Goal: Task Accomplishment & Management: Manage account settings

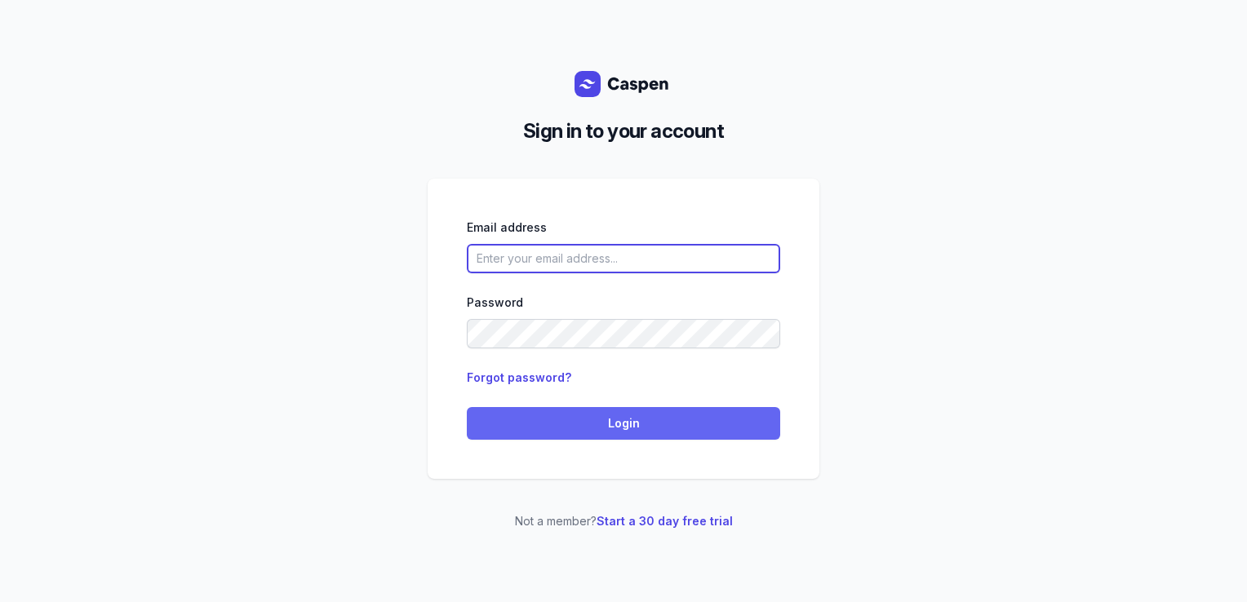
type input "courtney@courtneymaccounselling.com.au"
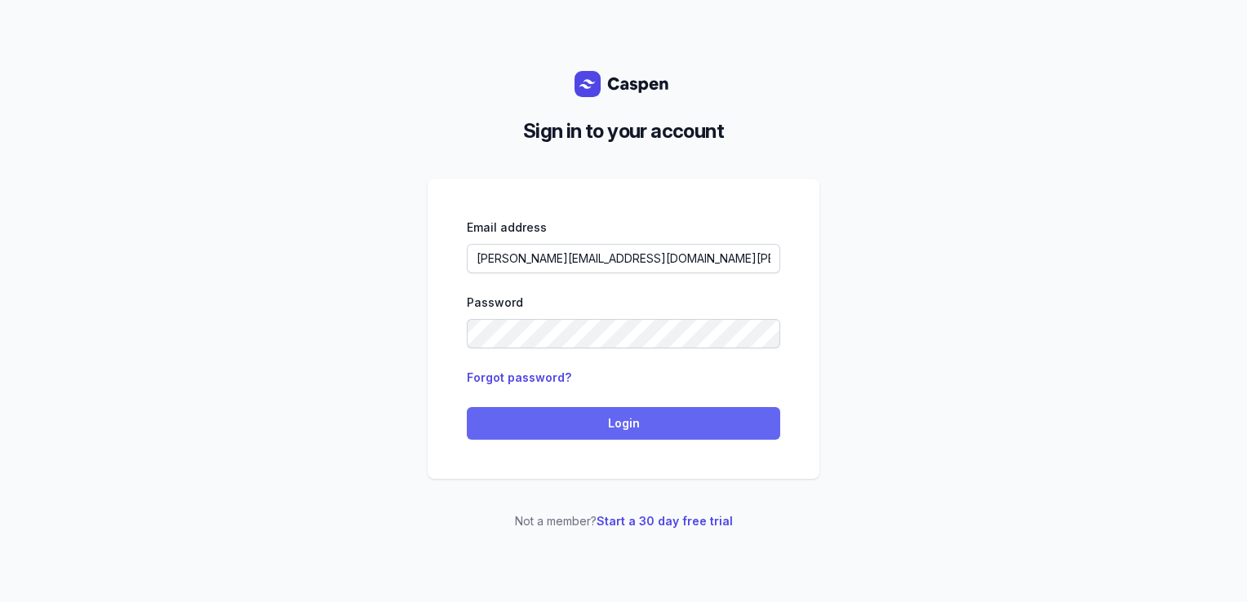
click at [555, 430] on span "Login" at bounding box center [623, 424] width 294 height 20
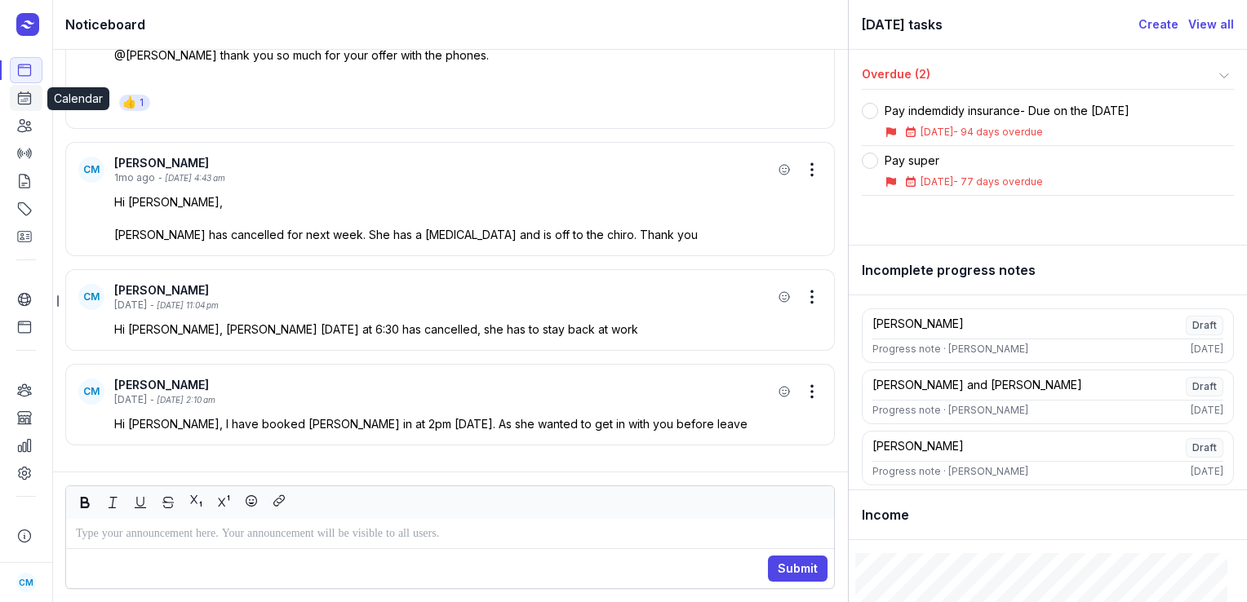
click at [25, 104] on icon at bounding box center [25, 98] width 12 height 12
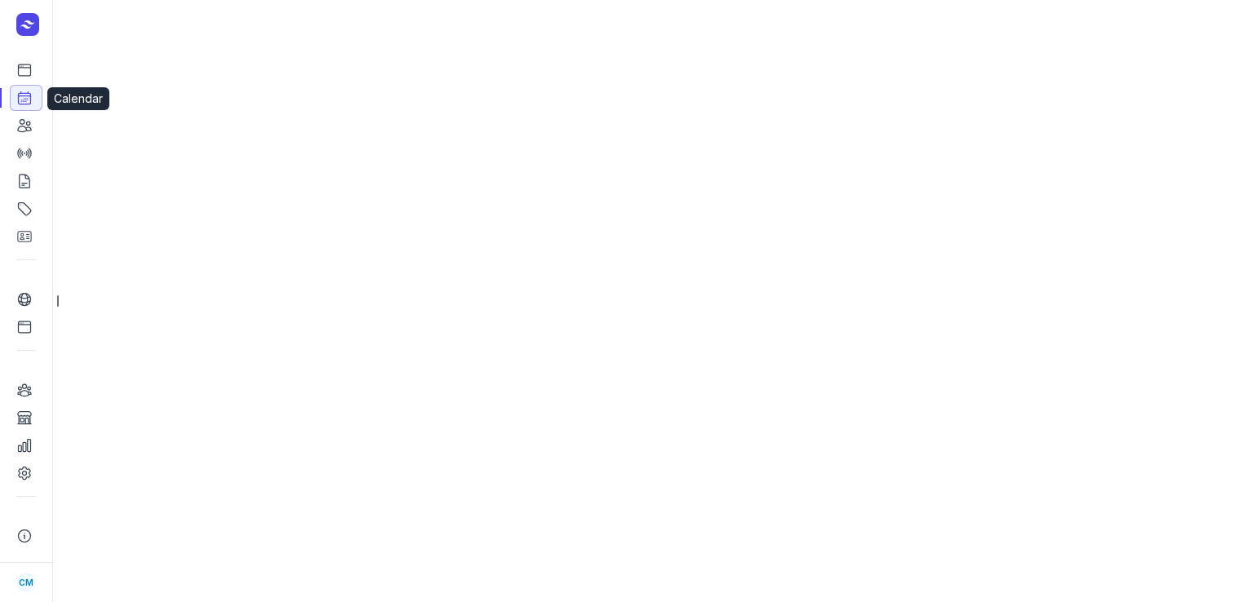
select select "week"
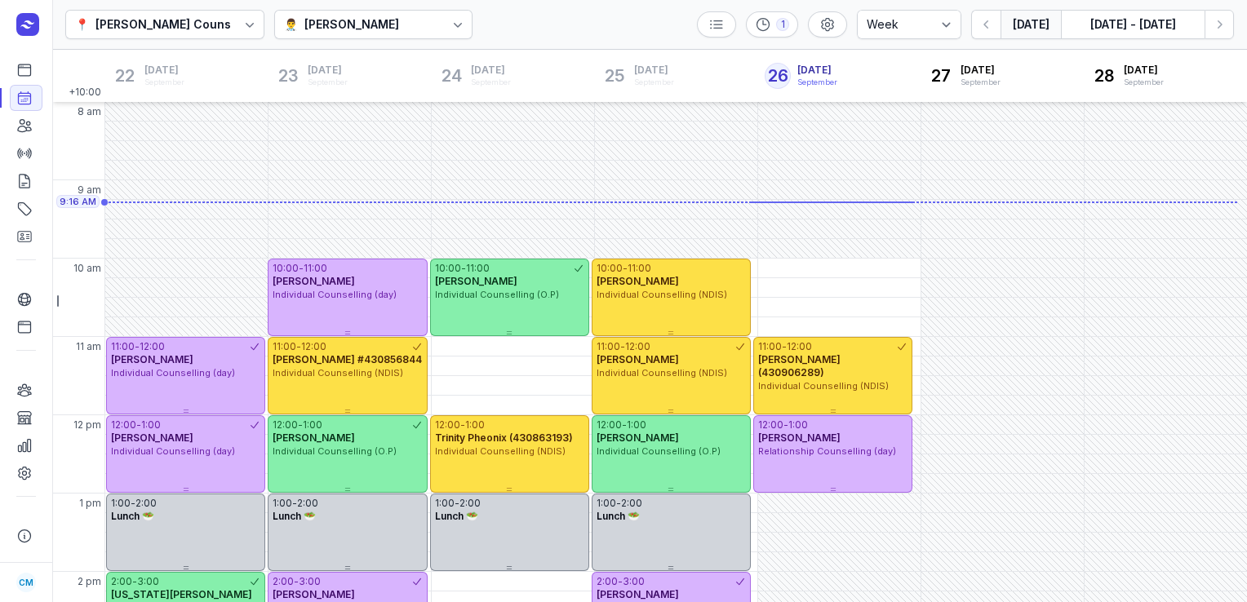
click at [404, 24] on div "👨‍⚕️ [PERSON_NAME]" at bounding box center [344, 25] width 120 height 20
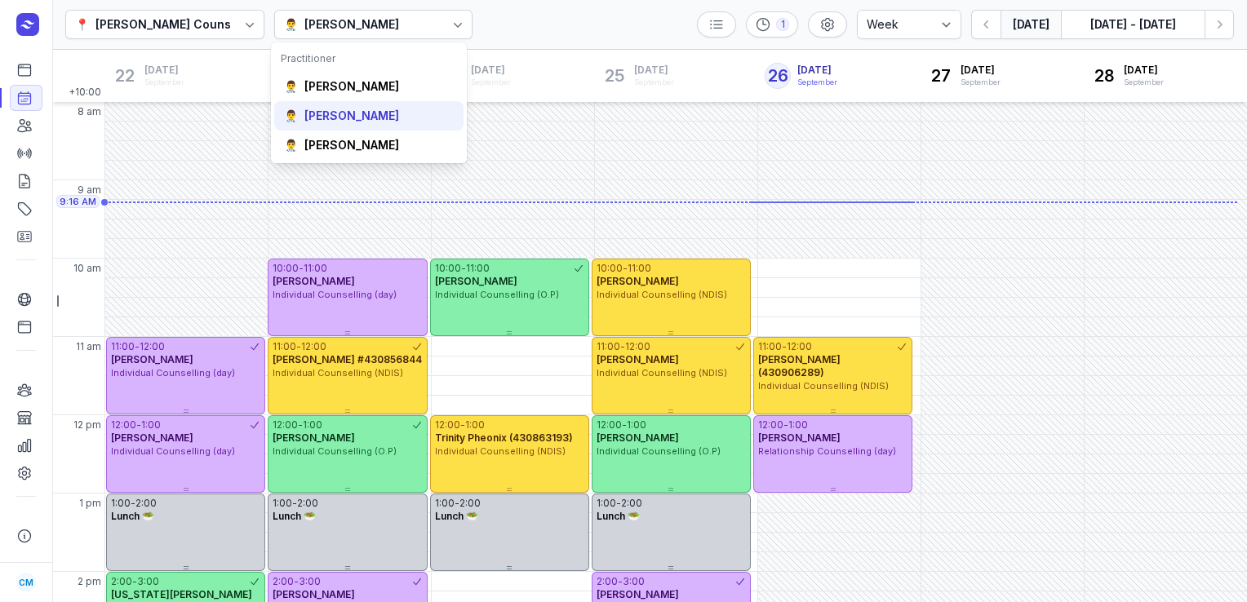
click at [398, 108] on div "👨‍⚕️ [PERSON_NAME]" at bounding box center [368, 115] width 189 height 29
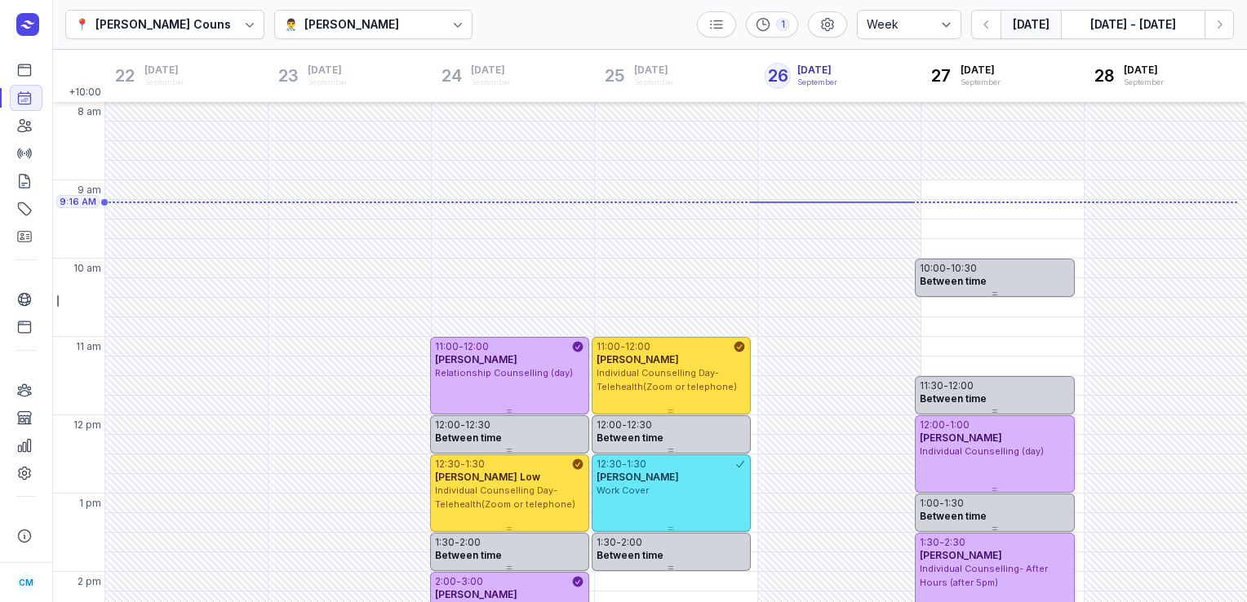
click at [450, 31] on icon at bounding box center [458, 24] width 16 height 16
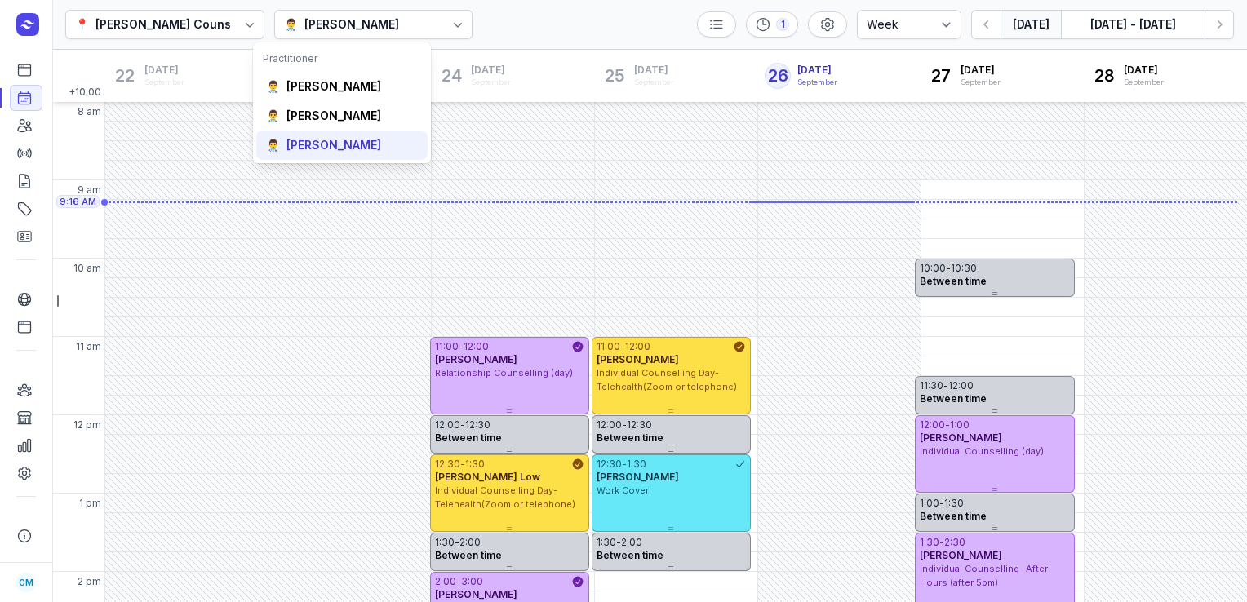
click at [335, 151] on div "[PERSON_NAME]" at bounding box center [333, 145] width 95 height 16
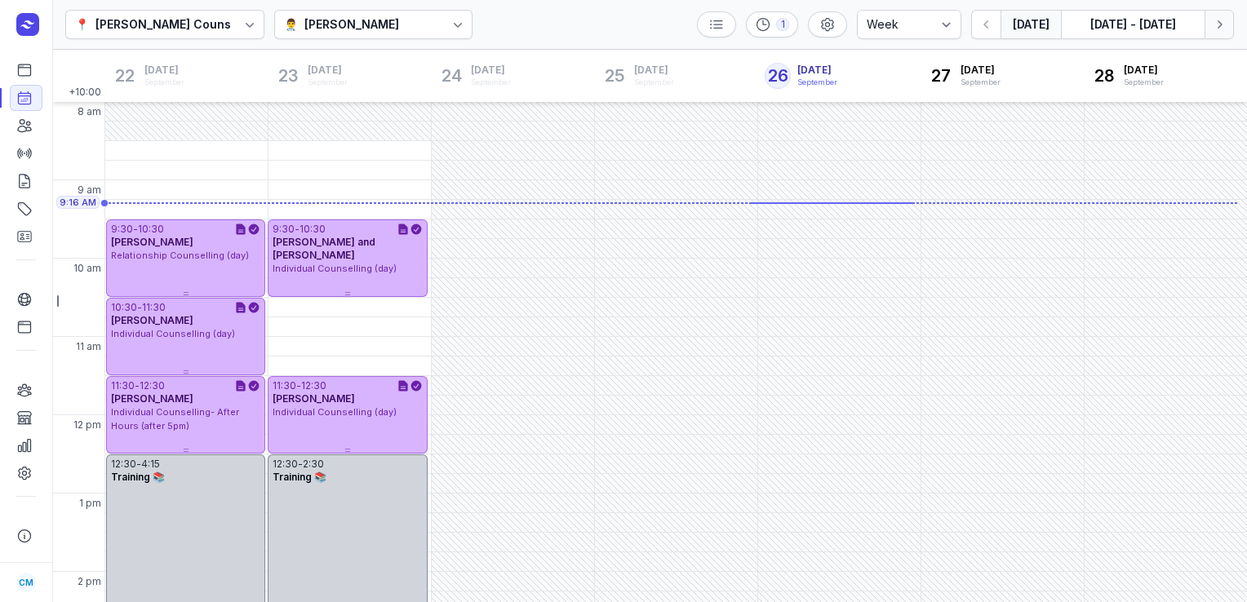
click at [1214, 20] on icon "button" at bounding box center [1219, 24] width 16 height 16
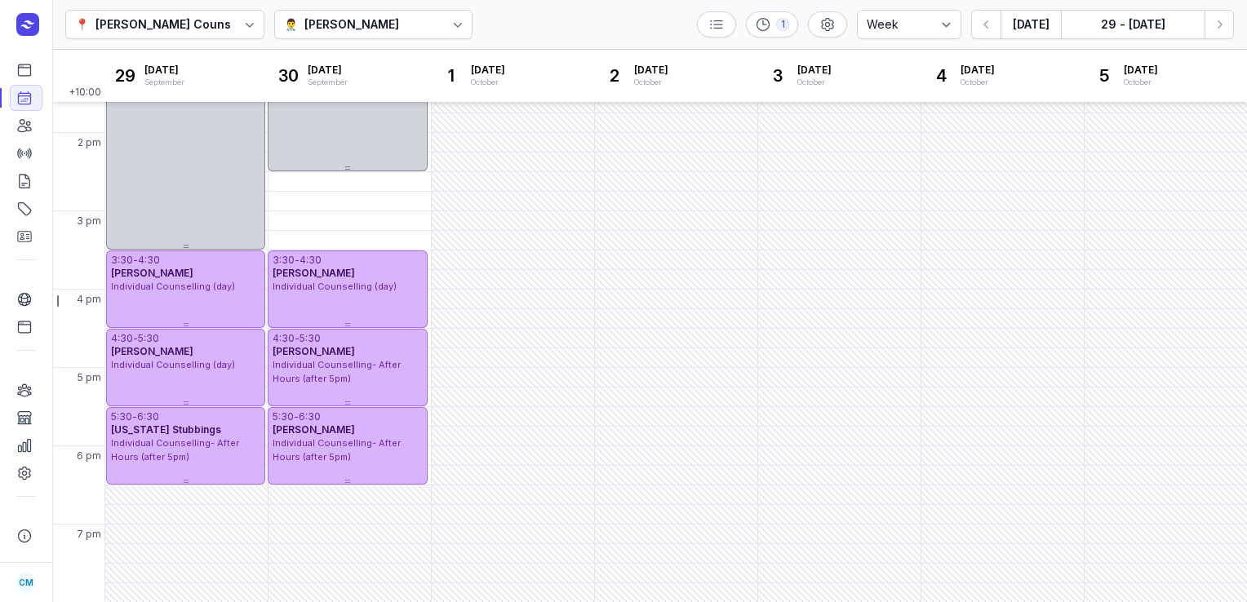
scroll to position [438, 0]
click at [1225, 32] on icon "button" at bounding box center [1219, 24] width 16 height 16
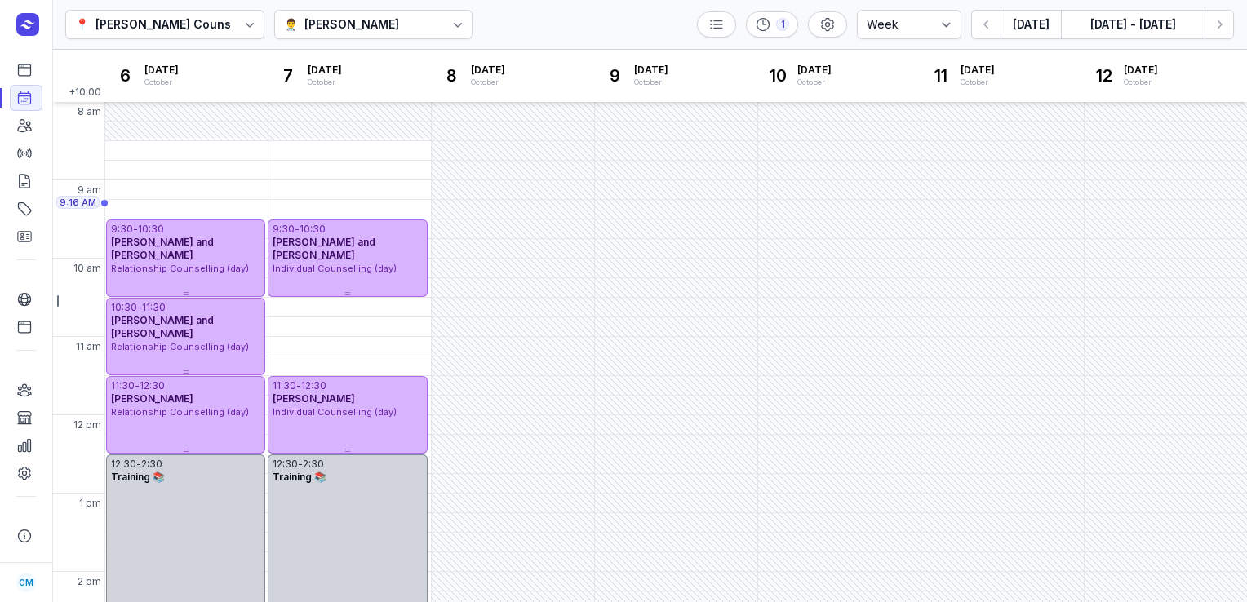
scroll to position [2, 0]
click at [984, 18] on icon "button" at bounding box center [986, 24] width 16 height 16
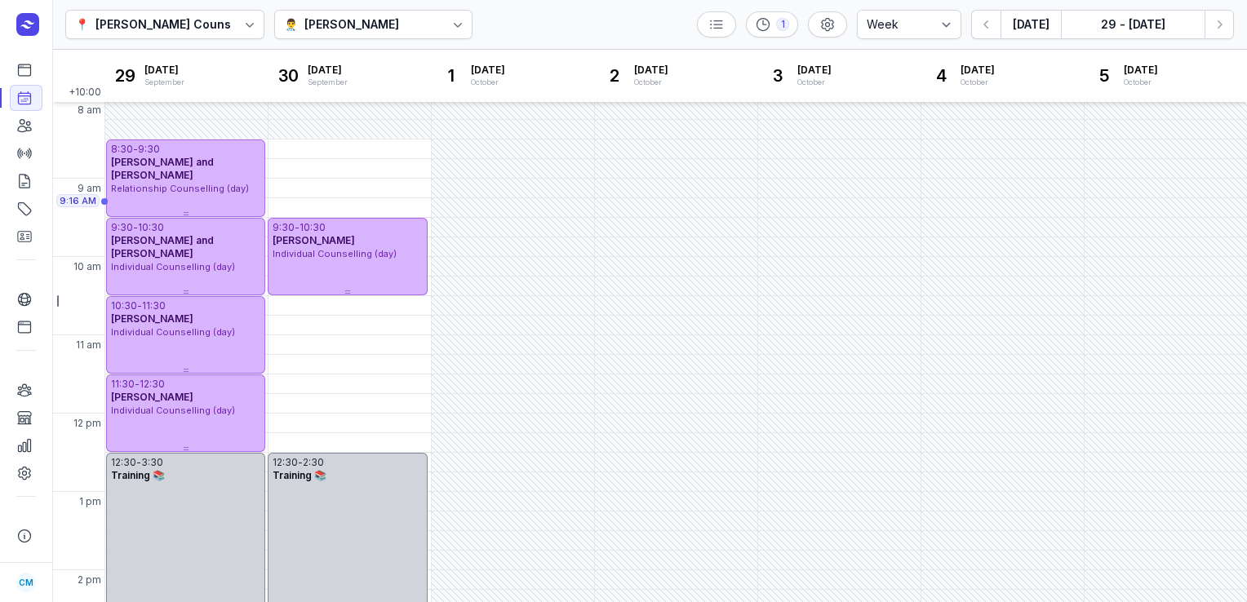
click at [370, 28] on div "[PERSON_NAME]" at bounding box center [351, 25] width 95 height 20
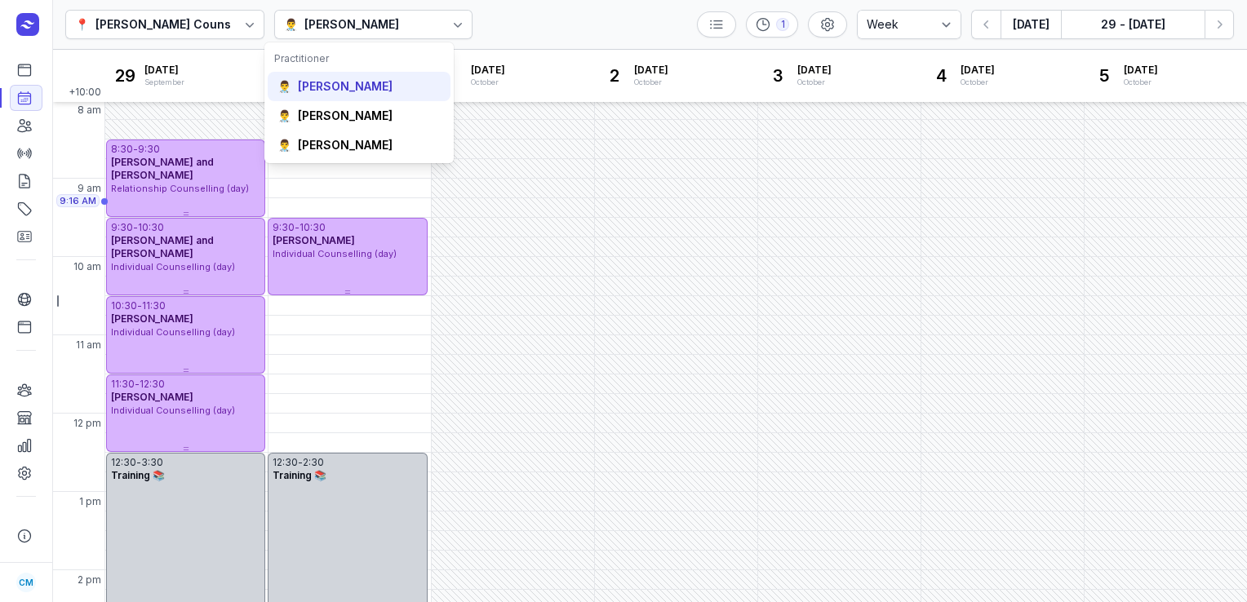
click at [361, 86] on div "[PERSON_NAME]" at bounding box center [345, 86] width 95 height 16
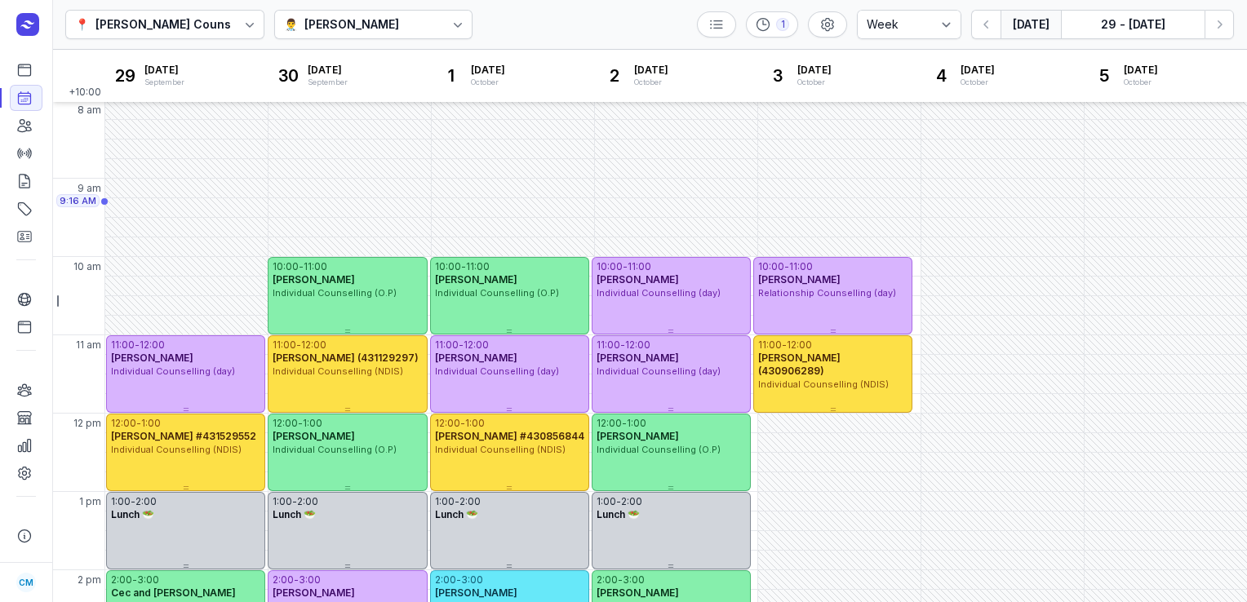
click at [1035, 21] on button "[DATE]" at bounding box center [1030, 24] width 60 height 29
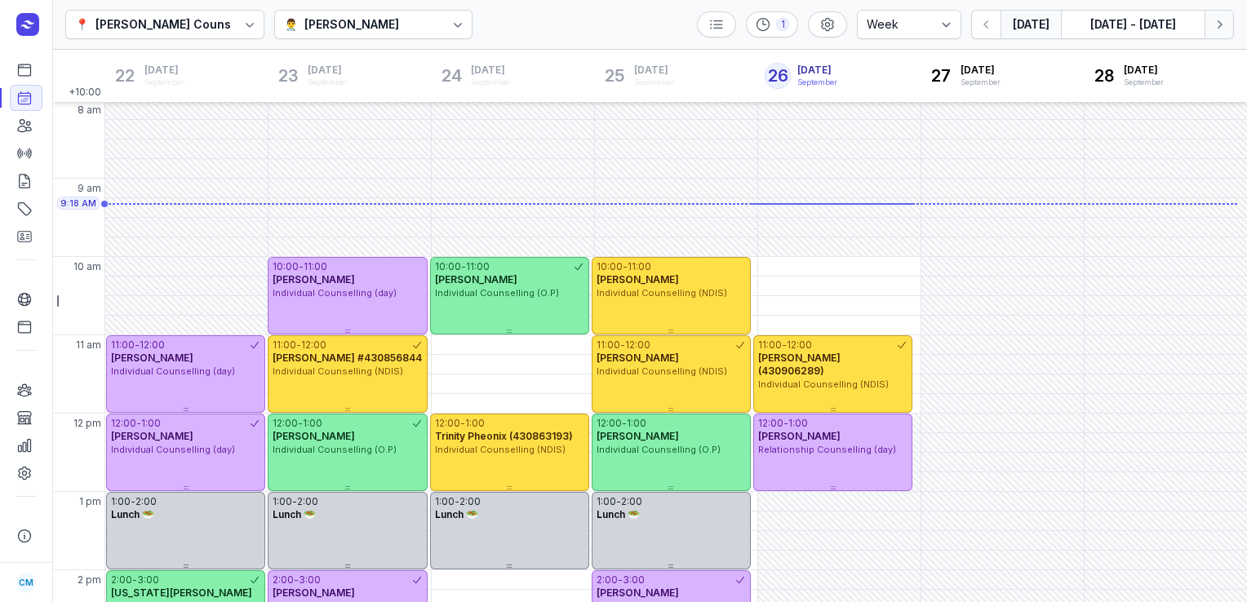
click at [1217, 29] on icon "button" at bounding box center [1219, 24] width 16 height 16
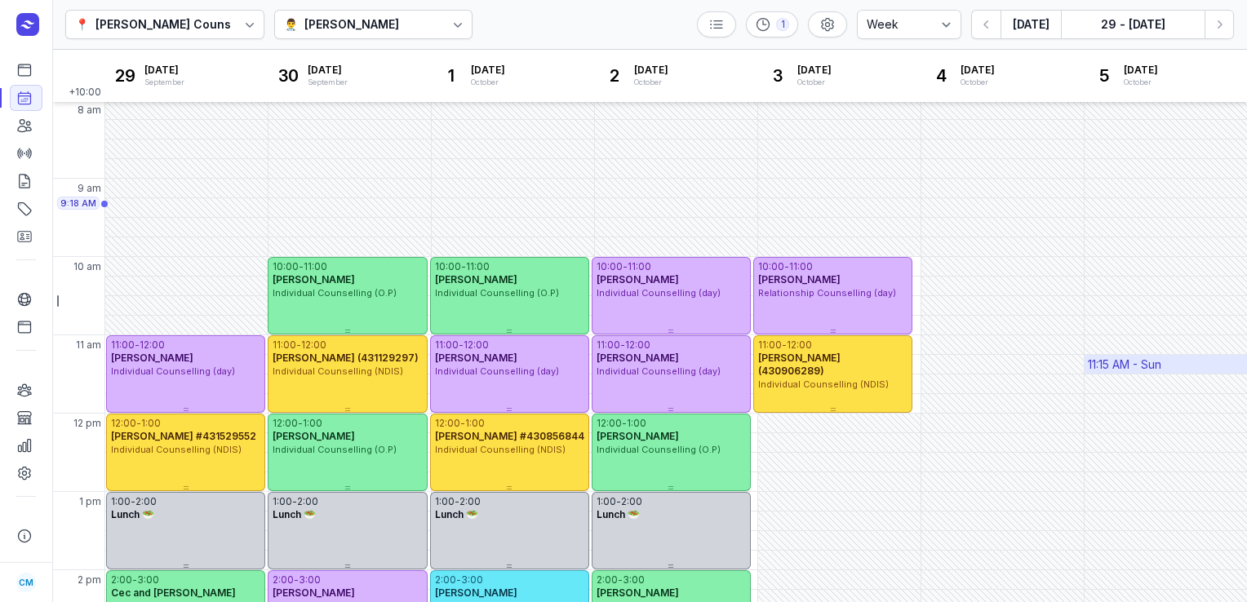
scroll to position [439, 0]
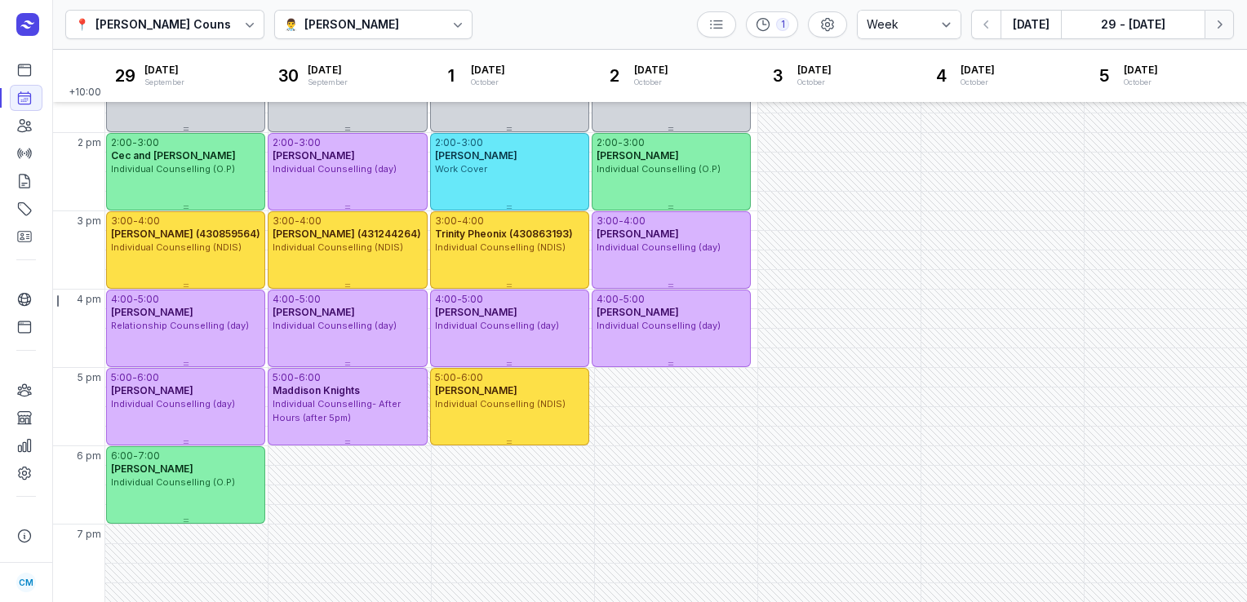
click at [1221, 38] on button "Next week" at bounding box center [1218, 24] width 29 height 29
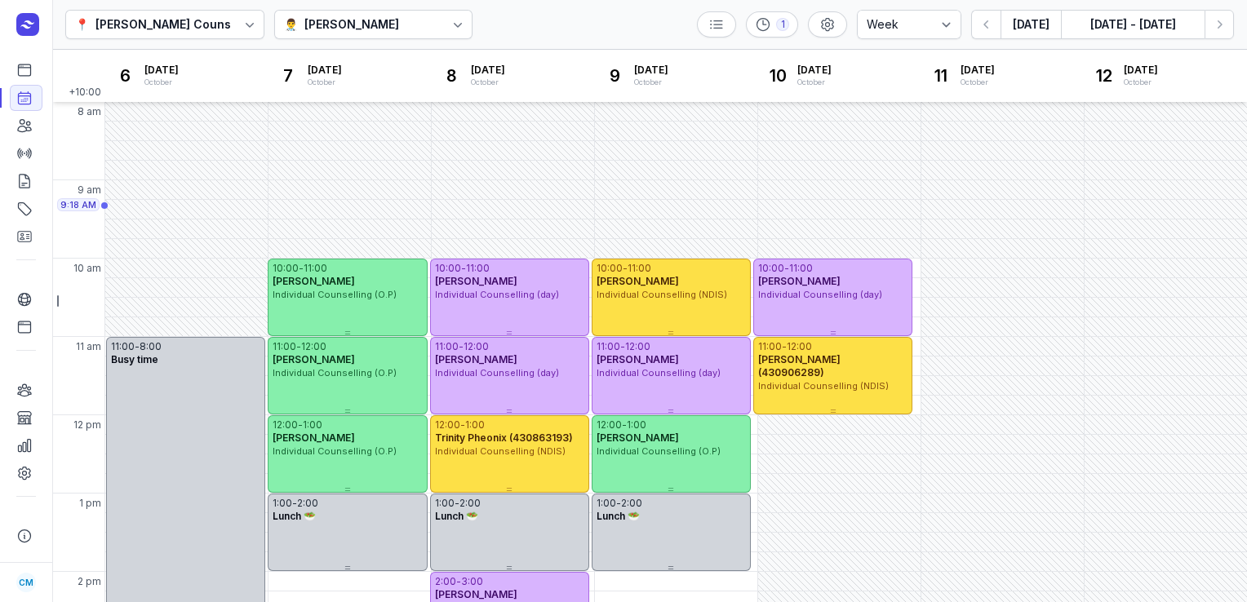
scroll to position [2, 0]
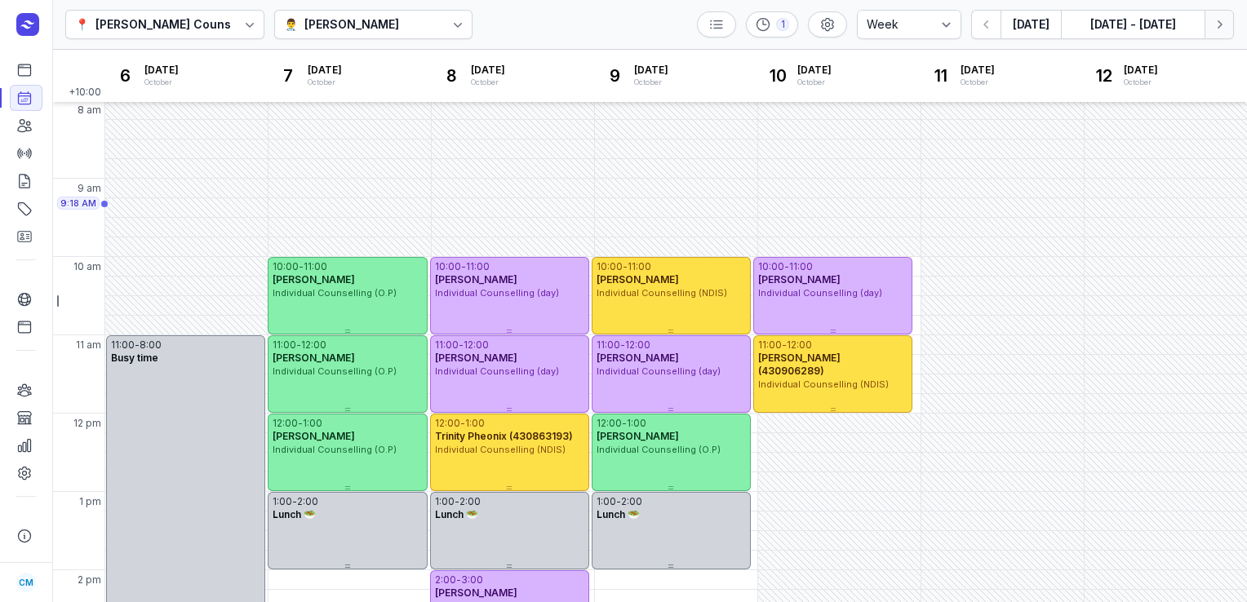
click at [1227, 28] on button "Next week" at bounding box center [1218, 24] width 29 height 29
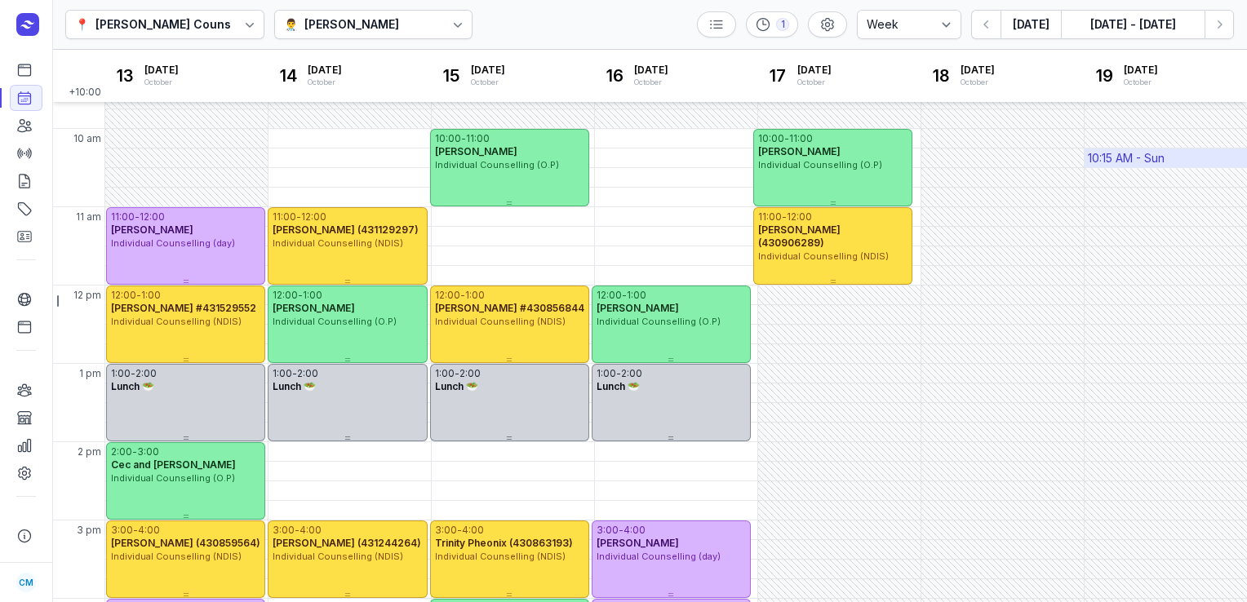
scroll to position [129, 0]
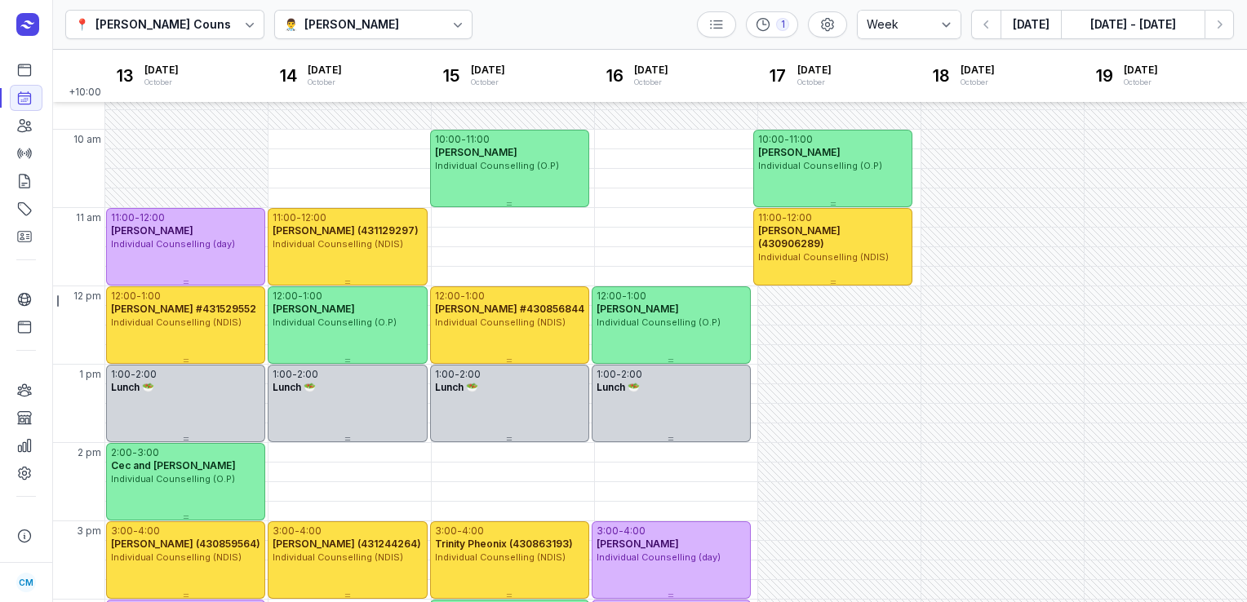
click at [397, 31] on div "[PERSON_NAME]" at bounding box center [351, 25] width 95 height 20
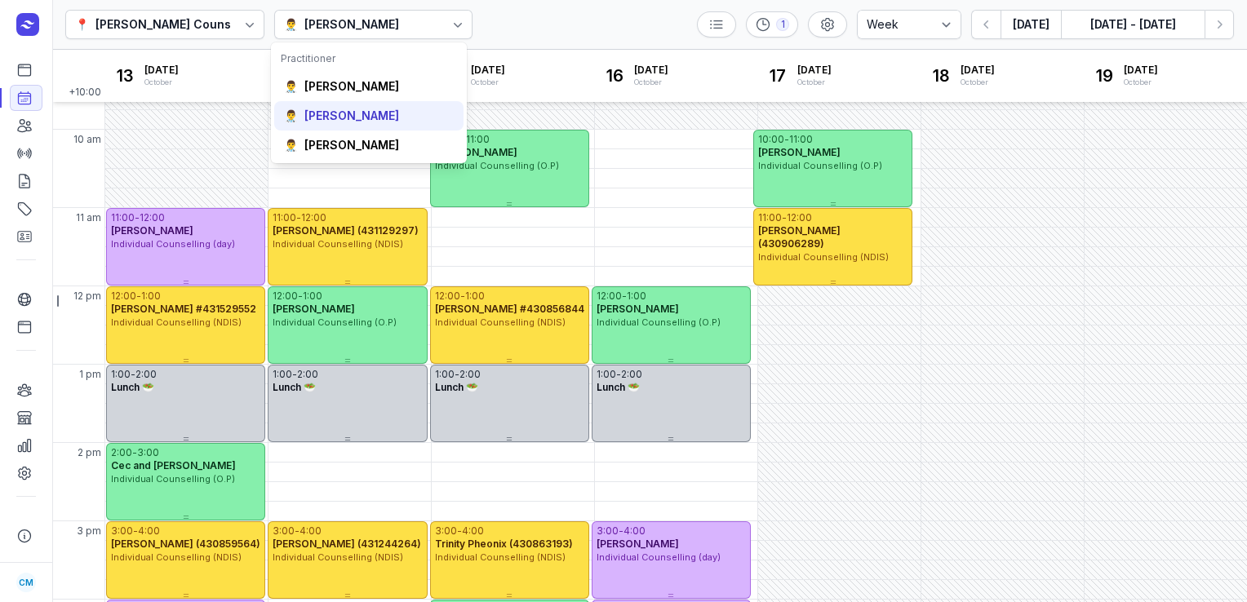
click at [336, 122] on div "[PERSON_NAME]" at bounding box center [351, 116] width 95 height 16
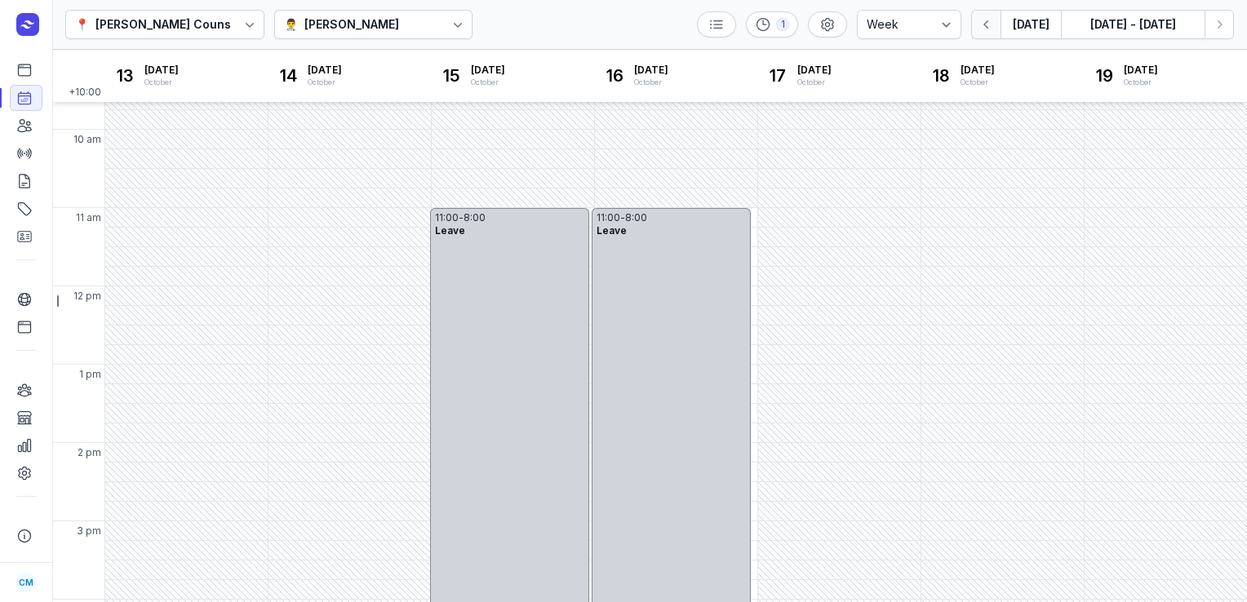
click at [982, 33] on button "button" at bounding box center [985, 24] width 29 height 29
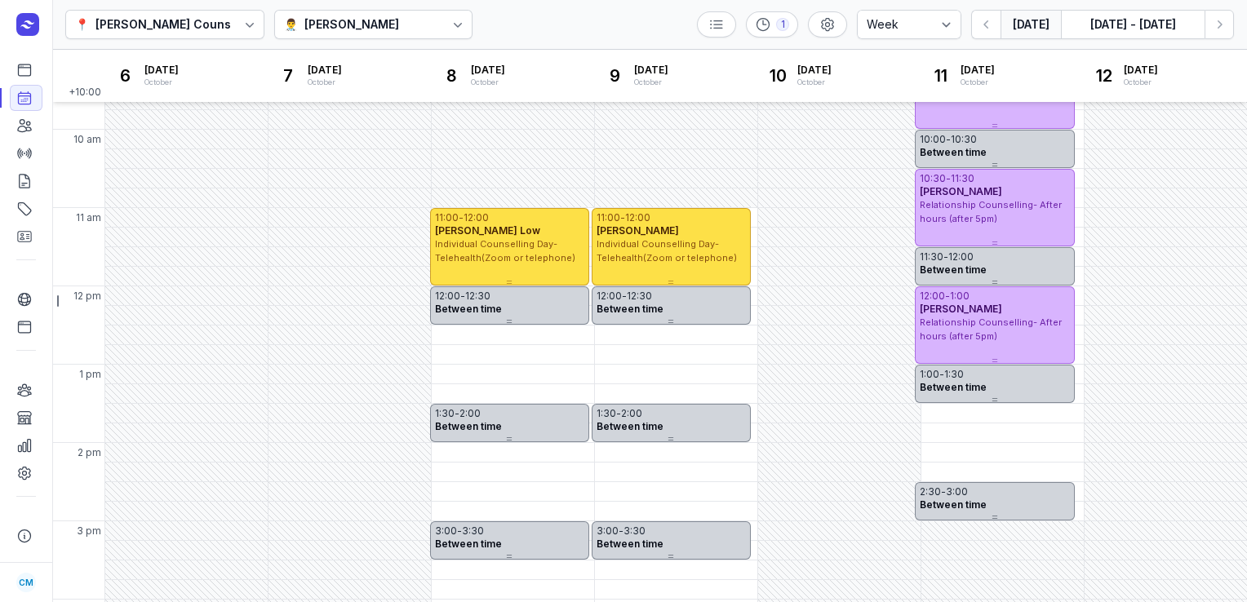
click at [1044, 27] on button "[DATE]" at bounding box center [1030, 24] width 60 height 29
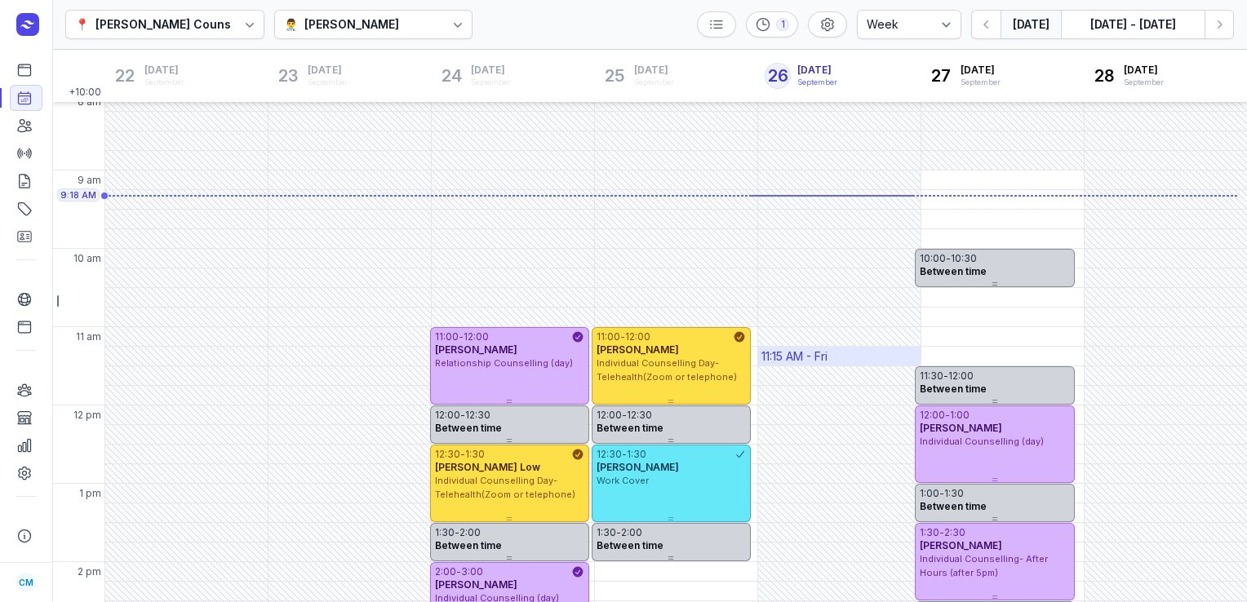
scroll to position [10, 0]
click at [314, 31] on div "[PERSON_NAME]" at bounding box center [351, 25] width 95 height 20
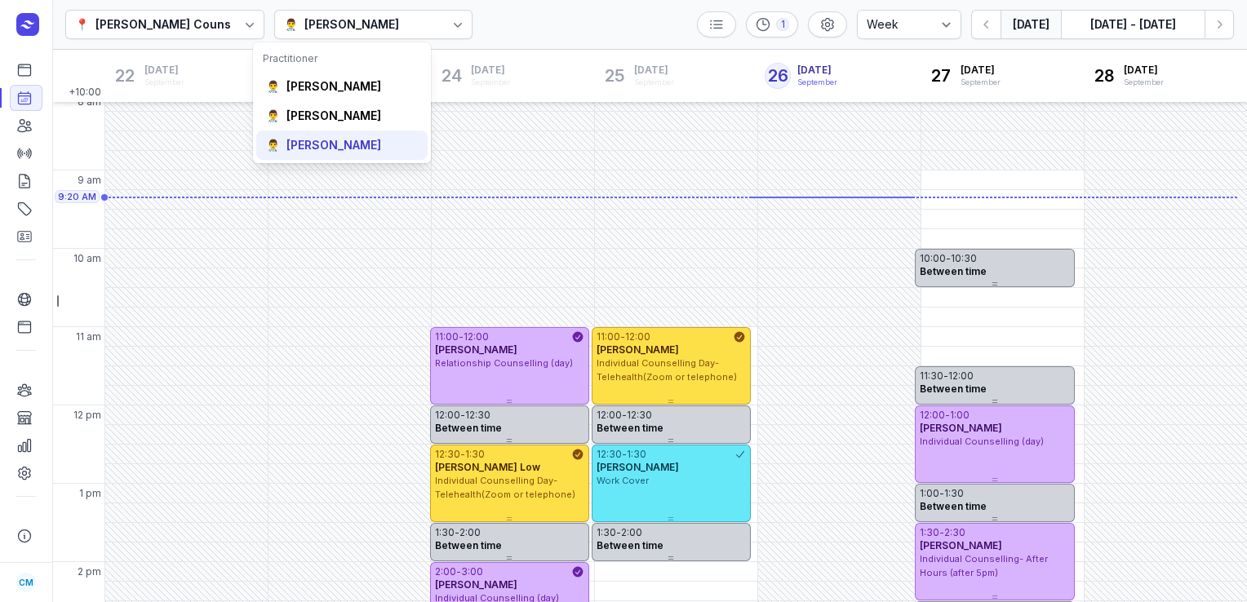
click at [308, 137] on div "[PERSON_NAME]" at bounding box center [333, 145] width 95 height 16
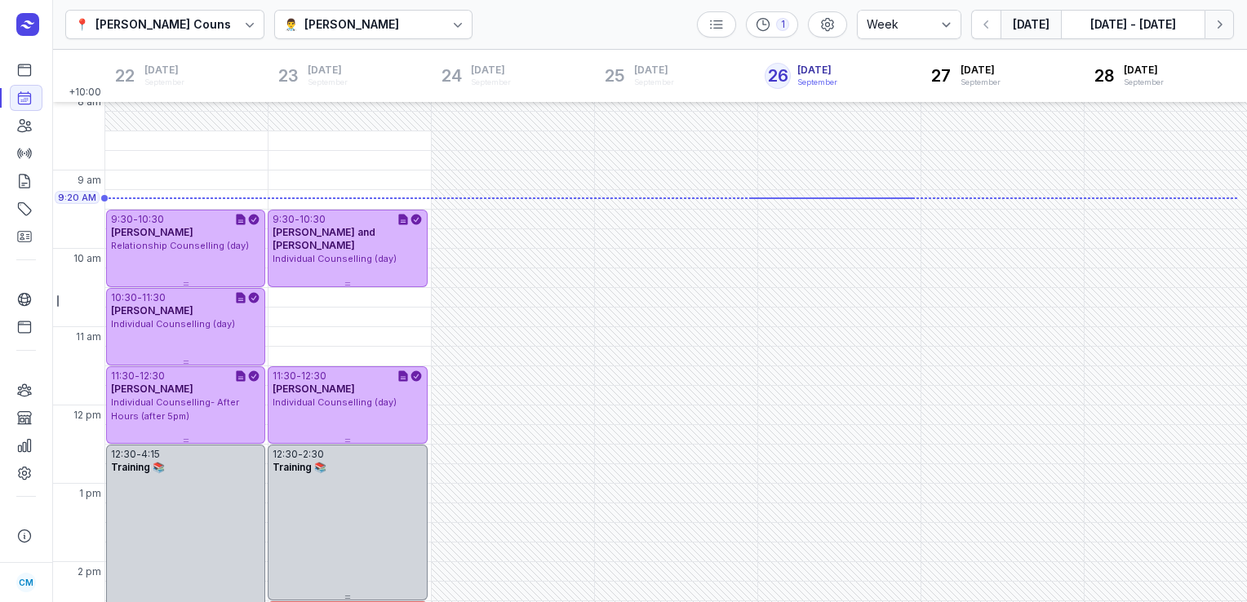
click at [1221, 20] on icon "button" at bounding box center [1219, 24] width 16 height 16
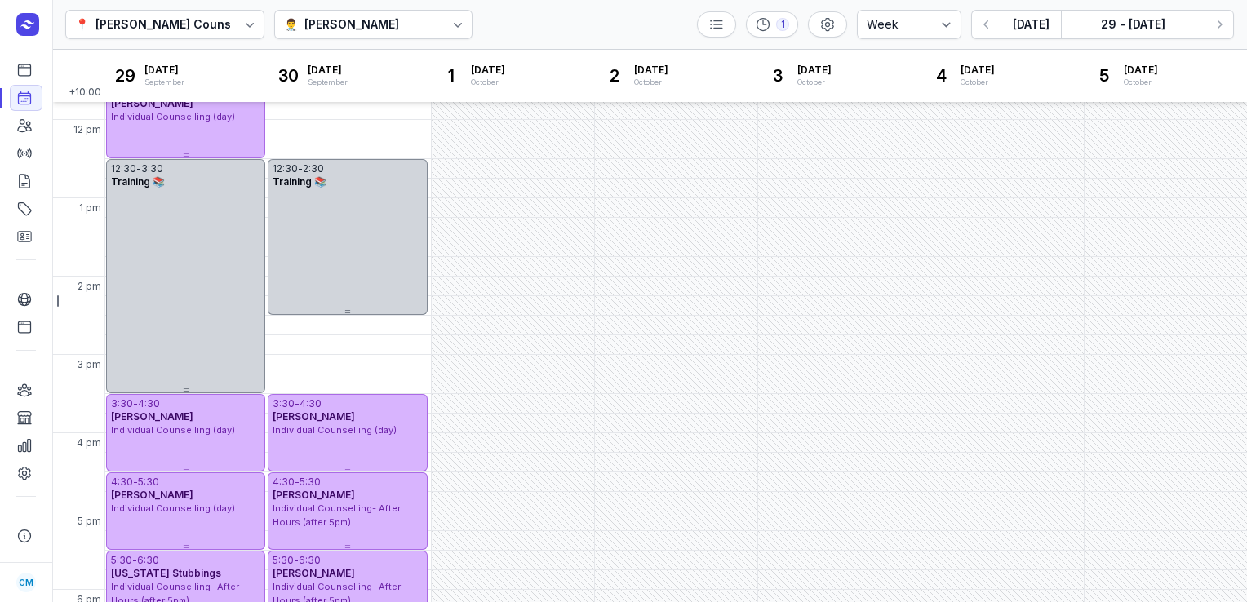
scroll to position [349, 0]
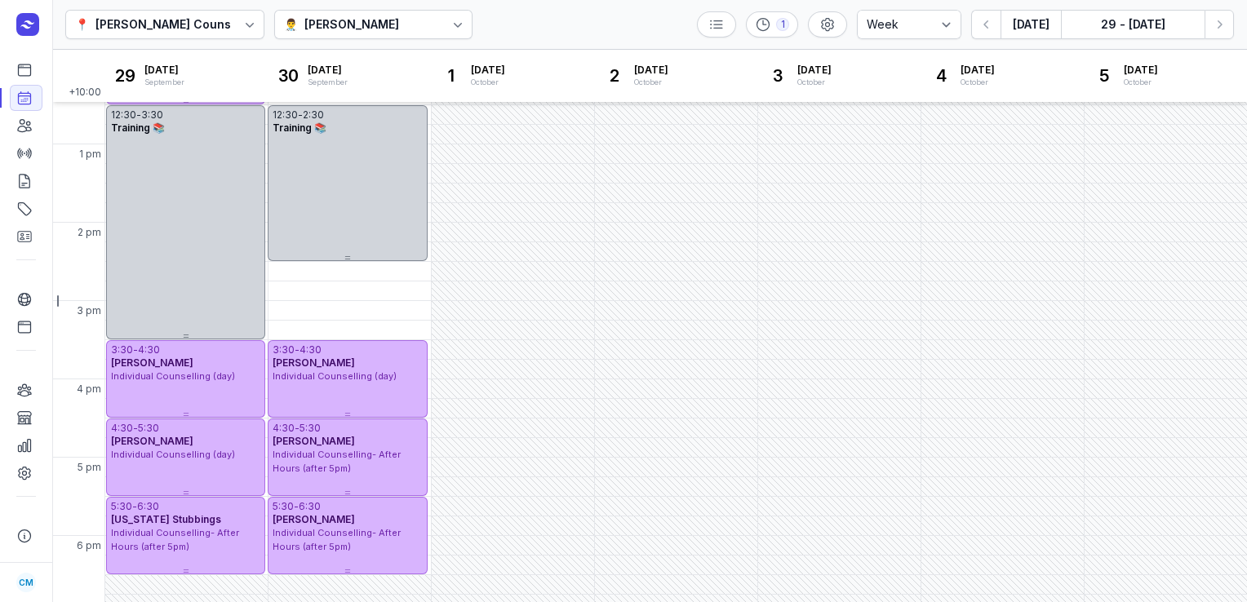
click at [1204, 10] on button "Next week" at bounding box center [1218, 24] width 29 height 29
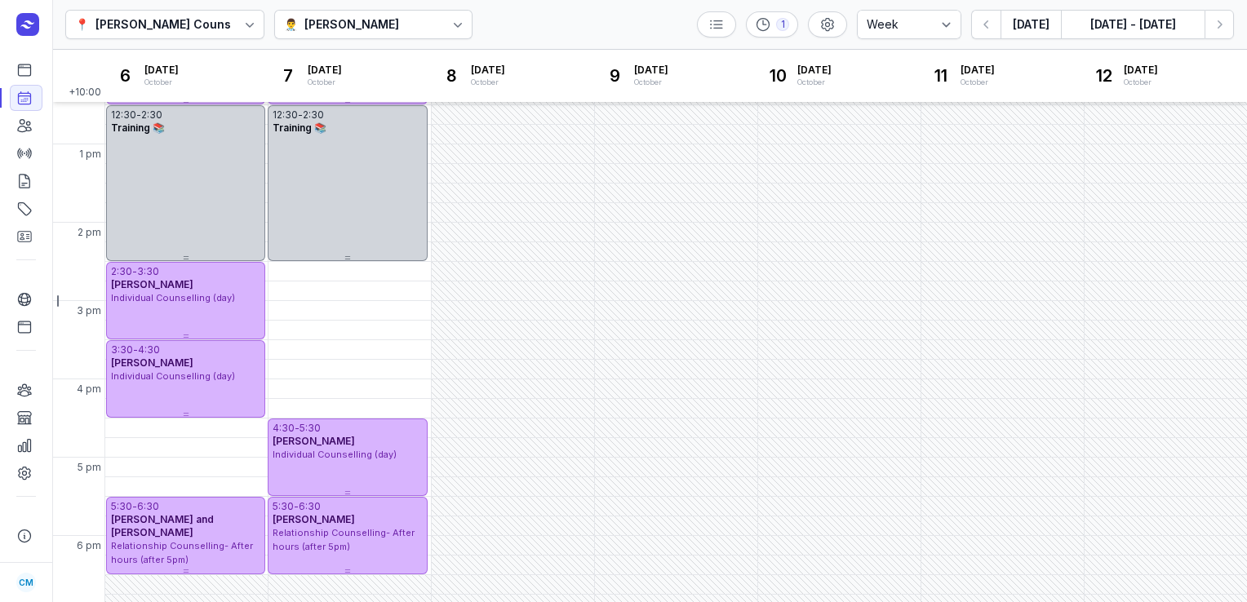
click at [416, 38] on div "👨‍⚕️ [PERSON_NAME]" at bounding box center [373, 24] width 199 height 29
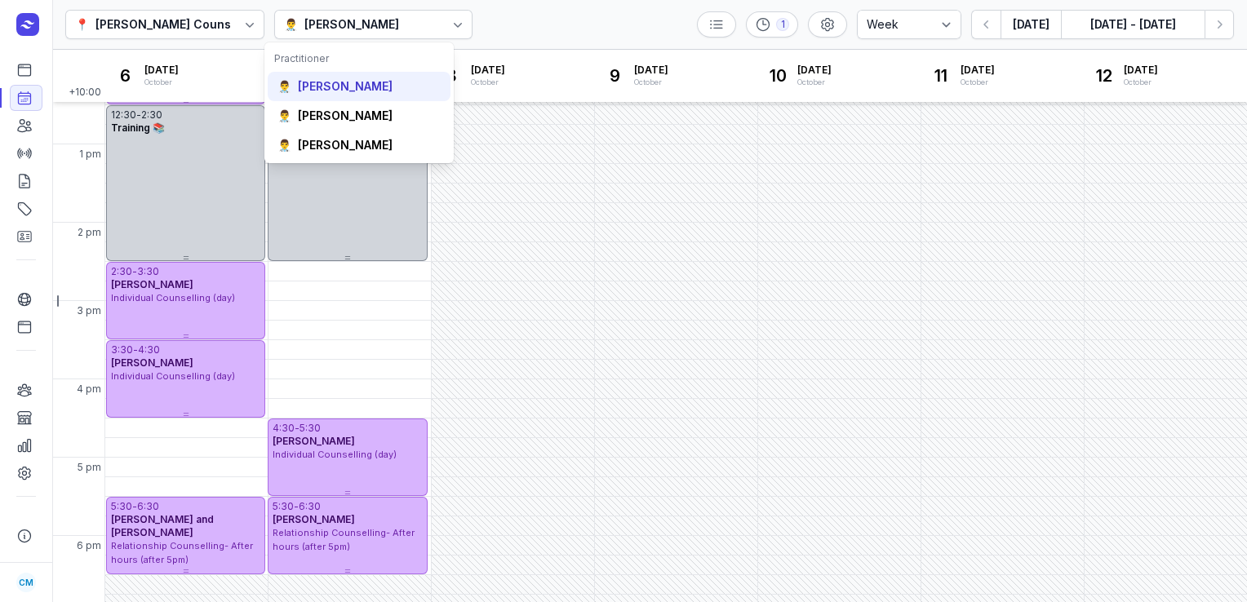
click at [362, 81] on div "[PERSON_NAME]" at bounding box center [345, 86] width 95 height 16
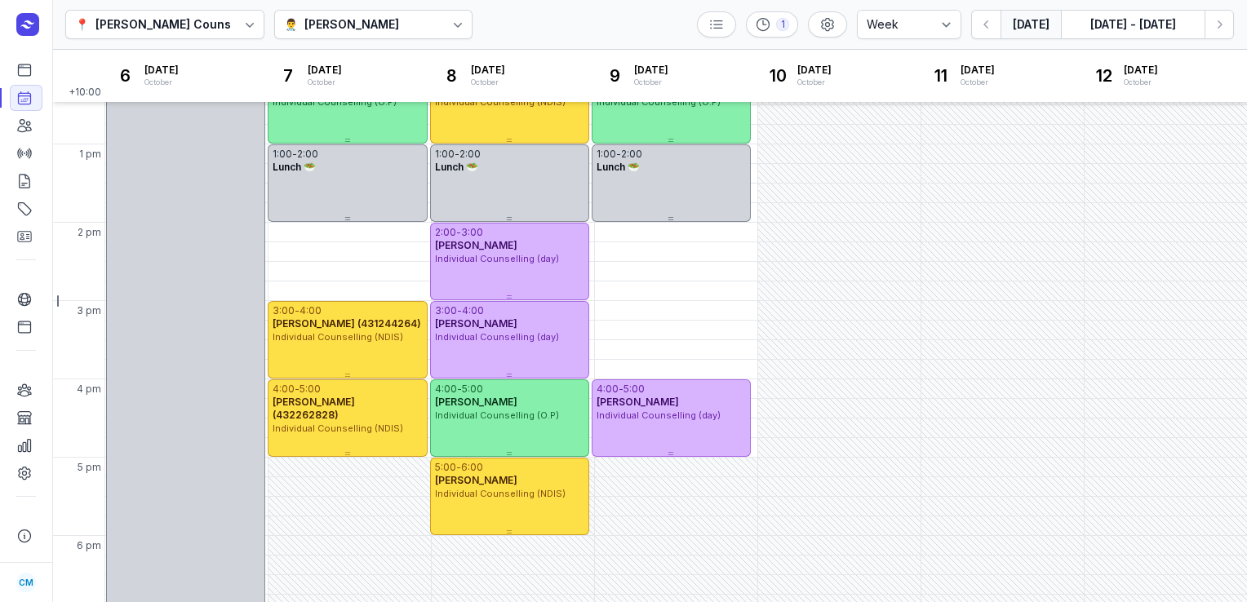
click at [1022, 19] on button "[DATE]" at bounding box center [1030, 24] width 60 height 29
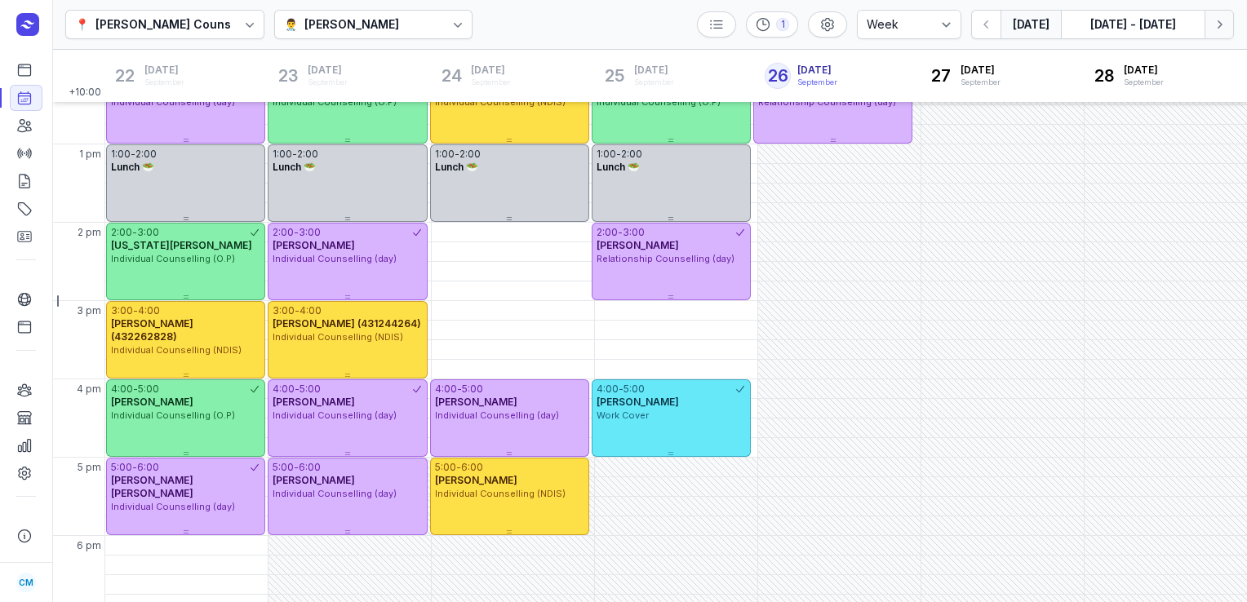
click at [1217, 24] on icon "button" at bounding box center [1219, 24] width 16 height 16
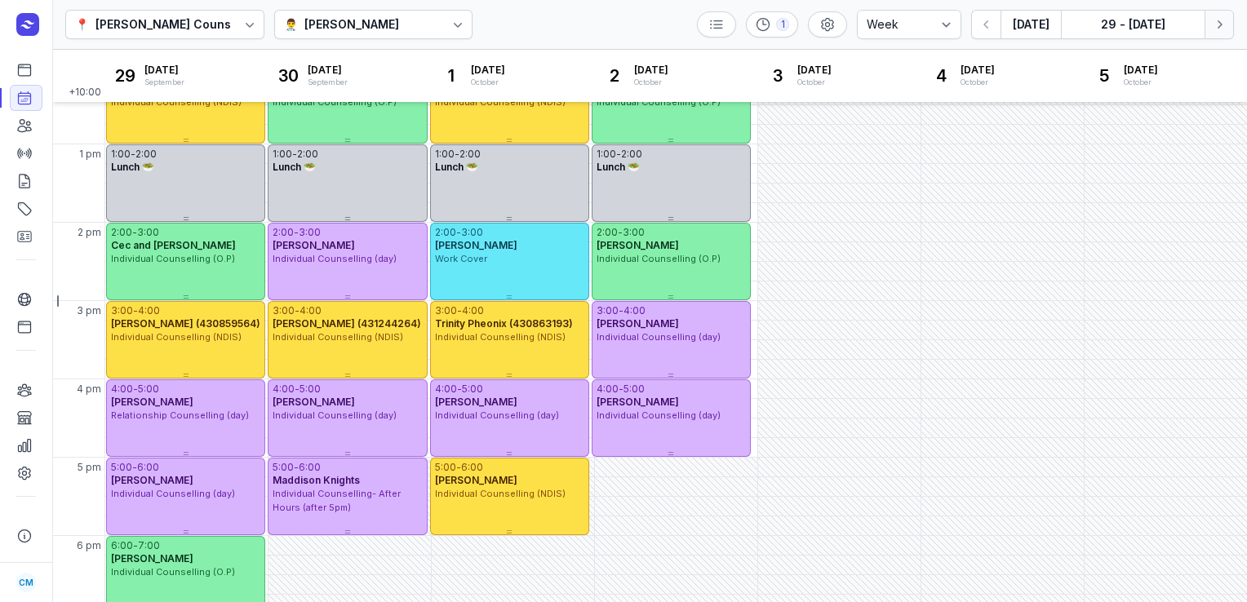
click at [1217, 24] on icon "button" at bounding box center [1219, 24] width 16 height 16
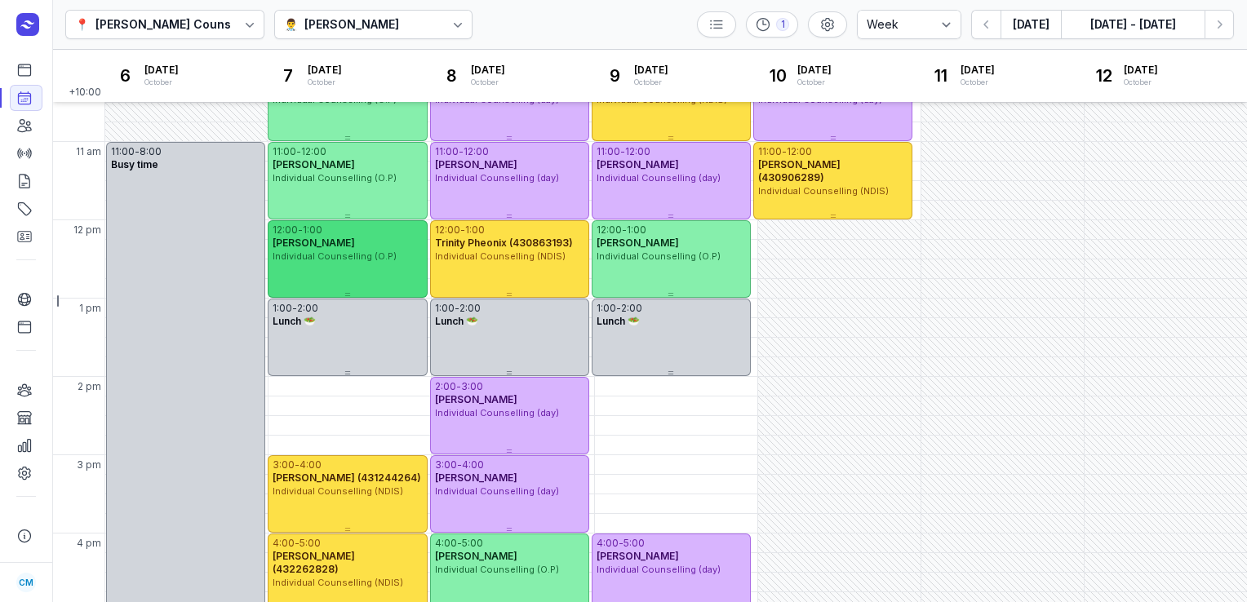
scroll to position [67, 0]
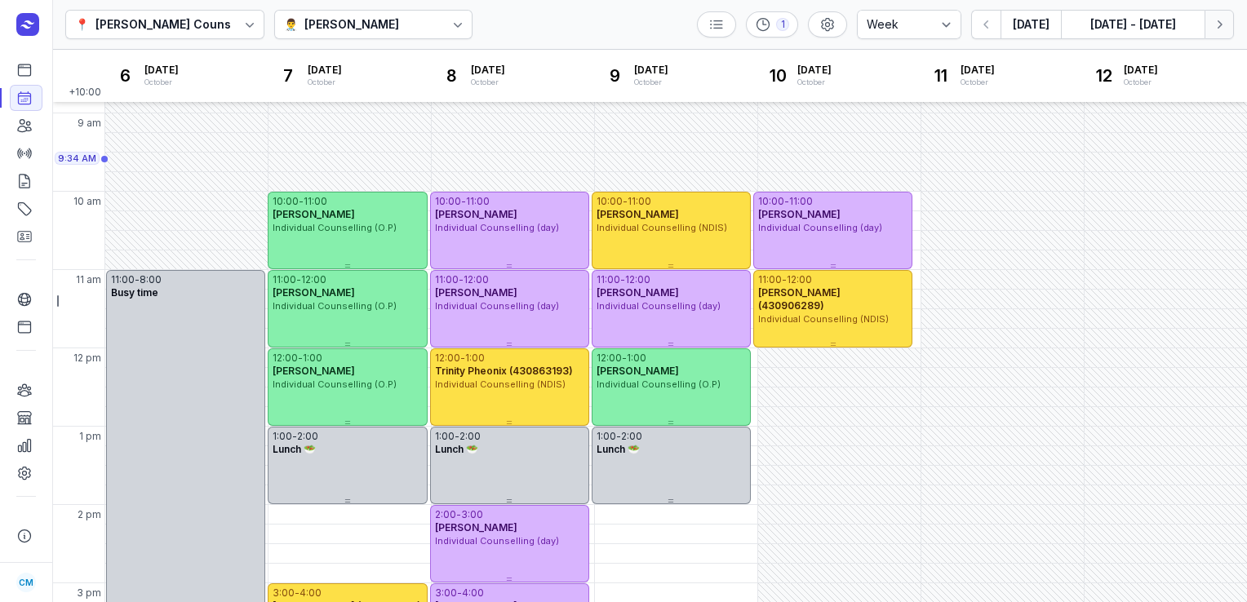
click at [1221, 20] on icon "button" at bounding box center [1219, 24] width 16 height 16
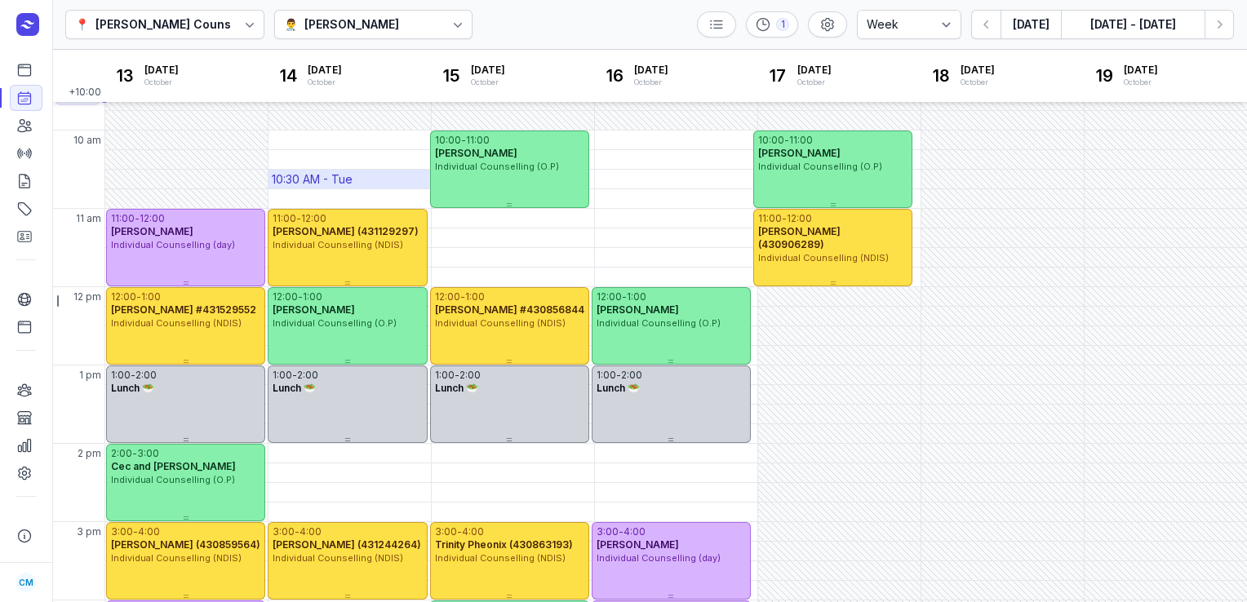
scroll to position [127, 0]
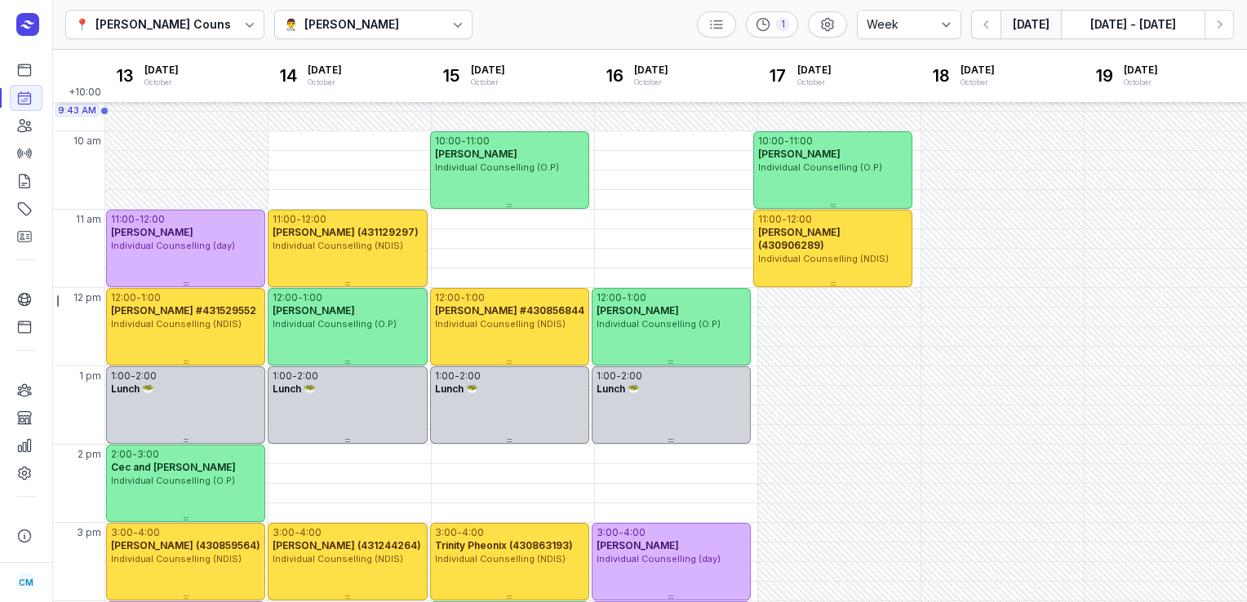
click at [1026, 29] on button "[DATE]" at bounding box center [1030, 24] width 60 height 29
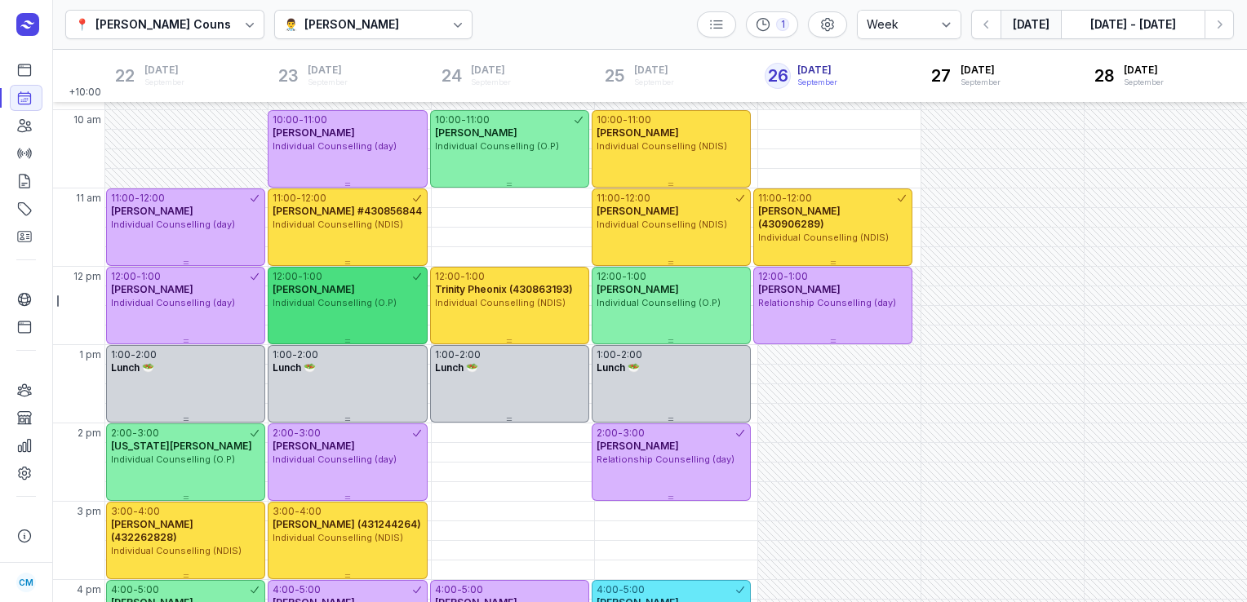
scroll to position [157, 0]
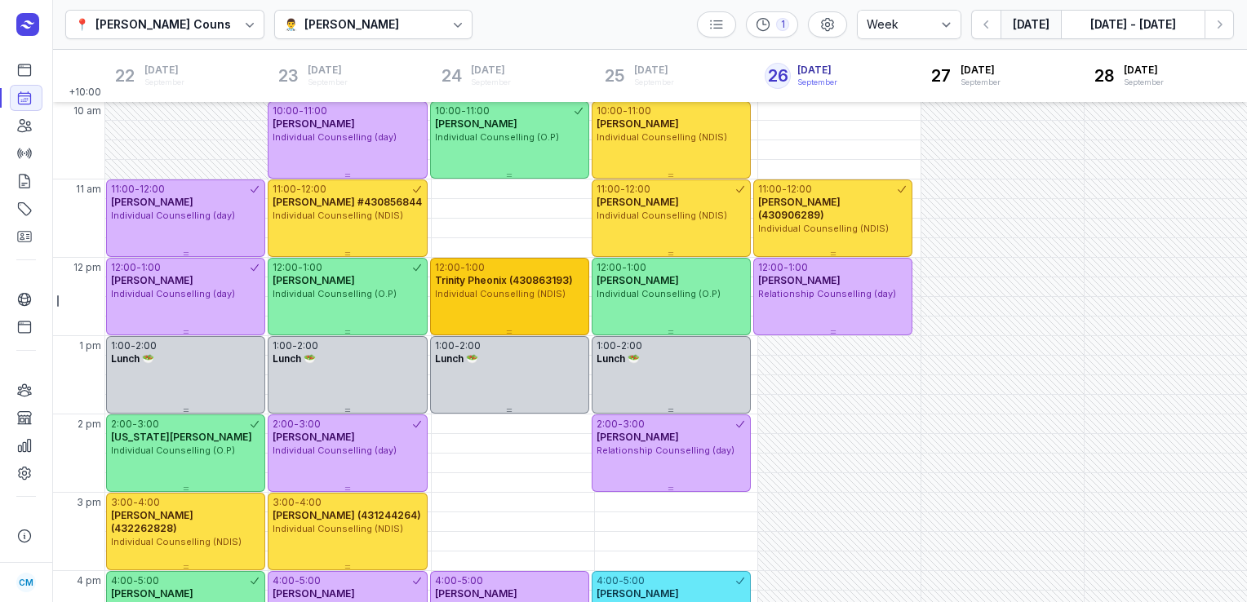
click at [521, 291] on span "Individual Counselling (NDIS)" at bounding box center [500, 293] width 131 height 11
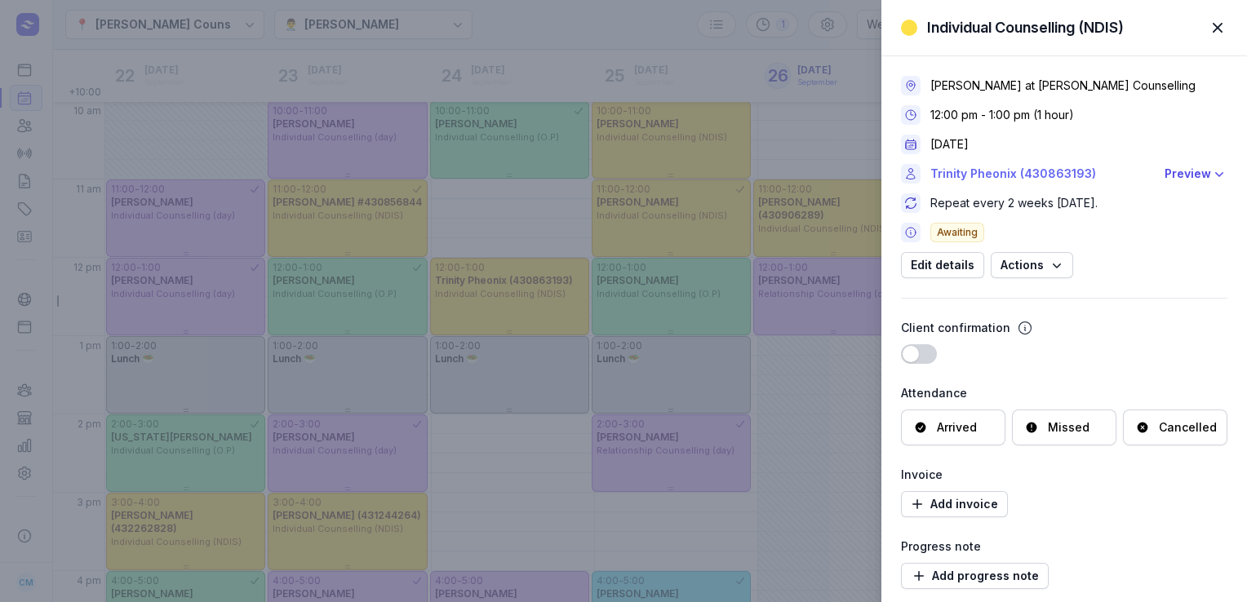
click at [977, 170] on link "Trinity Pheonix (430863193)" at bounding box center [1042, 174] width 224 height 20
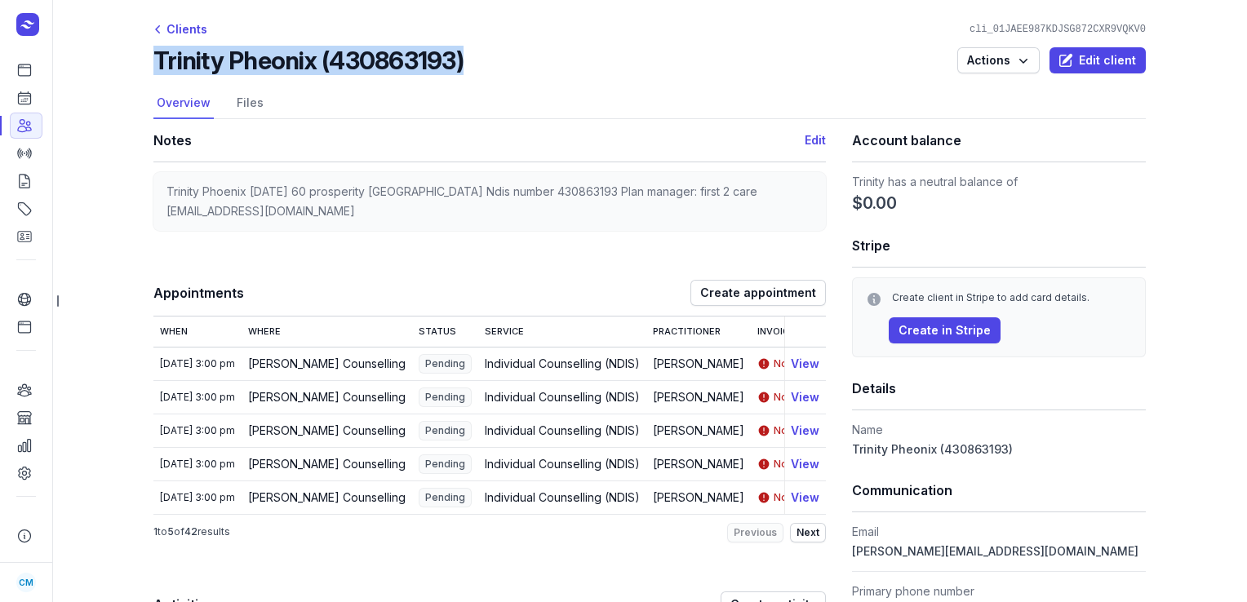
drag, startPoint x: 478, startPoint y: 64, endPoint x: 140, endPoint y: 61, distance: 337.8
copy h2 "Trinity Pheonix (430863193)"
click at [19, 105] on icon at bounding box center [24, 98] width 16 height 16
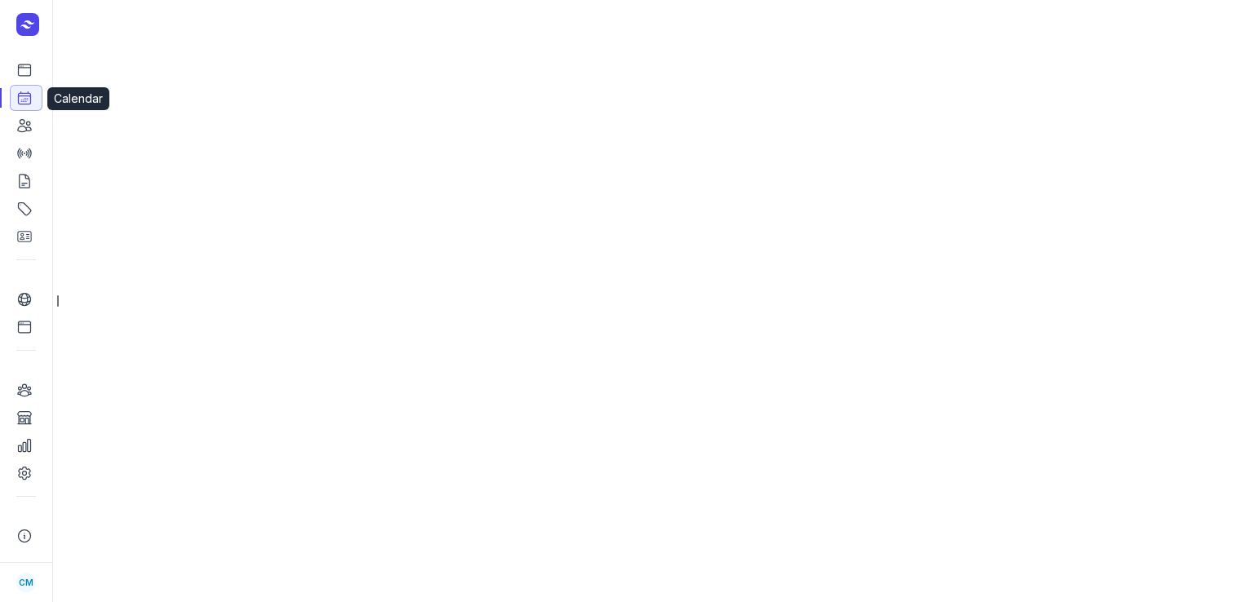
select select "week"
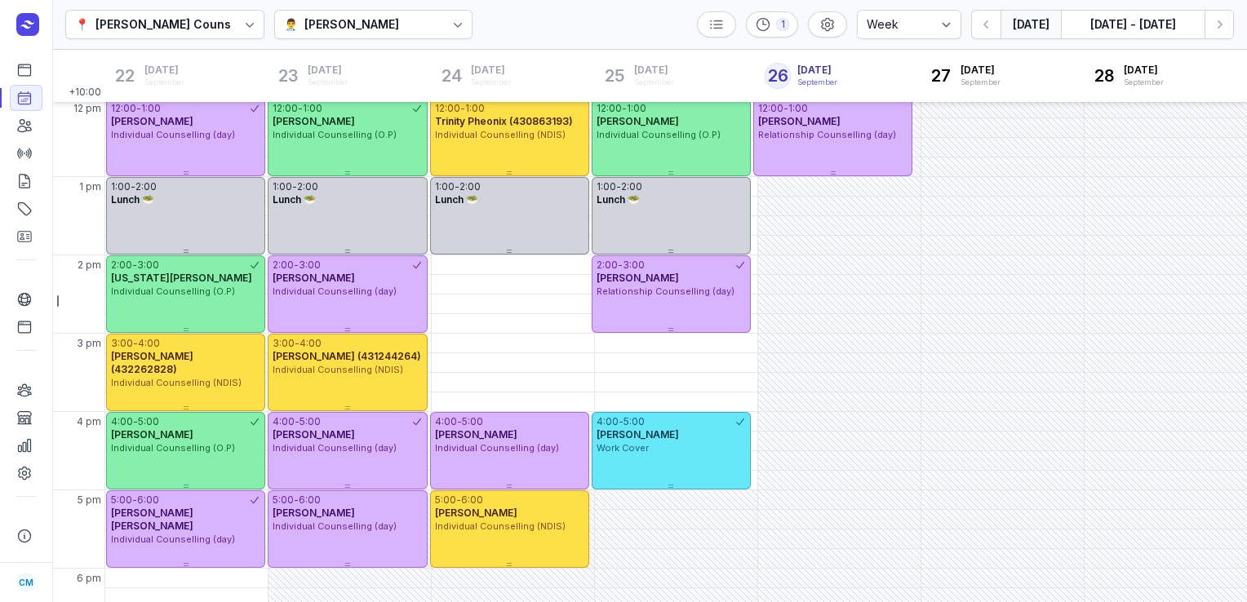
scroll to position [428, 0]
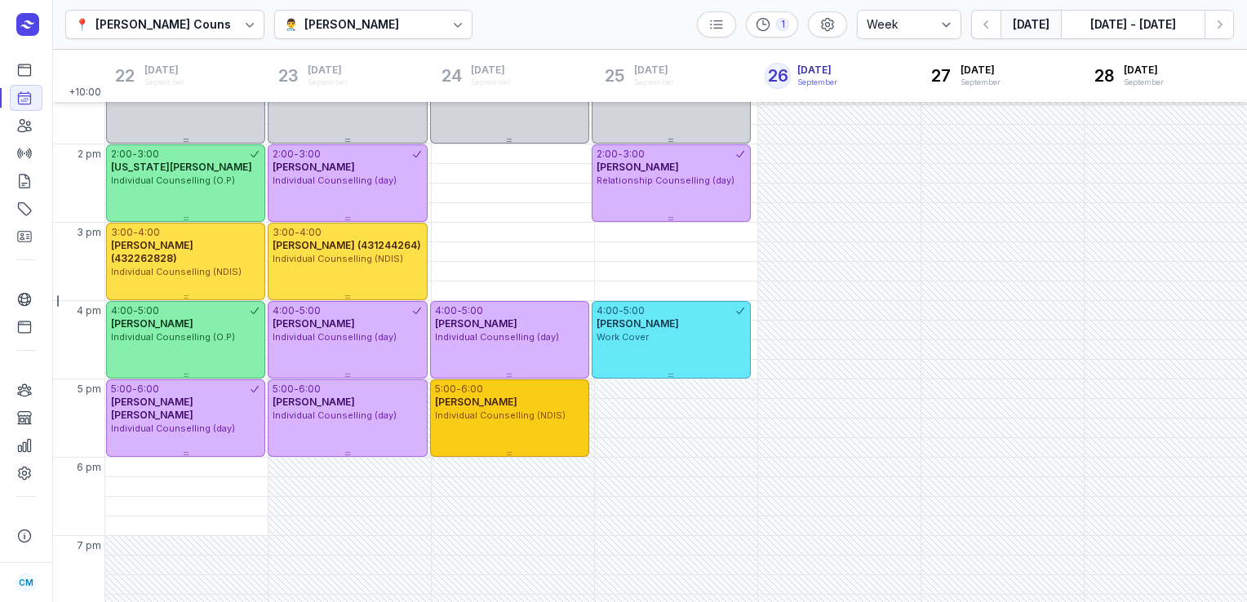
click at [469, 389] on div "6:00" at bounding box center [472, 389] width 22 height 13
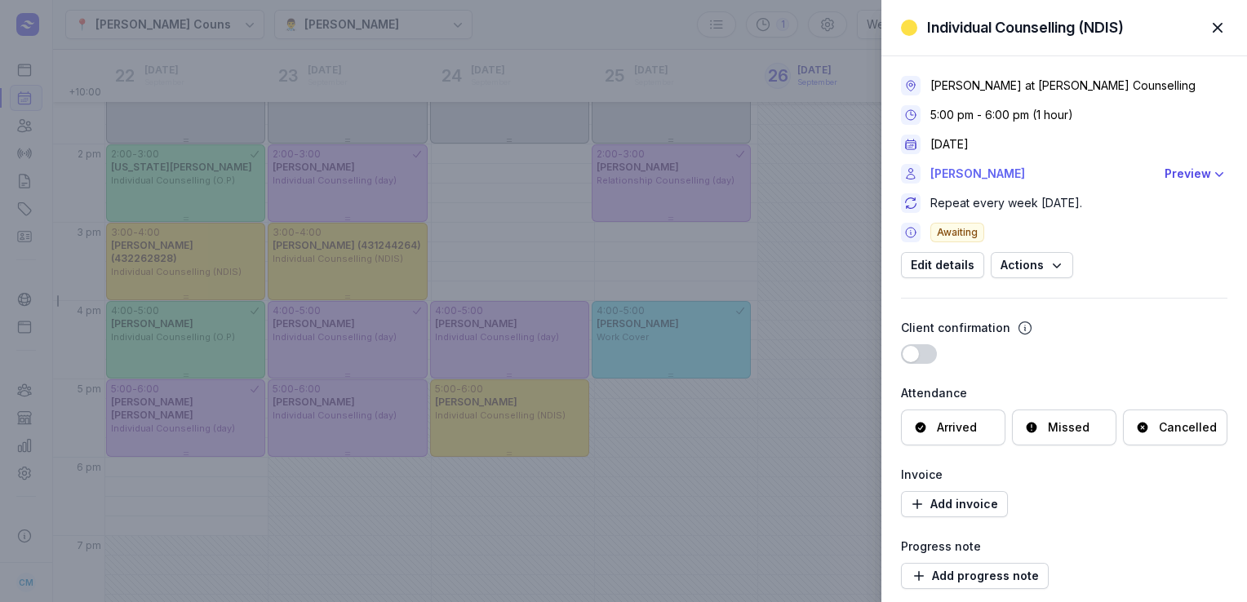
click at [949, 171] on link "[PERSON_NAME]" at bounding box center [1042, 174] width 224 height 20
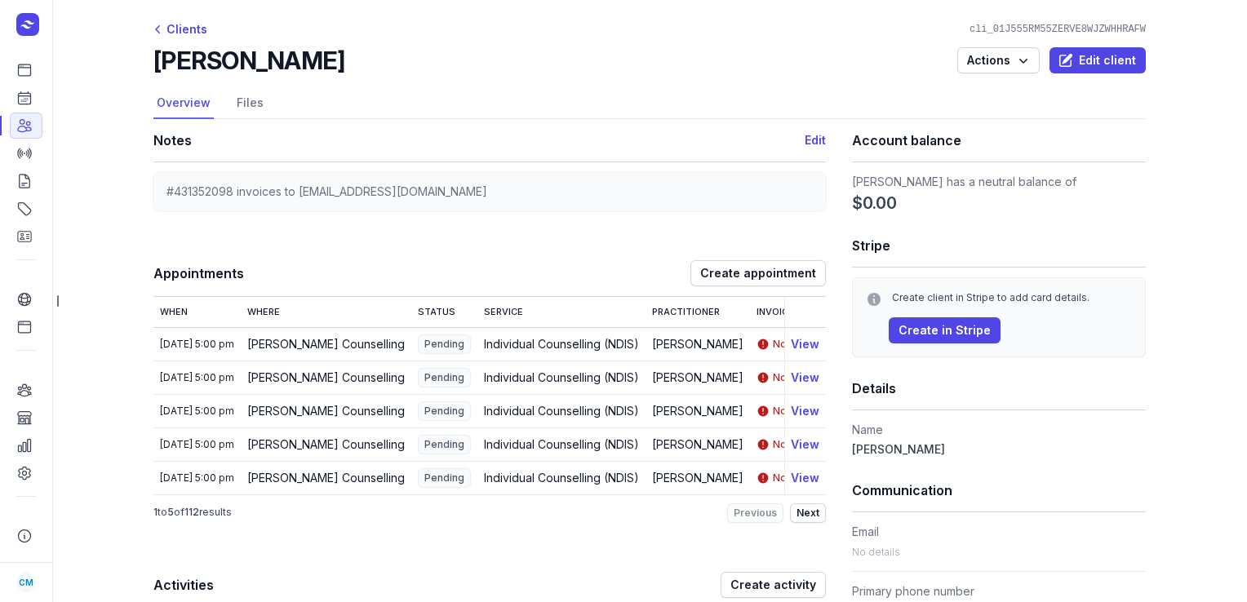
drag, startPoint x: 335, startPoint y: 61, endPoint x: 158, endPoint y: 65, distance: 177.1
click at [158, 65] on div "[PERSON_NAME] Actions Edit client" at bounding box center [649, 60] width 992 height 29
copy h2 "[PERSON_NAME]"
drag, startPoint x: 228, startPoint y: 193, endPoint x: 131, endPoint y: 190, distance: 98.0
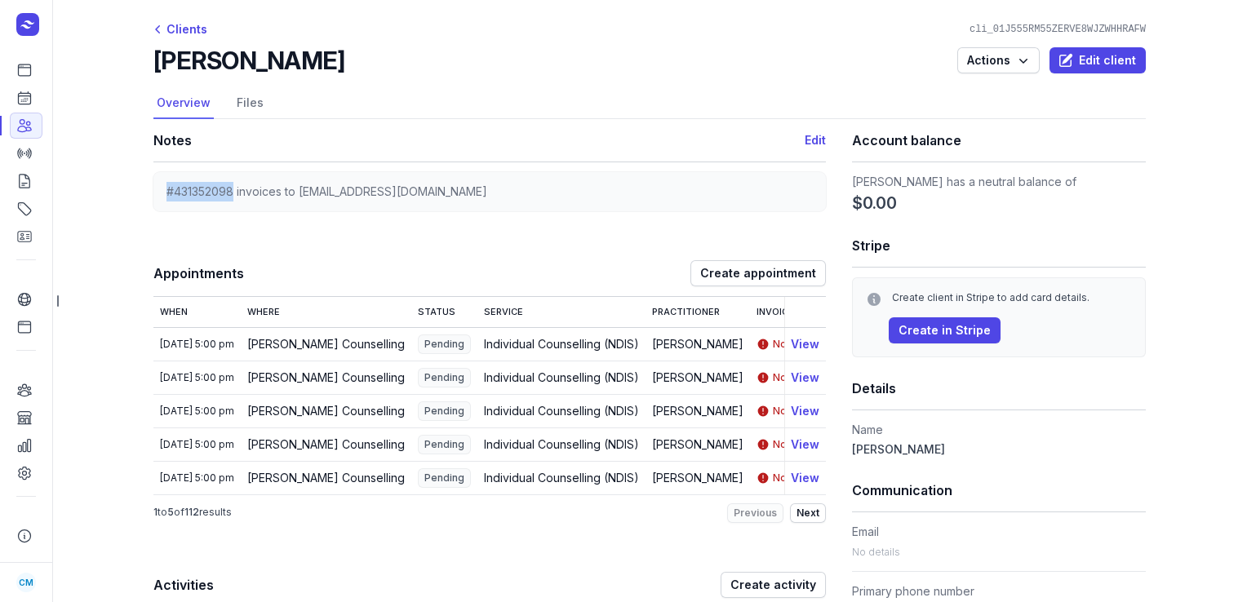
copy span "#431352098"
click at [29, 100] on icon at bounding box center [24, 98] width 16 height 16
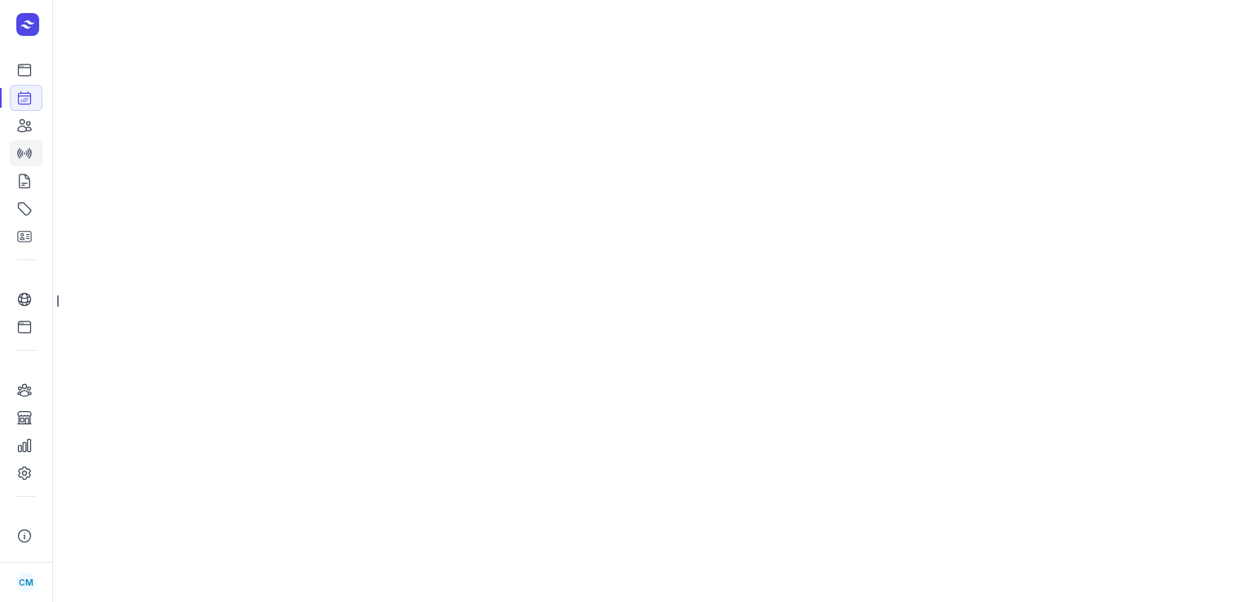
select select "week"
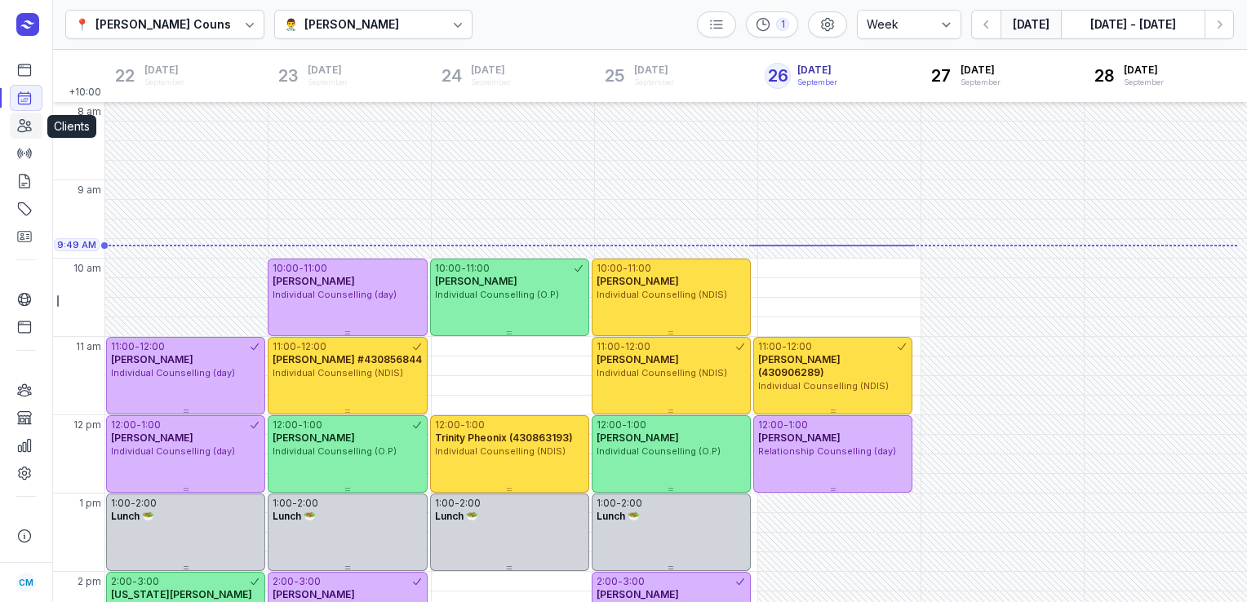
click at [29, 130] on icon at bounding box center [24, 125] width 16 height 16
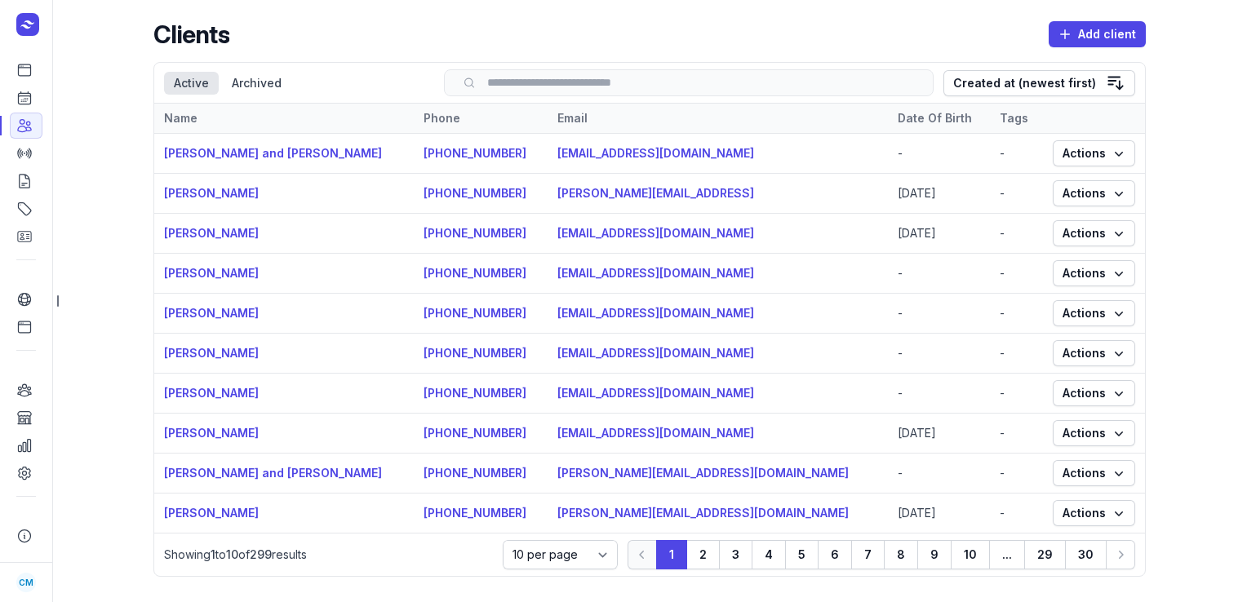
click at [549, 82] on input "search" at bounding box center [688, 83] width 455 height 12
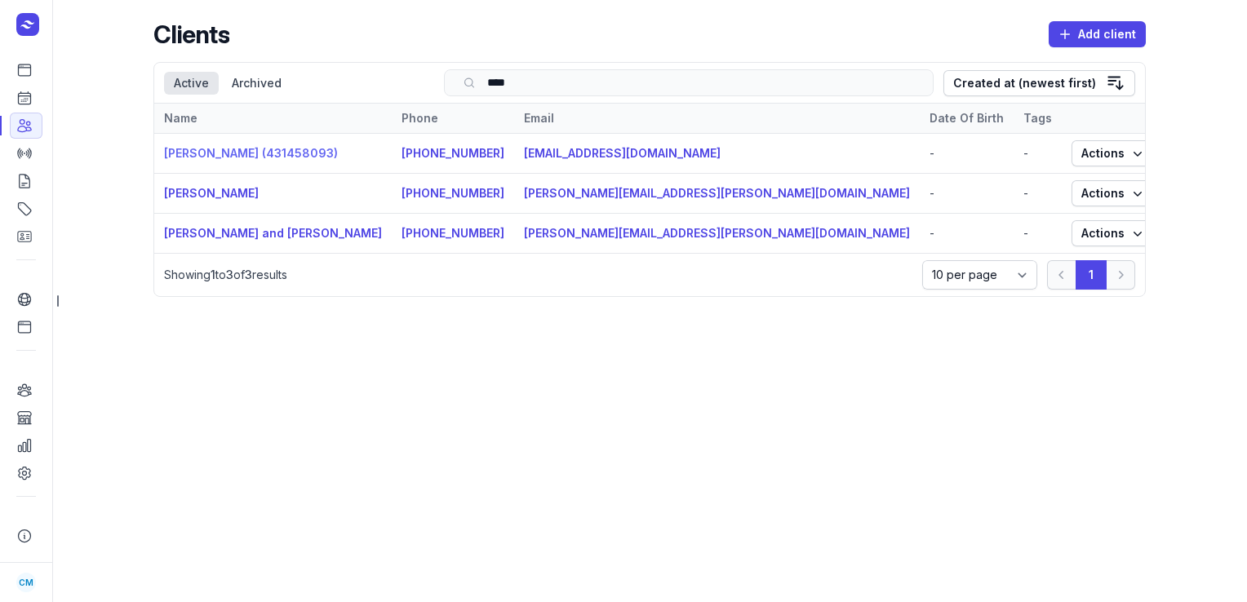
type input "****"
click at [249, 155] on link "[PERSON_NAME] (431458093)" at bounding box center [251, 153] width 174 height 14
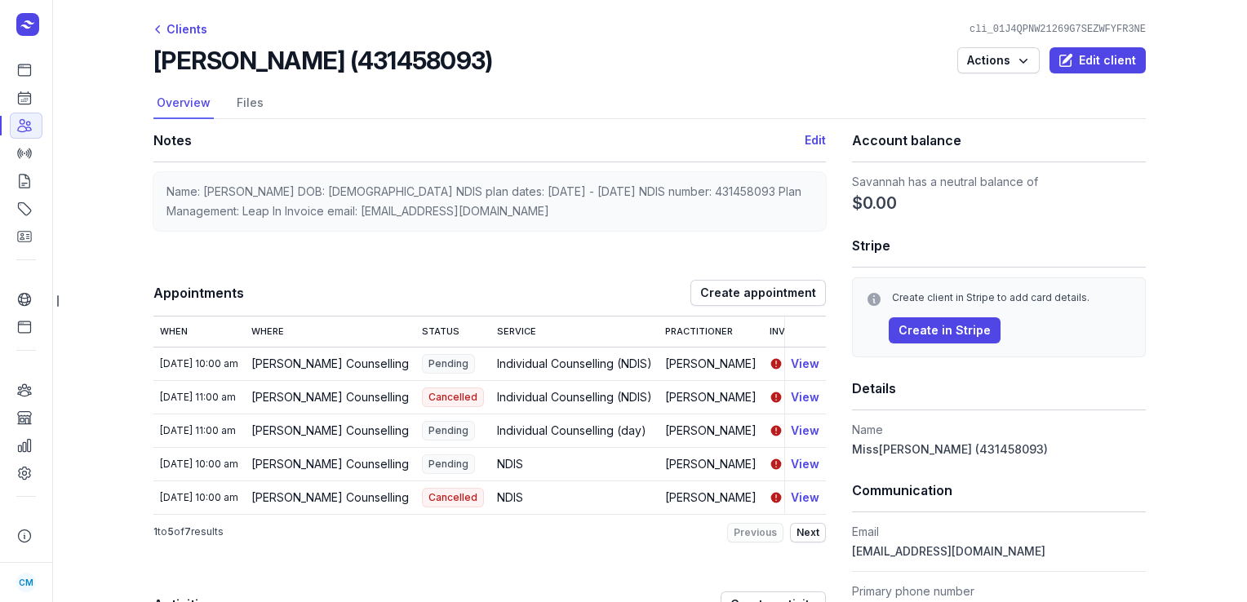
drag, startPoint x: 506, startPoint y: 57, endPoint x: 148, endPoint y: 73, distance: 358.5
click at [153, 73] on div "[PERSON_NAME] (431458093) Actions Edit client" at bounding box center [649, 60] width 992 height 29
copy h2 "[PERSON_NAME] (431458093)"
click at [15, 104] on link "Calendar" at bounding box center [26, 98] width 33 height 26
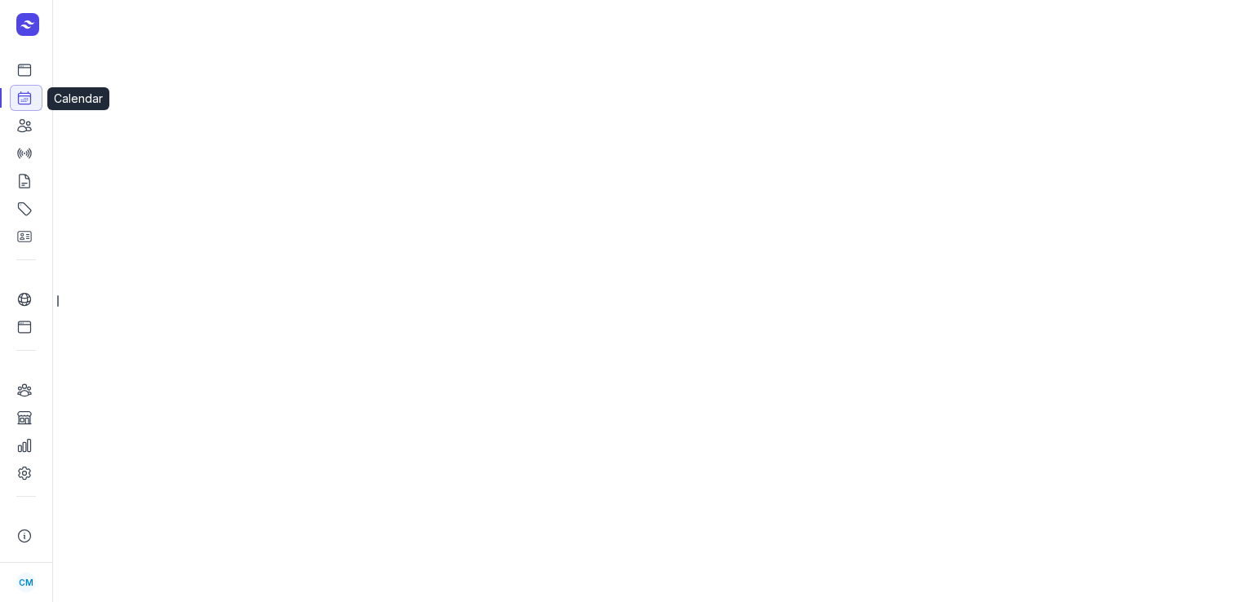
select select "week"
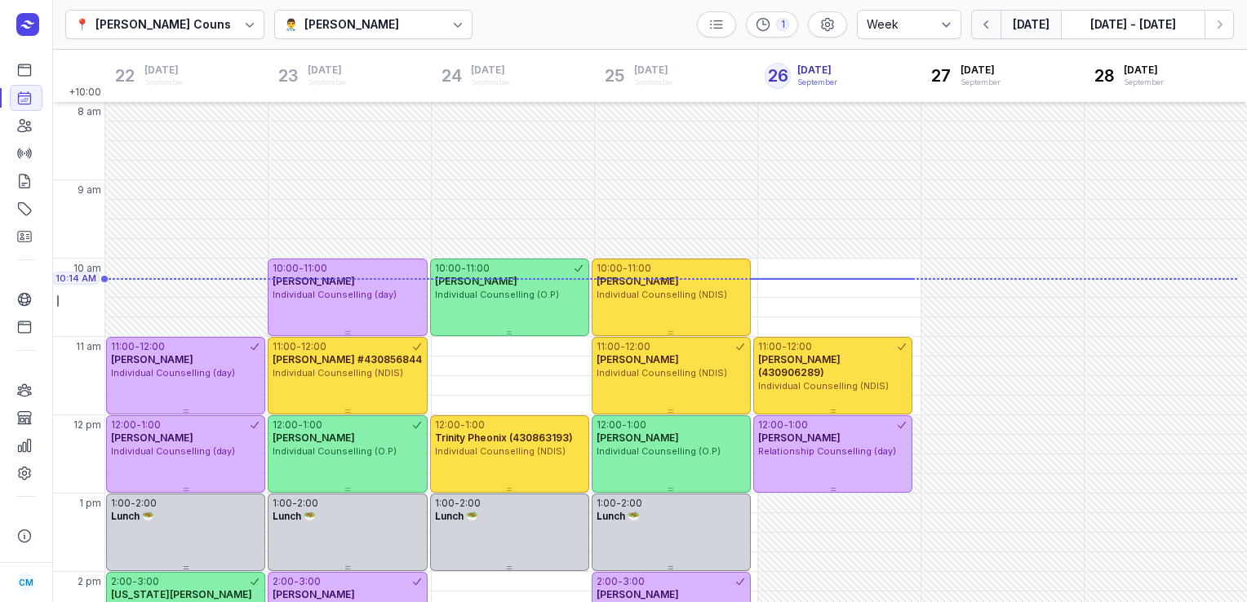
click at [982, 26] on icon "button" at bounding box center [986, 24] width 16 height 16
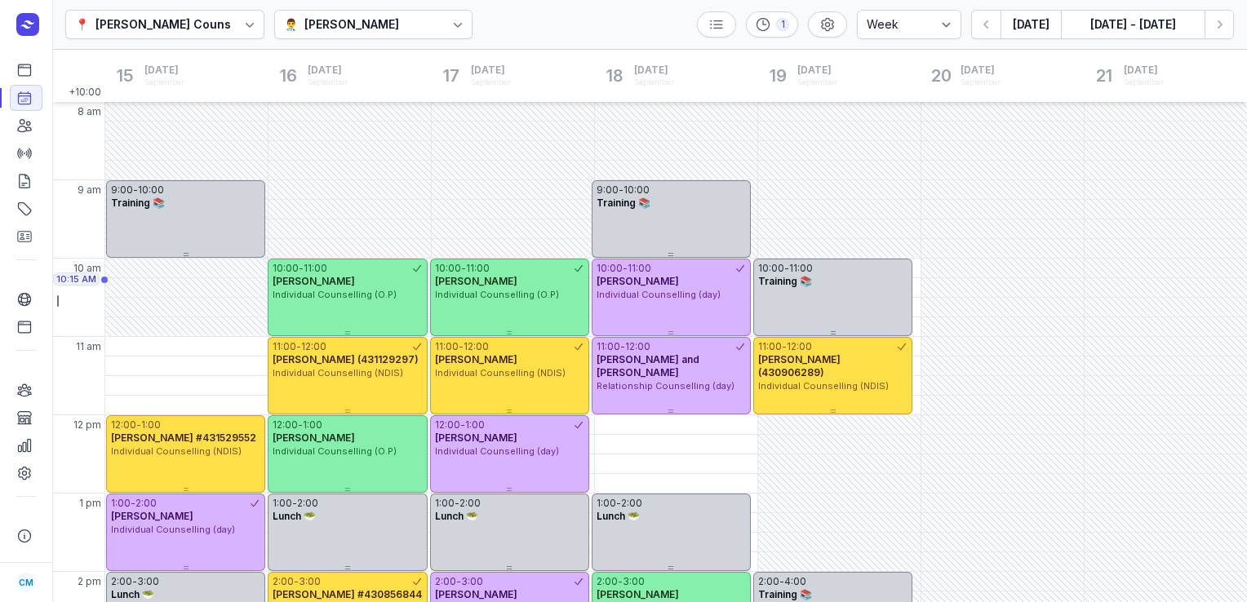
click at [361, 33] on div "[PERSON_NAME]" at bounding box center [351, 25] width 95 height 20
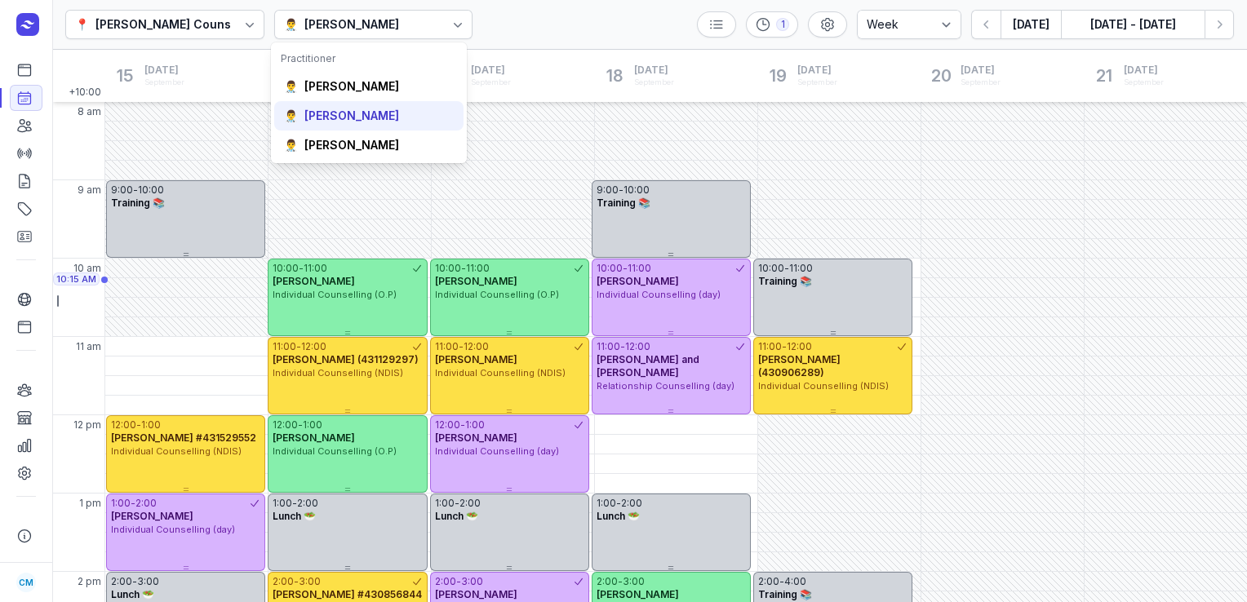
click at [354, 119] on div "[PERSON_NAME]" at bounding box center [351, 116] width 95 height 16
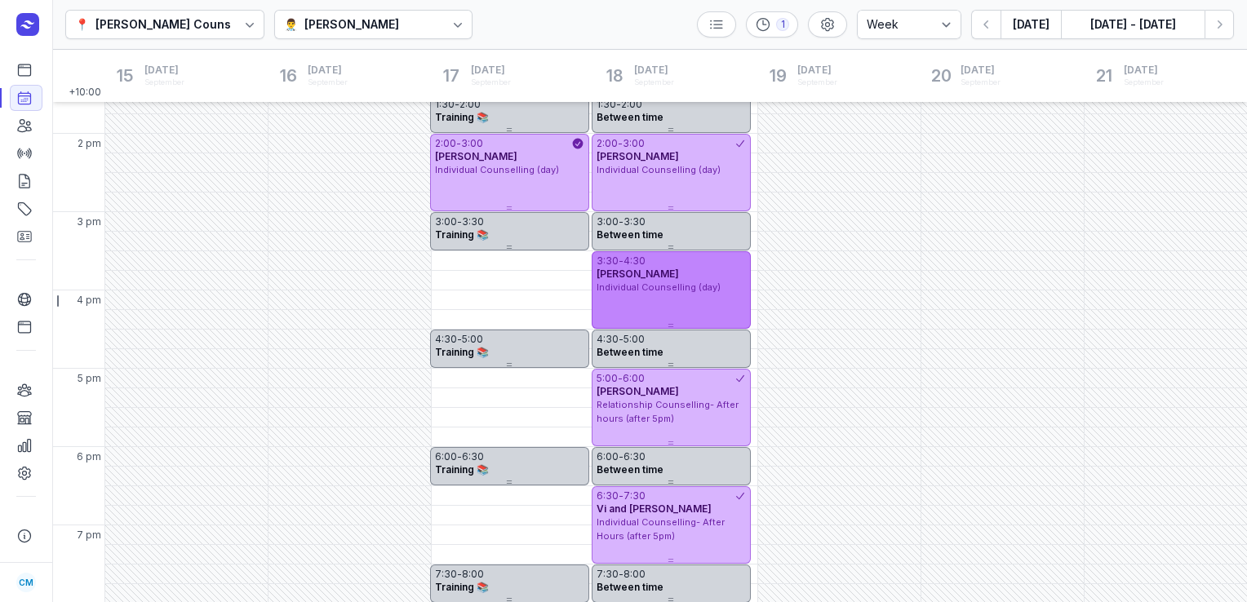
scroll to position [439, 0]
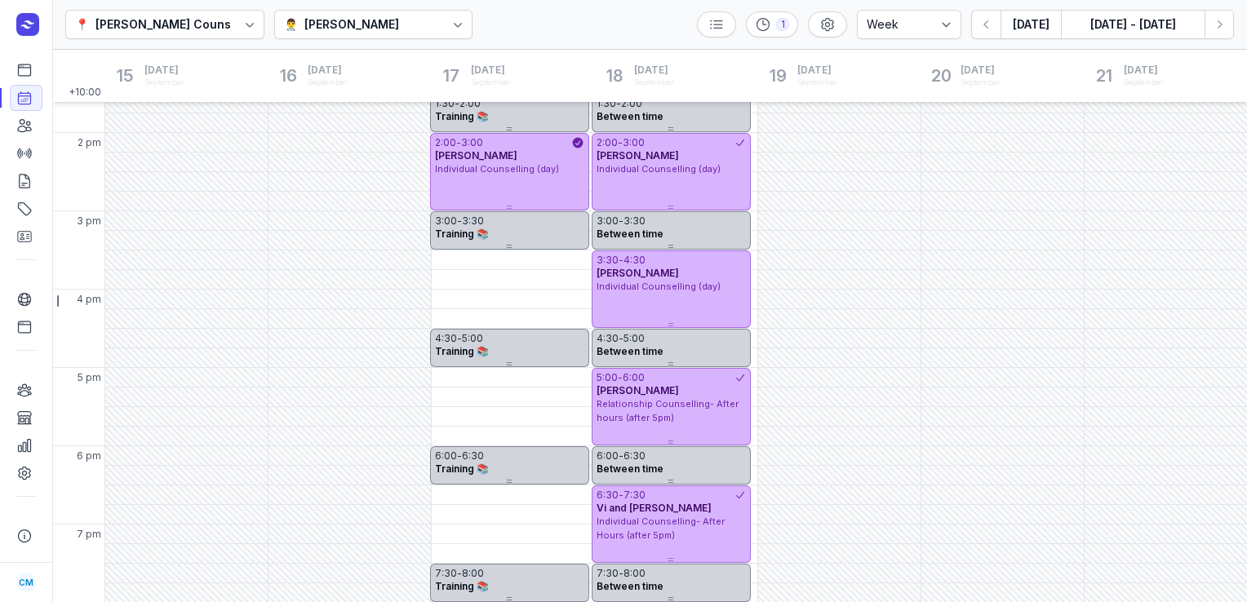
click at [443, 34] on div at bounding box center [457, 24] width 29 height 29
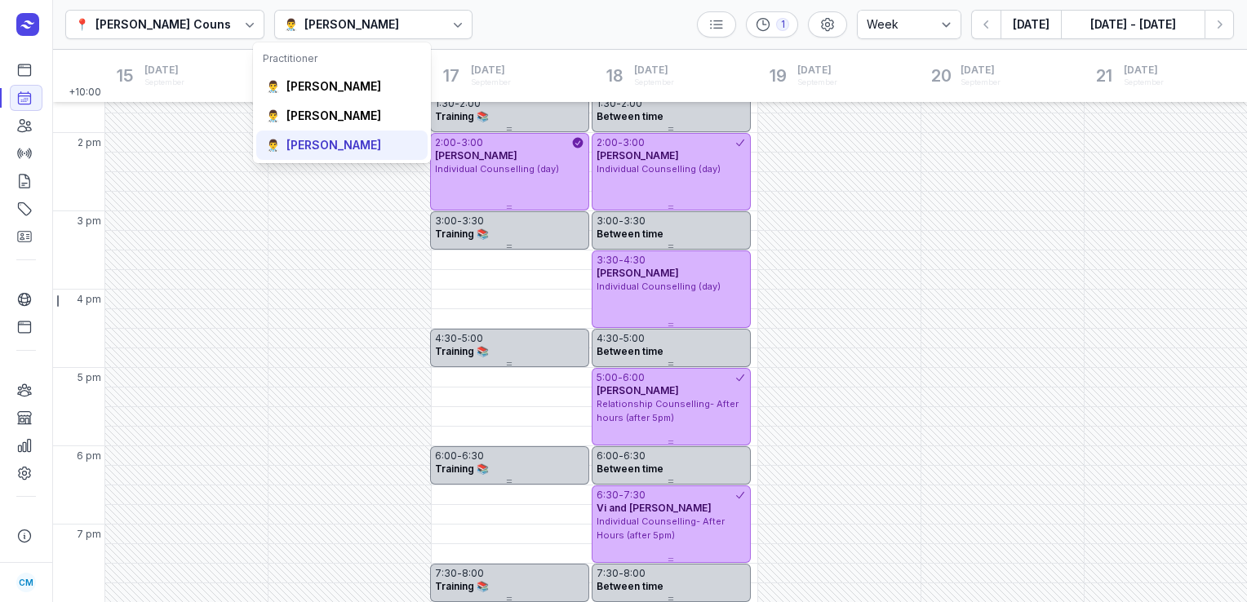
click at [372, 144] on div "[PERSON_NAME]" at bounding box center [333, 145] width 95 height 16
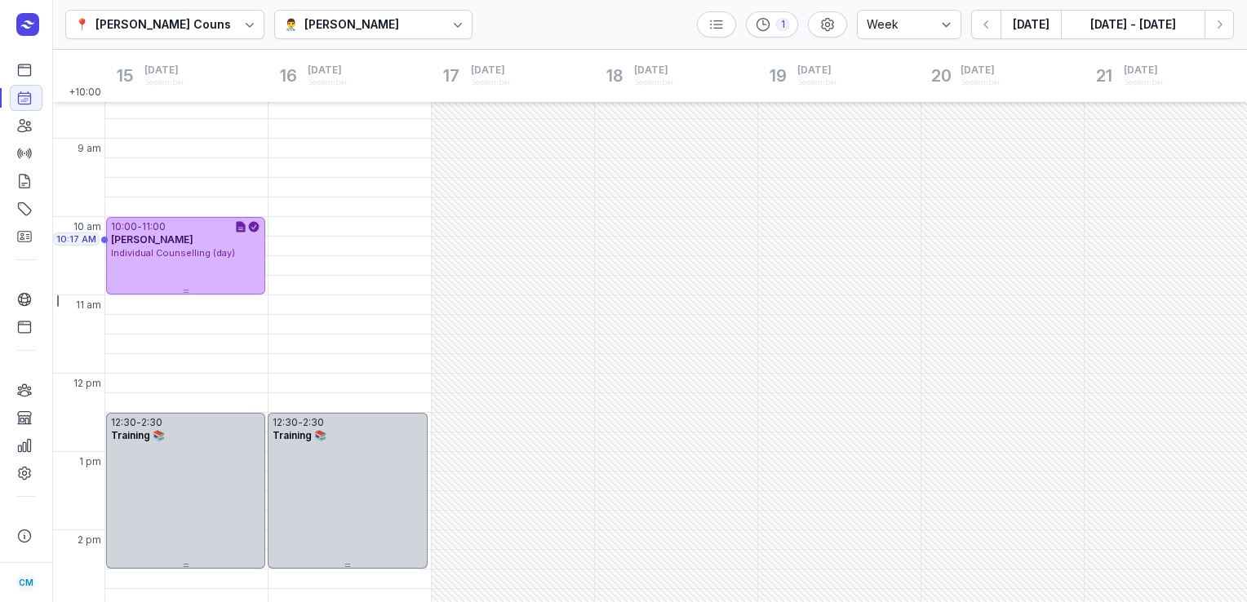
scroll to position [39, 0]
click at [369, 13] on div "👨‍⚕️ [PERSON_NAME]" at bounding box center [373, 24] width 199 height 29
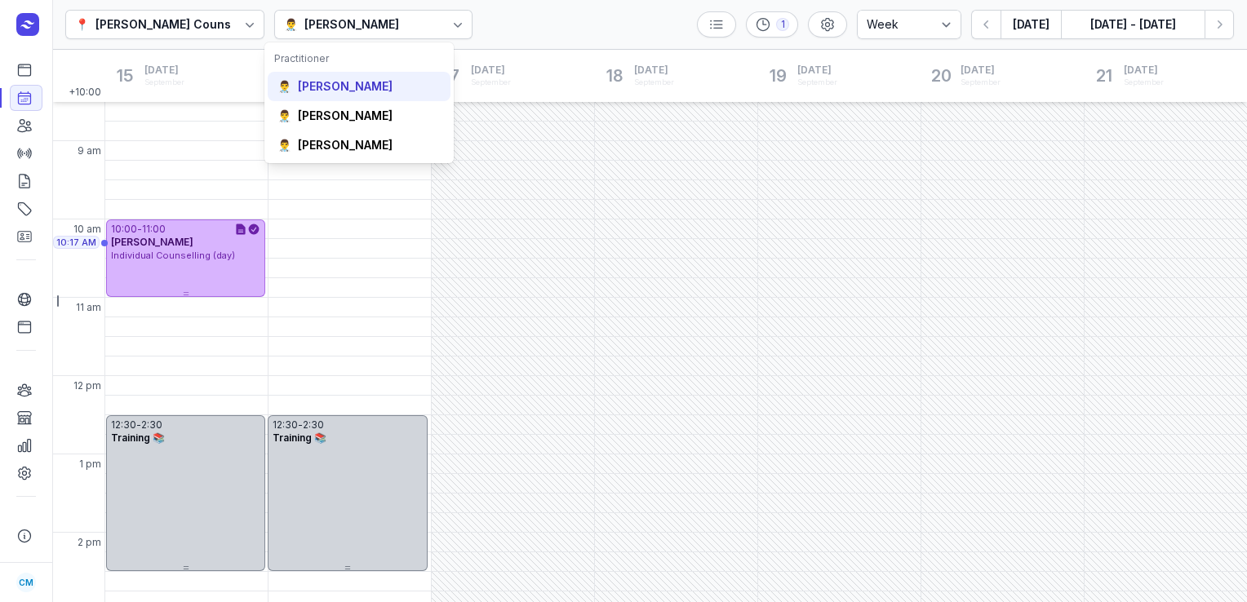
click at [342, 91] on div "[PERSON_NAME]" at bounding box center [345, 86] width 95 height 16
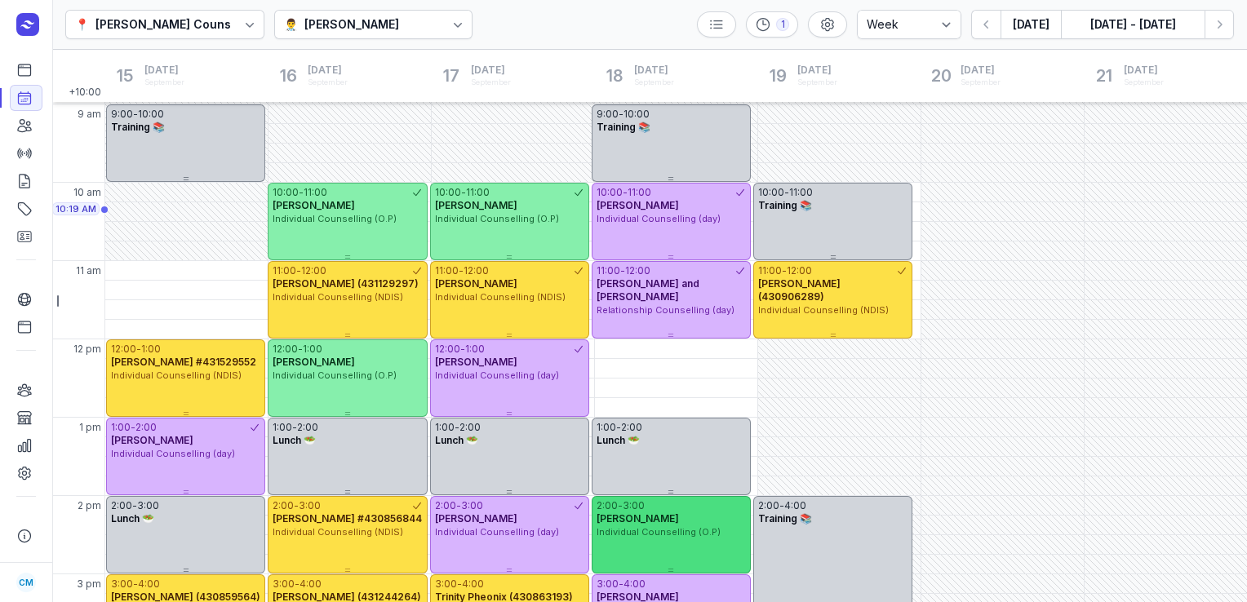
scroll to position [75, 0]
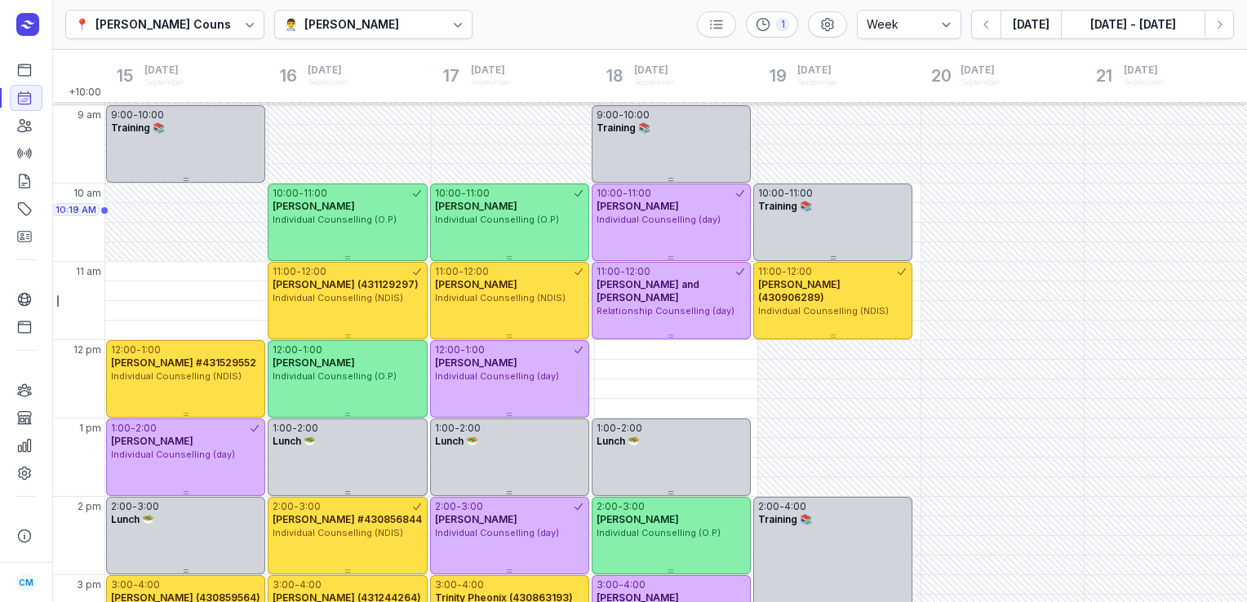
click at [330, 28] on div "[PERSON_NAME]" at bounding box center [351, 25] width 95 height 20
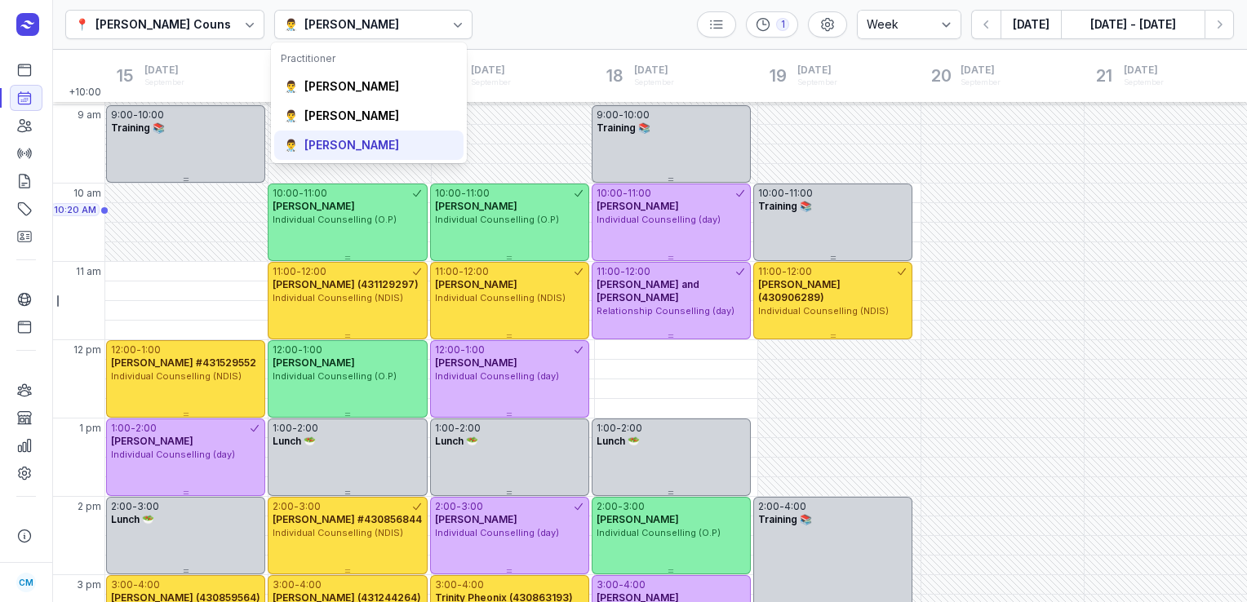
click at [331, 139] on div "[PERSON_NAME]" at bounding box center [351, 145] width 95 height 16
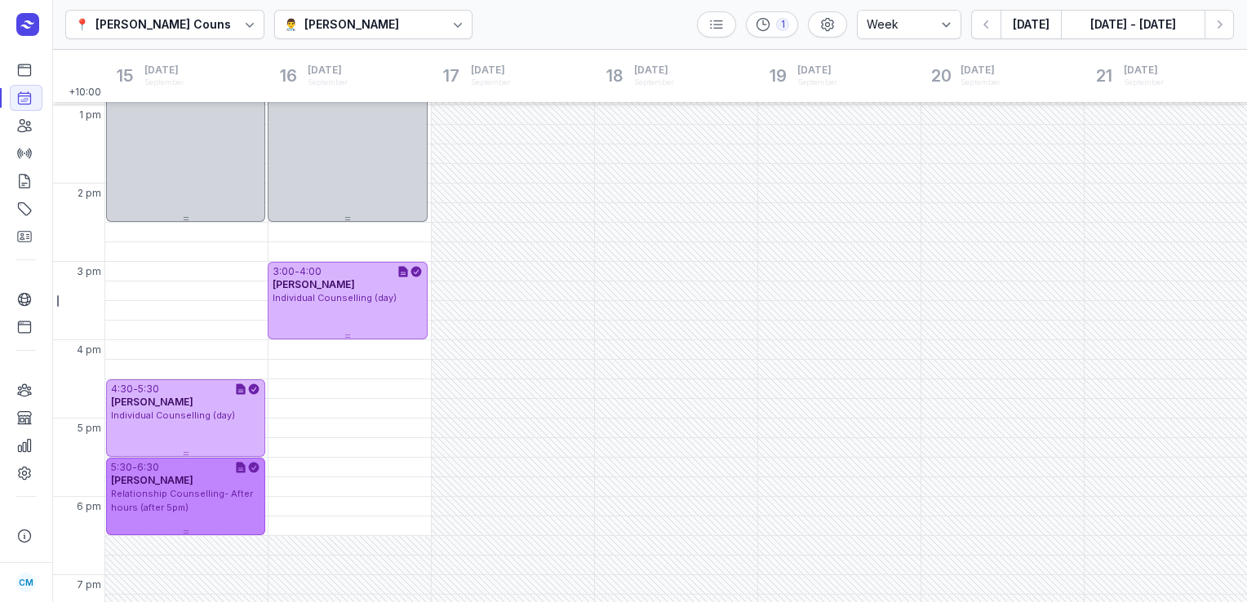
scroll to position [389, 0]
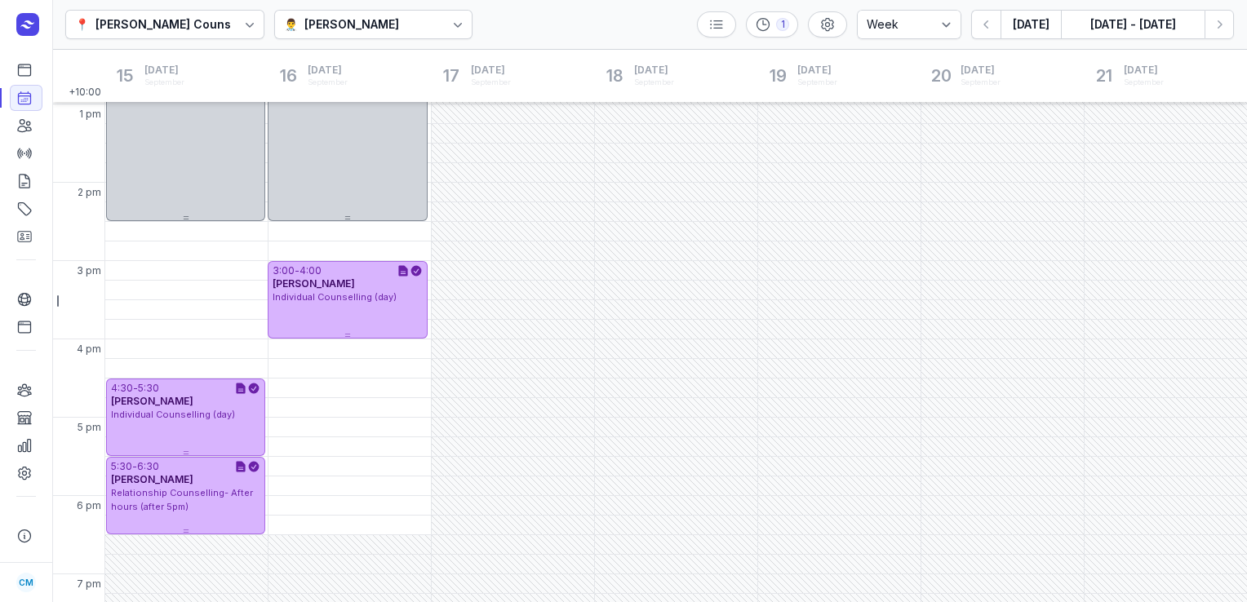
click at [343, 20] on div "[PERSON_NAME]" at bounding box center [351, 25] width 95 height 20
click at [206, 86] on div "15 [DATE] Mon September" at bounding box center [185, 76] width 163 height 52
click at [401, 13] on div "👨‍⚕️ [PERSON_NAME]" at bounding box center [373, 24] width 199 height 29
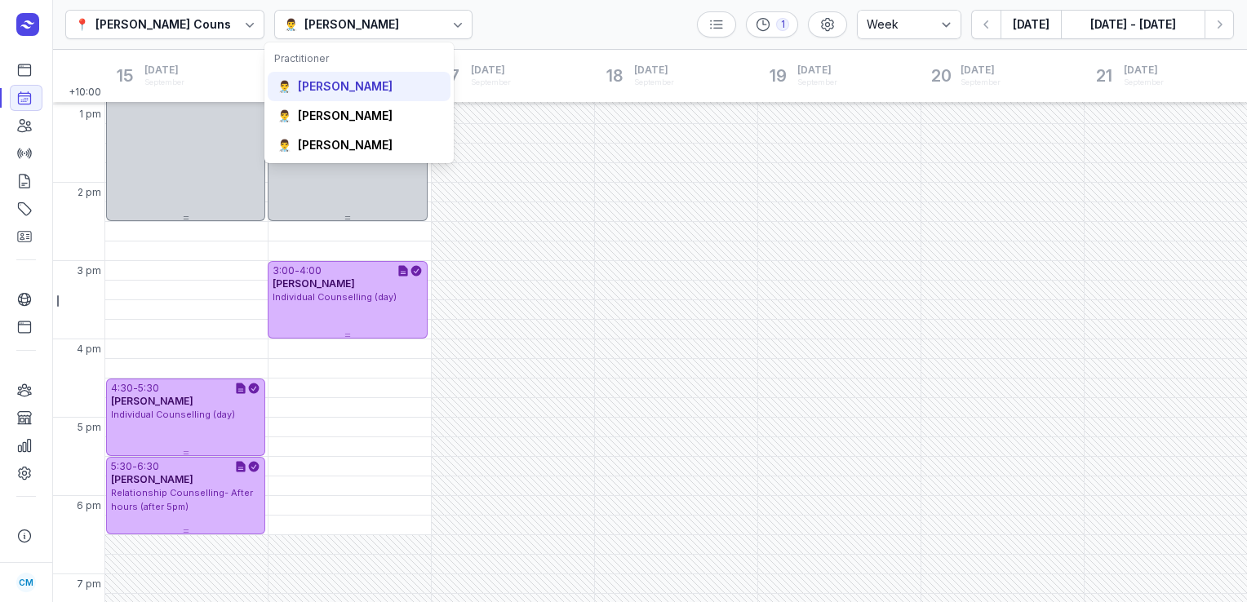
click at [358, 86] on div "[PERSON_NAME]" at bounding box center [345, 86] width 95 height 16
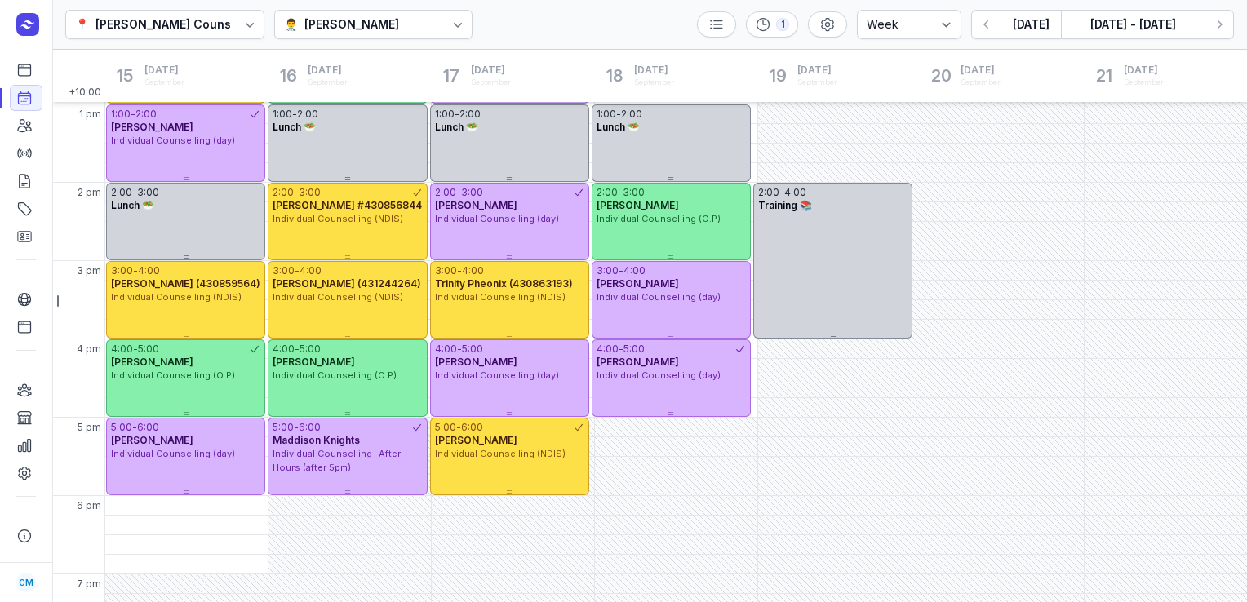
click at [338, 17] on div "[PERSON_NAME]" at bounding box center [351, 25] width 95 height 20
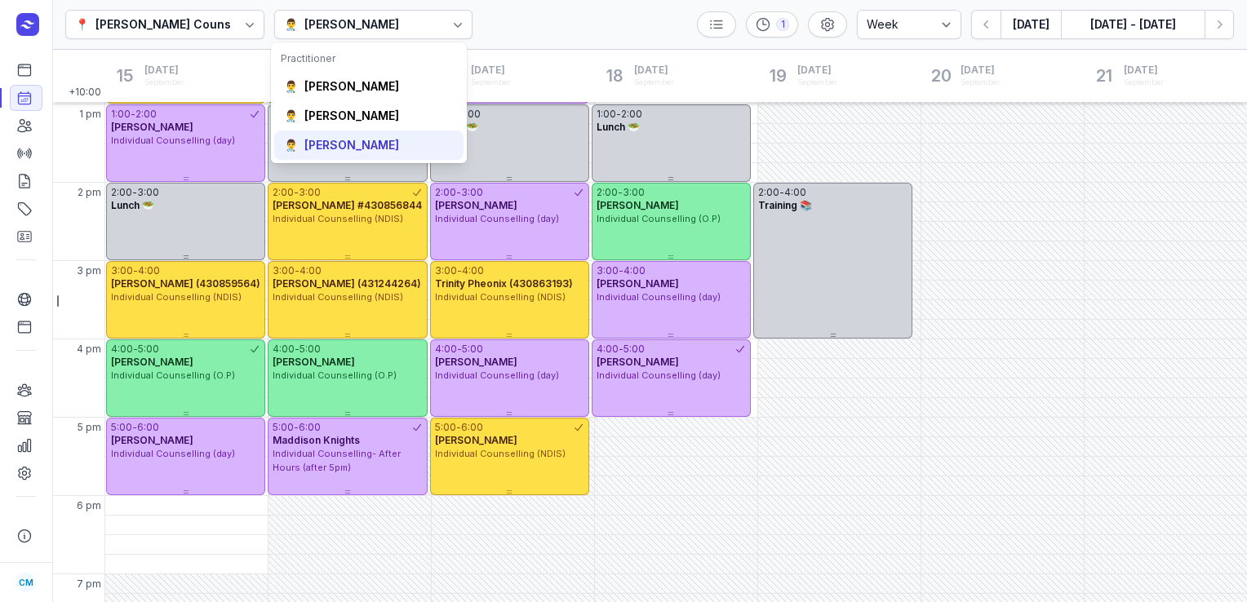
click at [332, 141] on div "[PERSON_NAME]" at bounding box center [351, 145] width 95 height 16
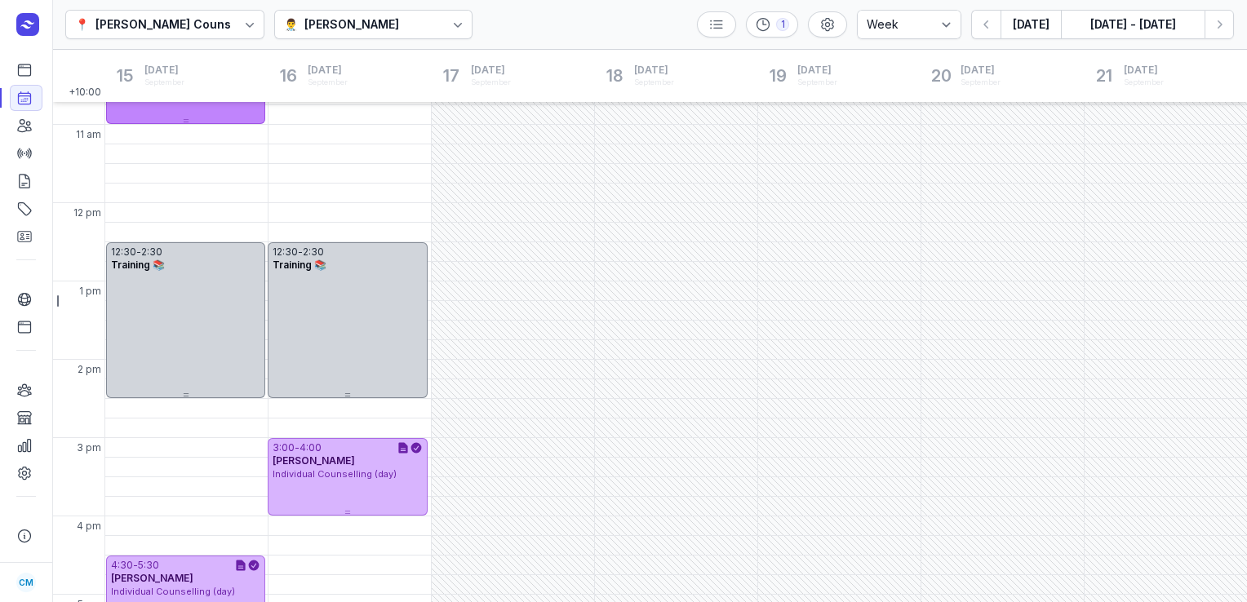
scroll to position [213, 0]
click at [361, 31] on div "[PERSON_NAME]" at bounding box center [351, 25] width 95 height 20
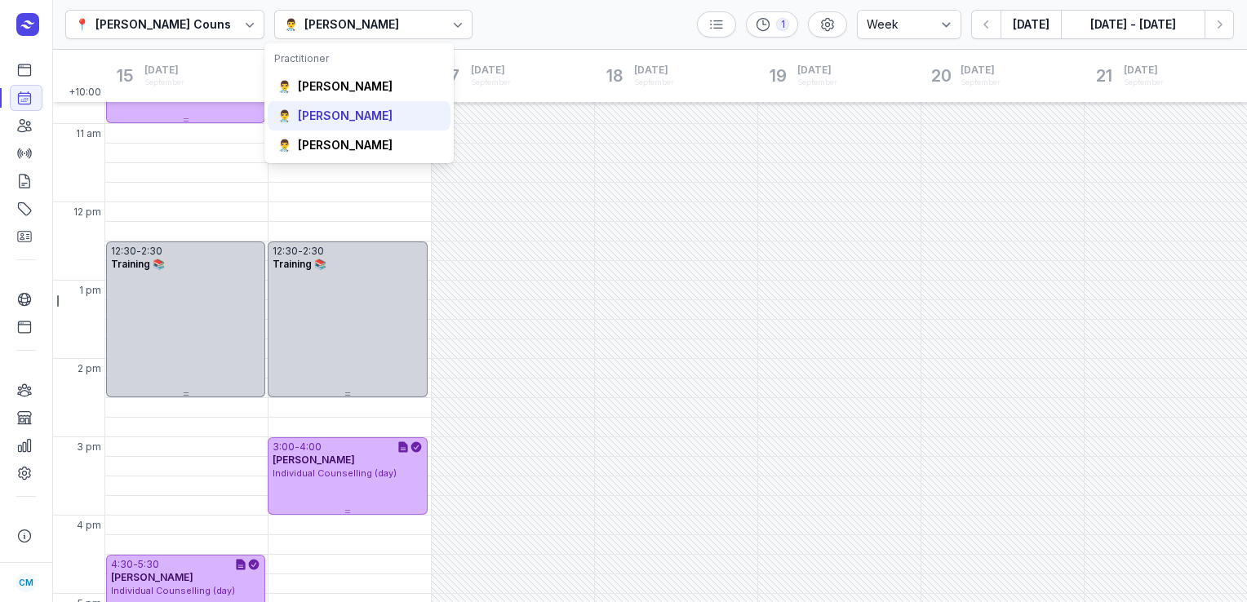
click at [336, 113] on div "[PERSON_NAME]" at bounding box center [345, 116] width 95 height 16
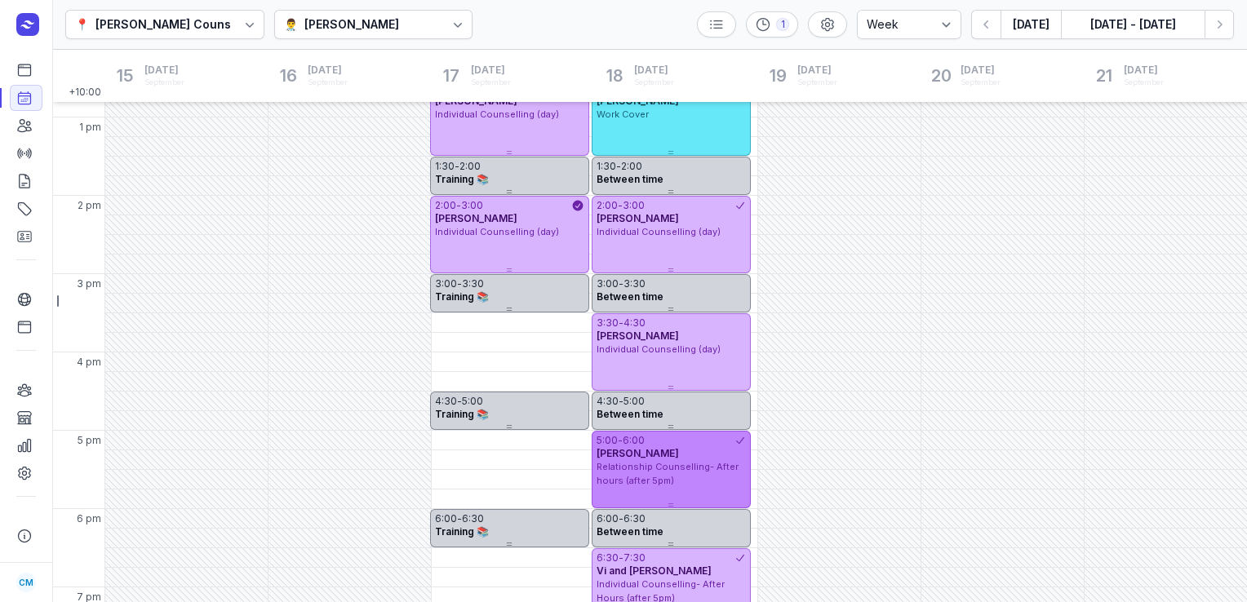
scroll to position [377, 0]
click at [663, 485] on div "Relationship Counselling- After hours (after 5pm)" at bounding box center [670, 472] width 149 height 27
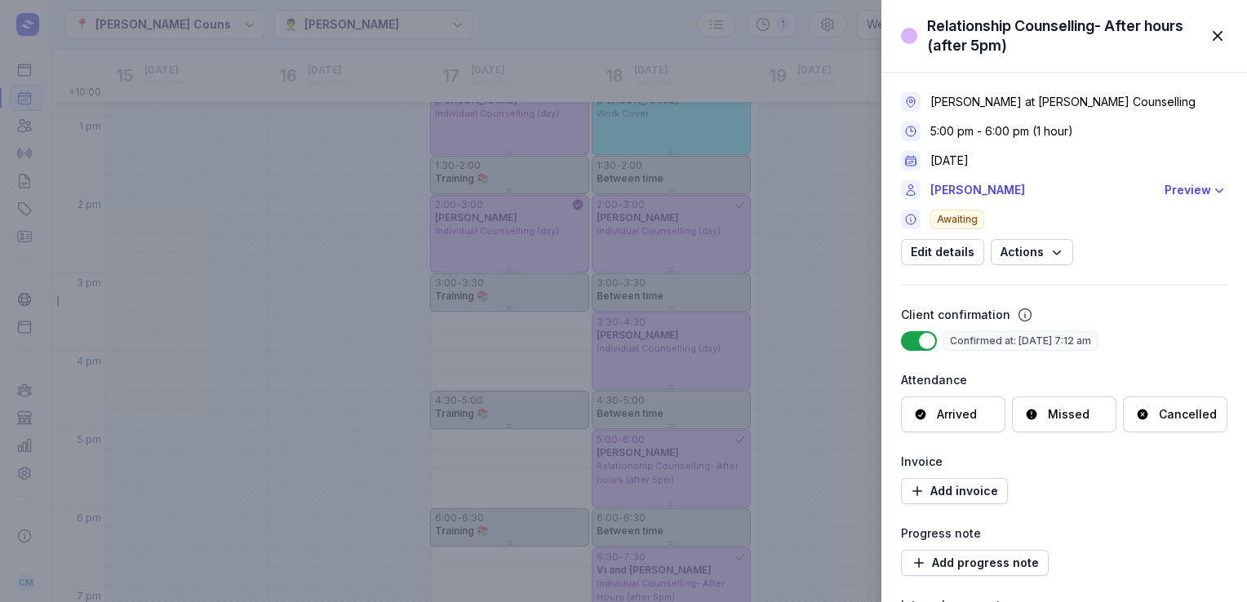
click at [1217, 33] on span "button" at bounding box center [1217, 36] width 36 height 36
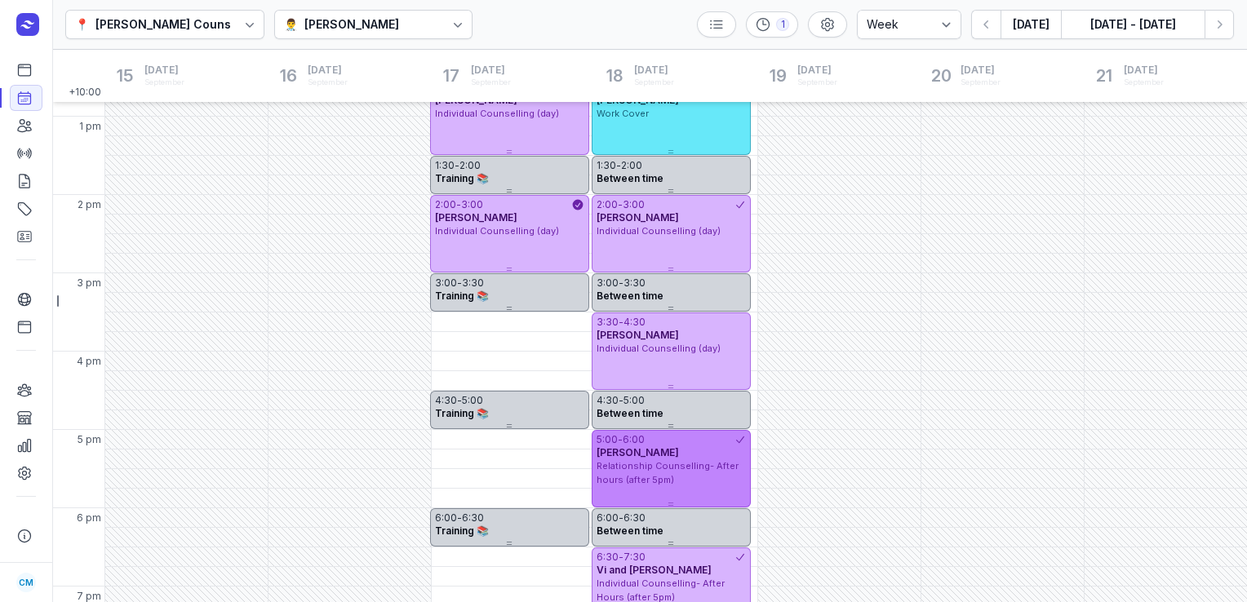
scroll to position [439, 0]
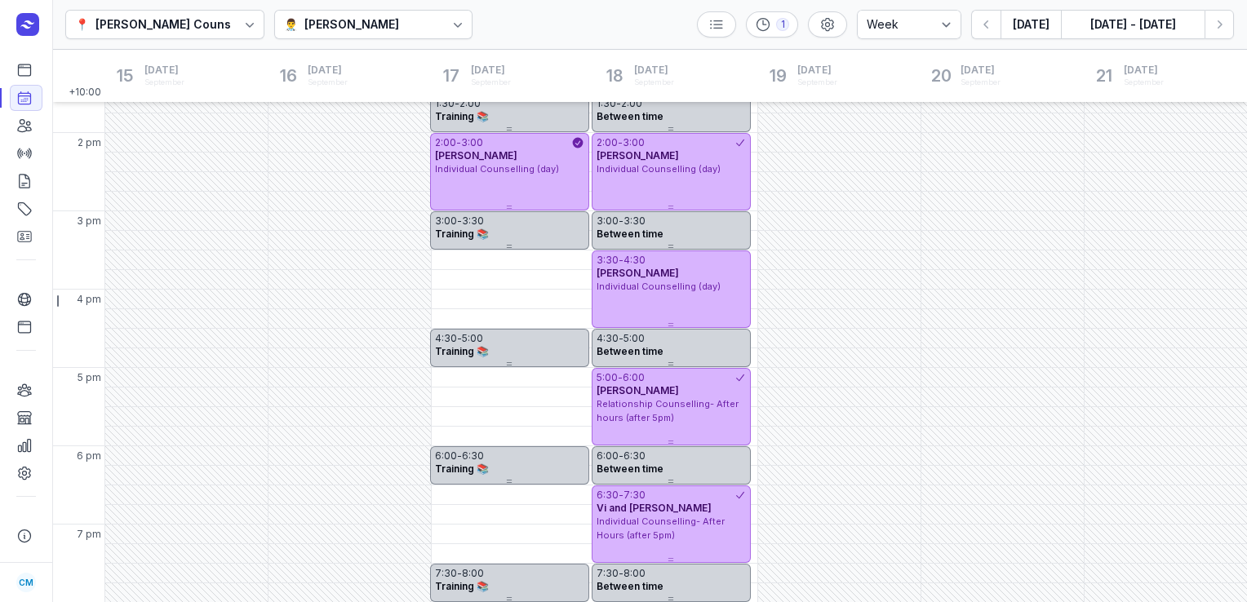
click at [450, 29] on icon at bounding box center [458, 24] width 16 height 16
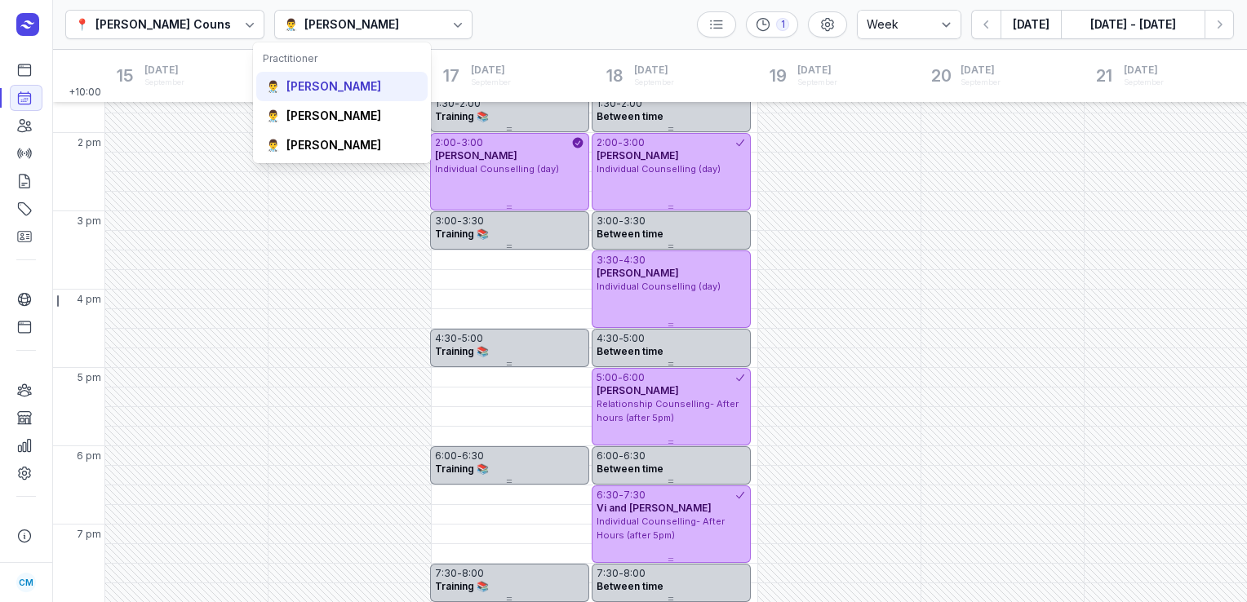
click at [345, 89] on div "[PERSON_NAME]" at bounding box center [333, 86] width 95 height 16
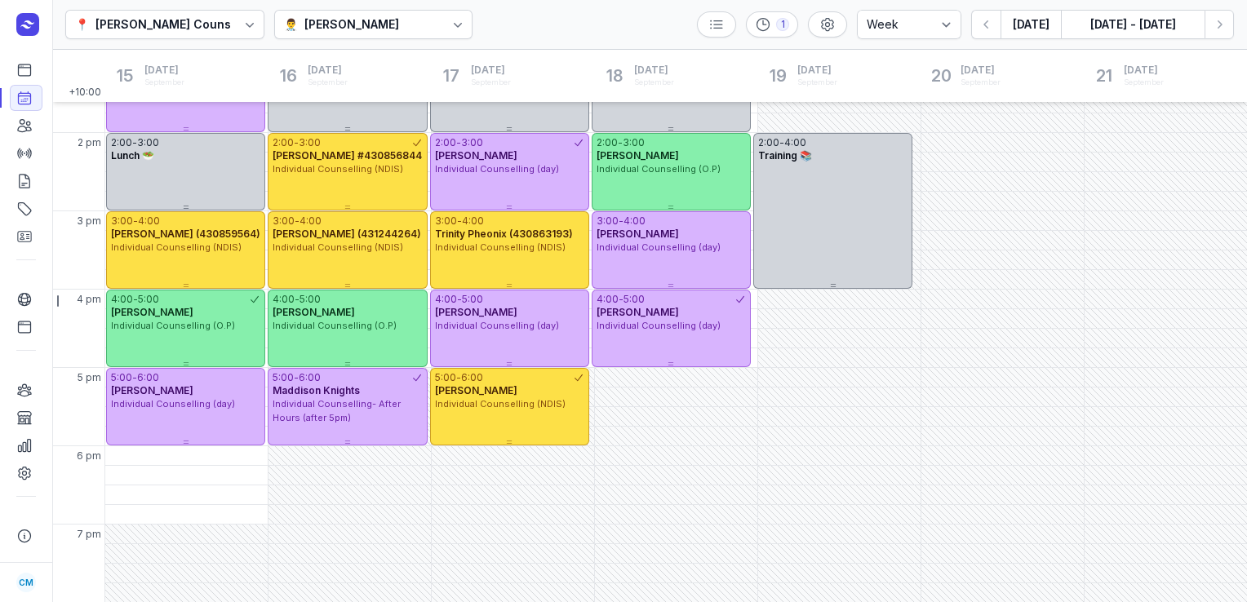
click at [443, 24] on div at bounding box center [457, 24] width 29 height 29
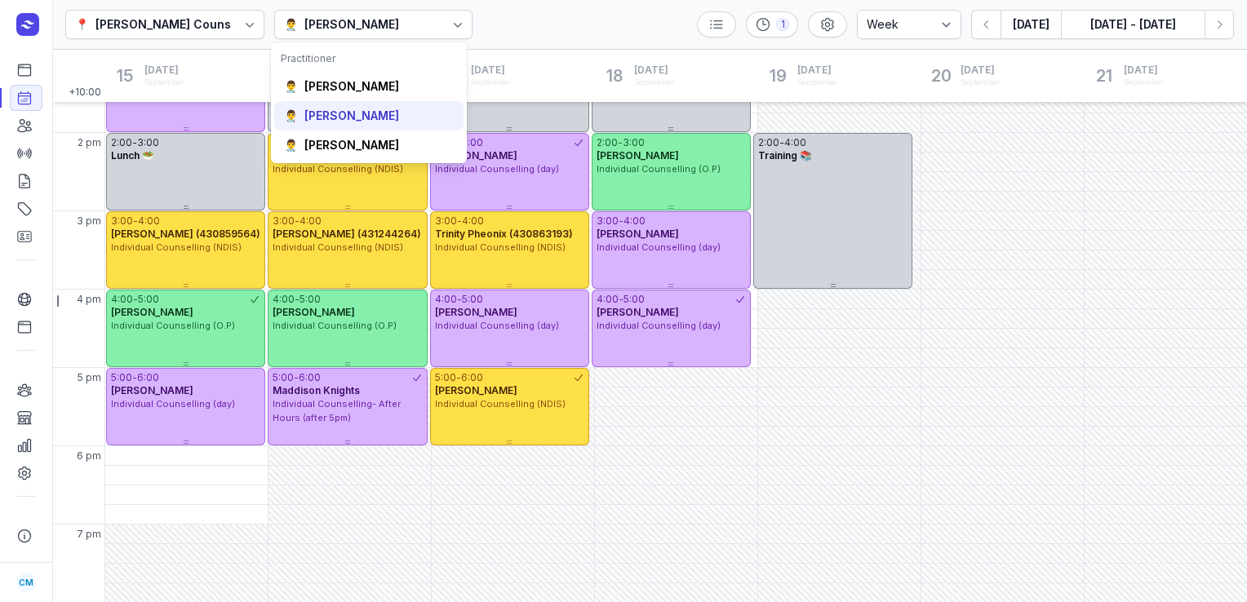
click at [360, 122] on div "[PERSON_NAME]" at bounding box center [351, 116] width 95 height 16
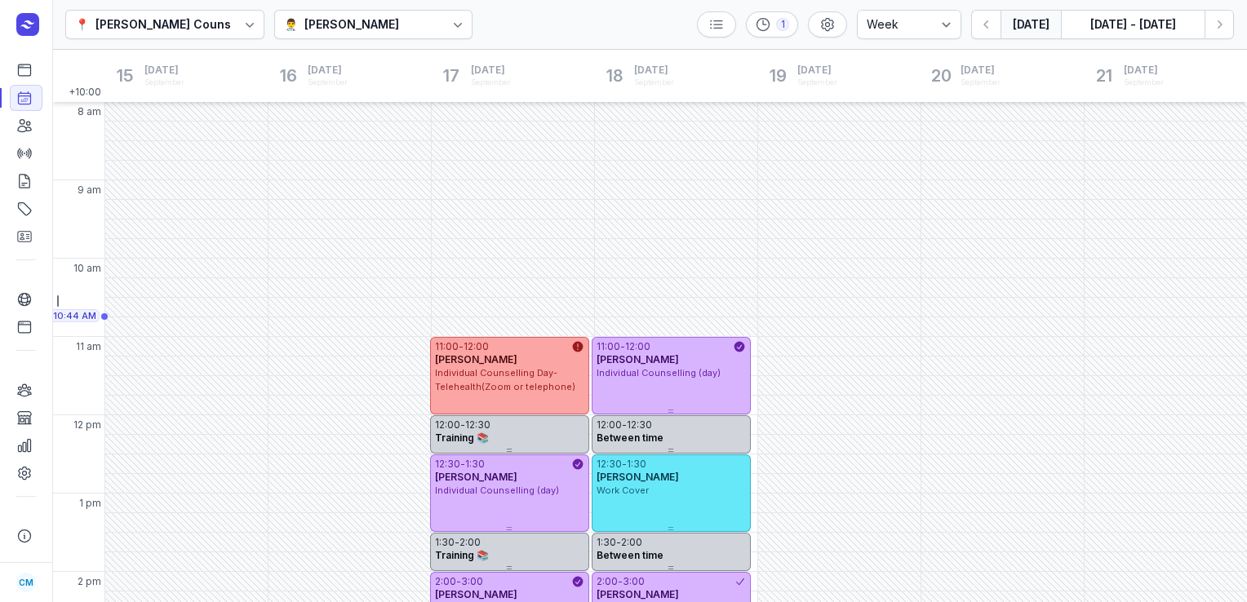
click at [1018, 17] on button "[DATE]" at bounding box center [1030, 24] width 60 height 29
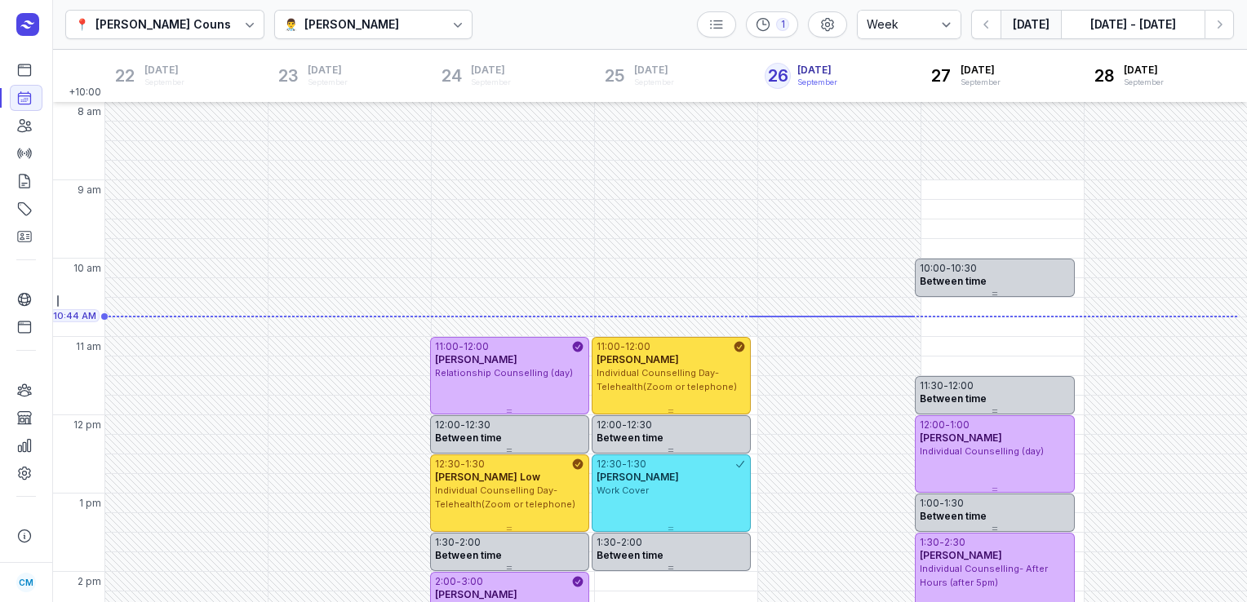
click at [399, 24] on div at bounding box center [400, 25] width 2 height 20
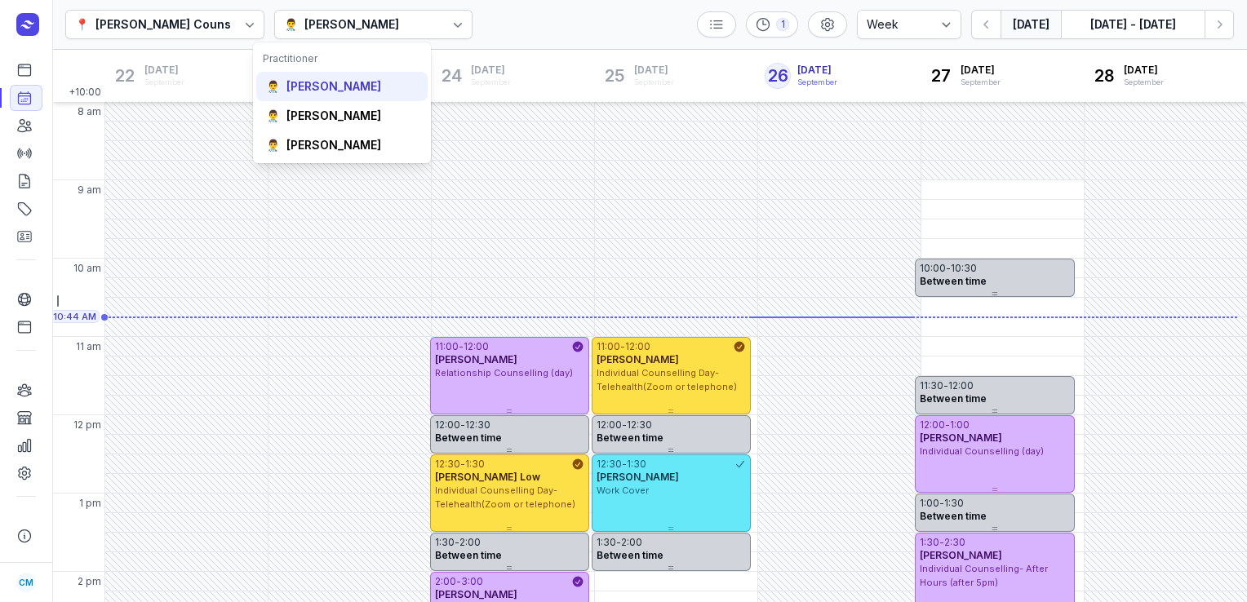
click at [344, 83] on div "[PERSON_NAME]" at bounding box center [333, 86] width 95 height 16
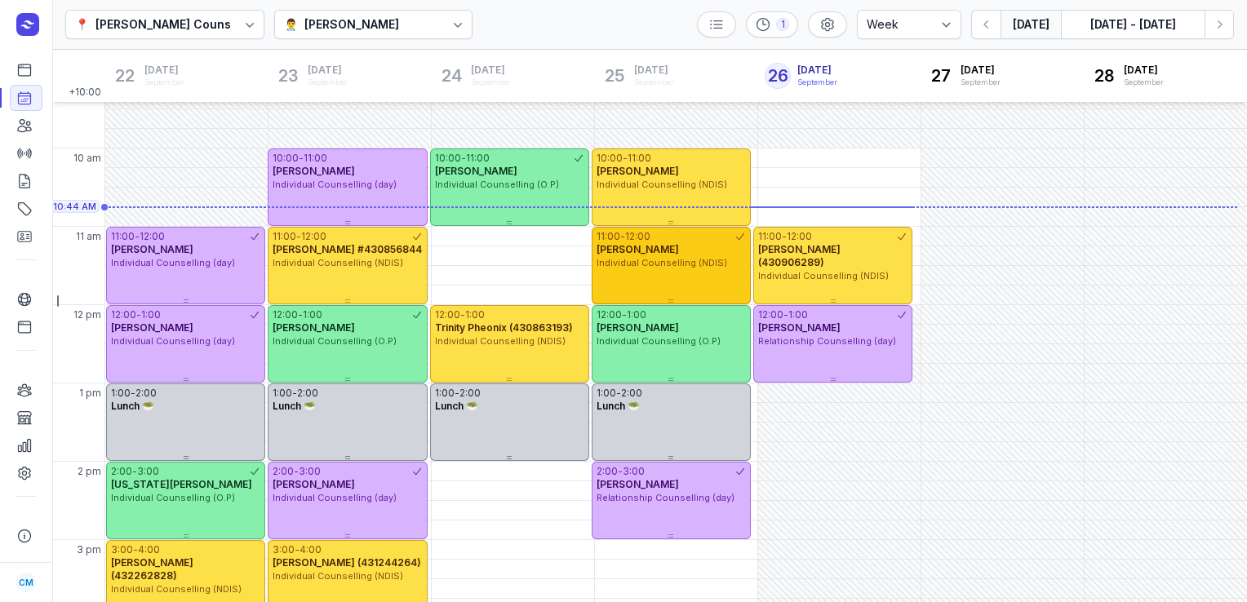
scroll to position [101, 0]
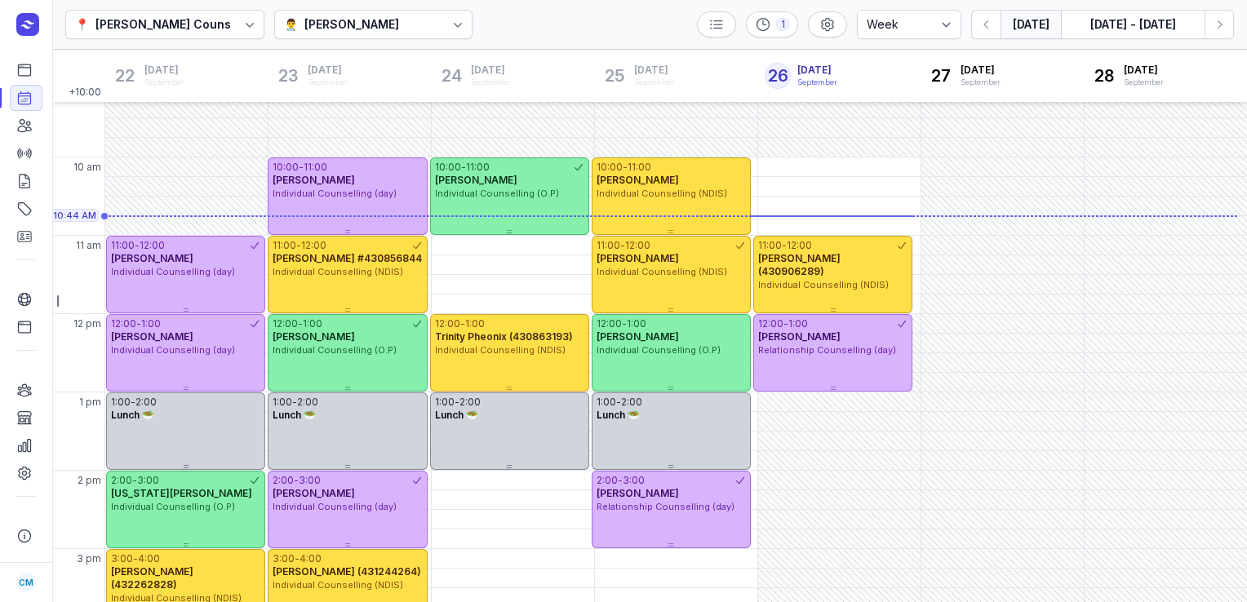
click at [395, 20] on div "[PERSON_NAME]" at bounding box center [351, 25] width 95 height 20
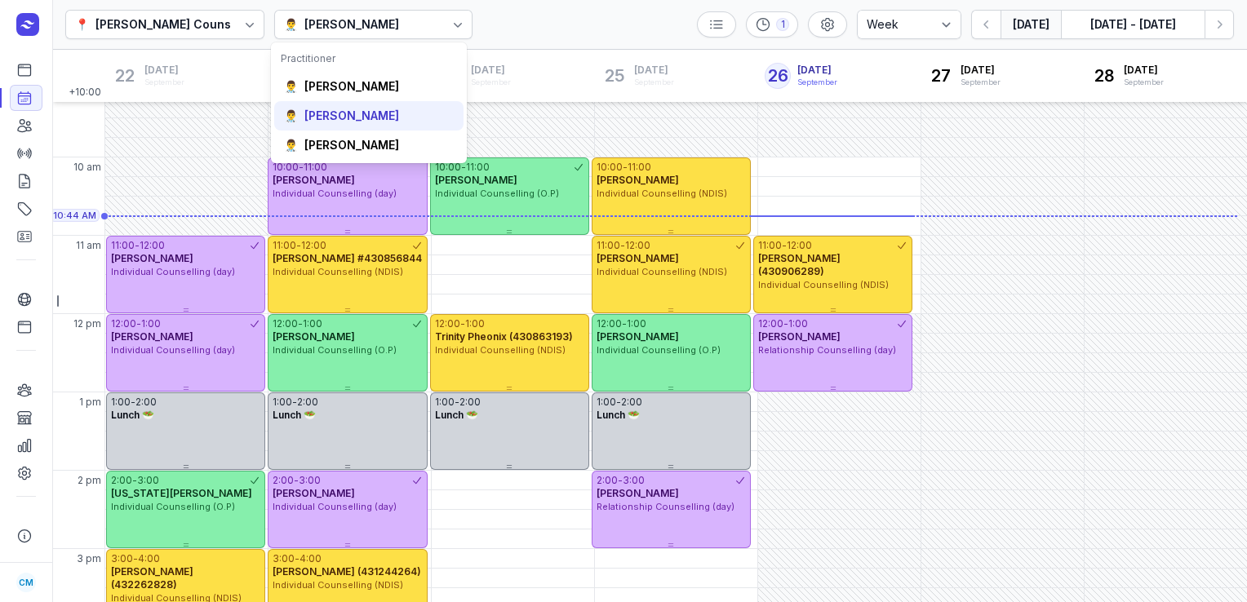
click at [372, 112] on div "[PERSON_NAME]" at bounding box center [351, 116] width 95 height 16
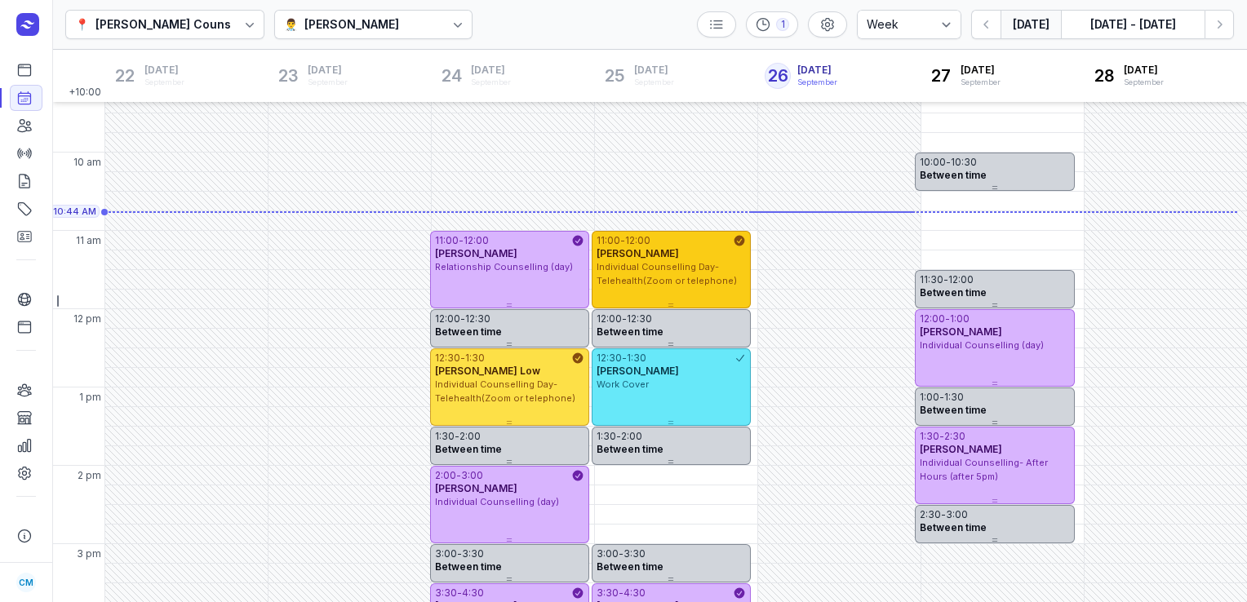
scroll to position [114, 0]
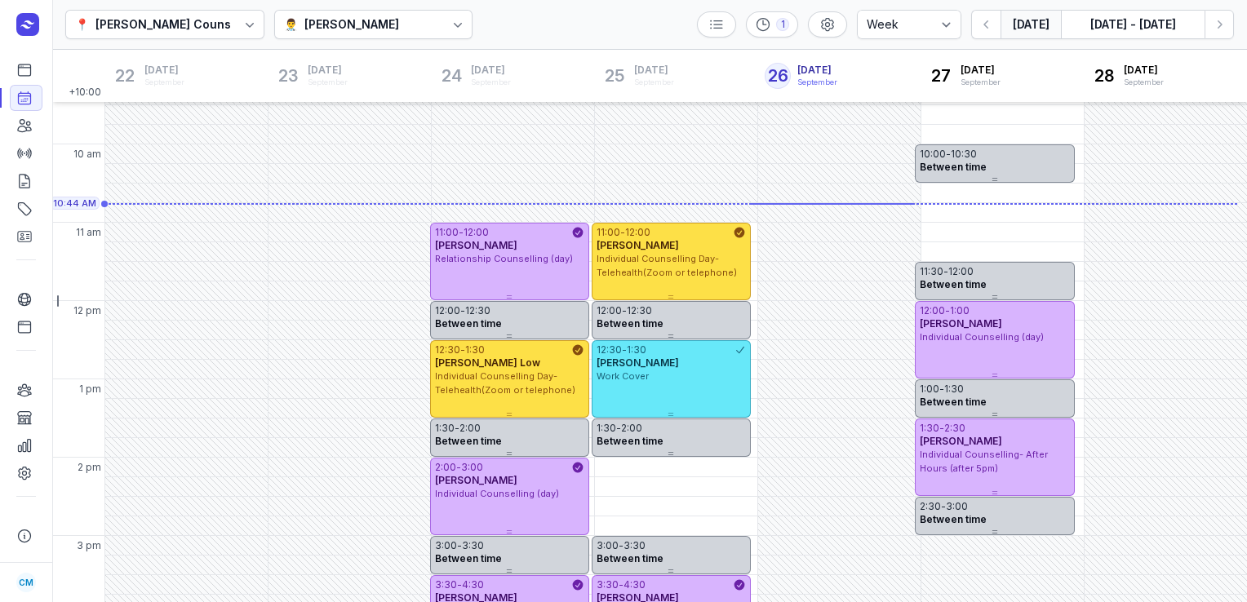
click at [335, 16] on div "[PERSON_NAME]" at bounding box center [351, 25] width 95 height 20
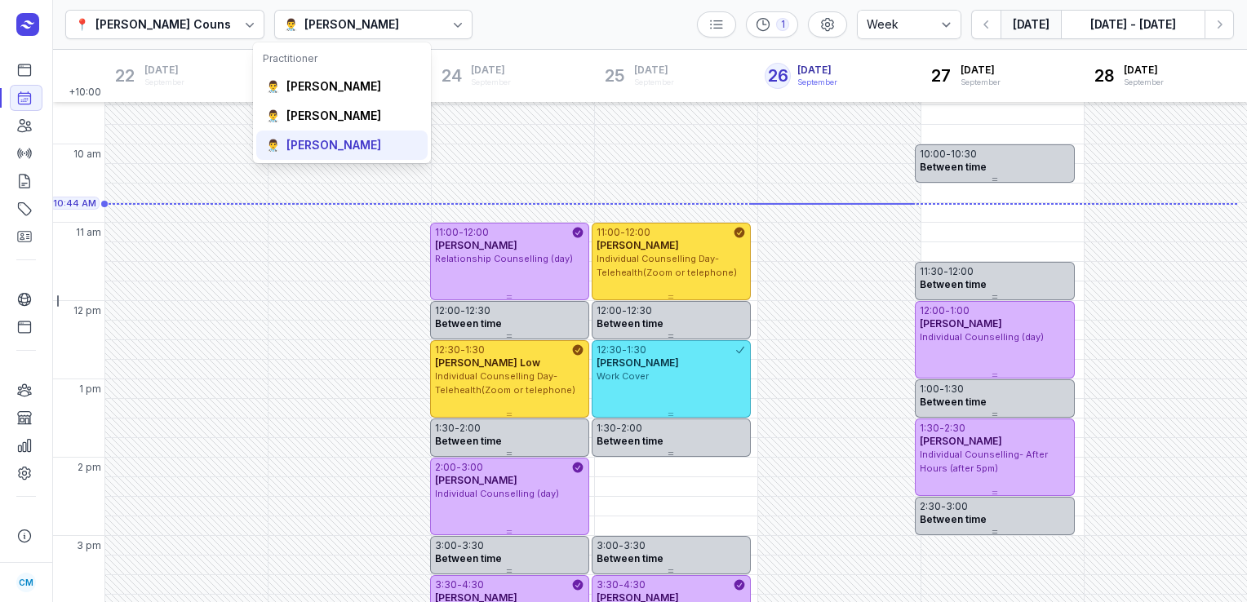
click at [319, 138] on div "[PERSON_NAME]" at bounding box center [333, 145] width 95 height 16
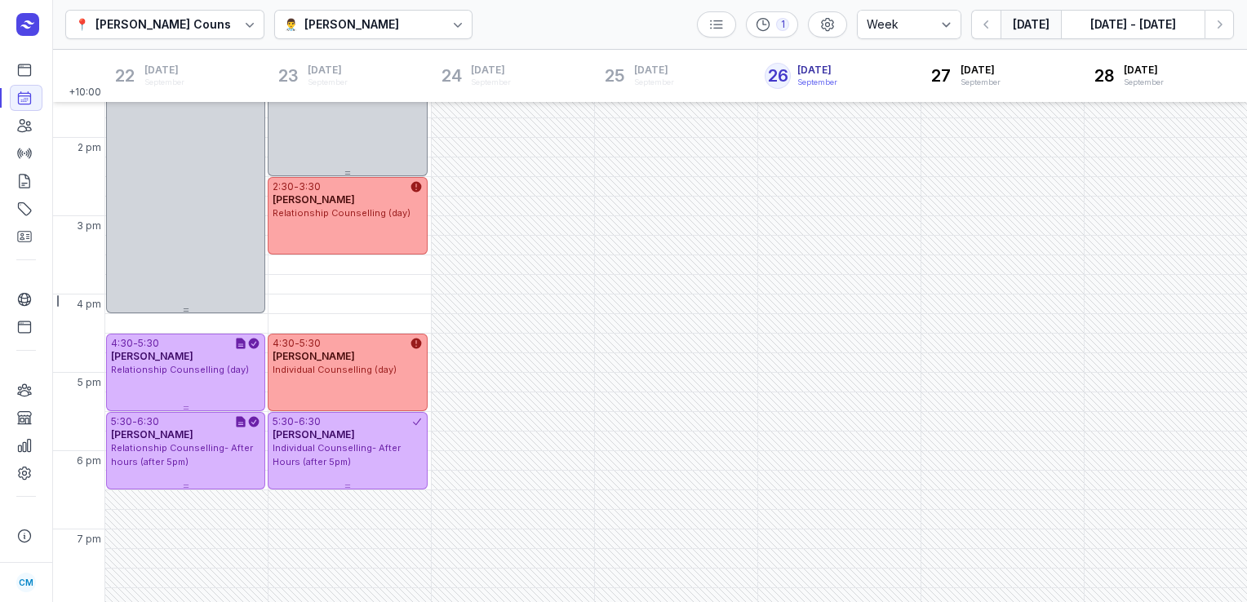
scroll to position [439, 0]
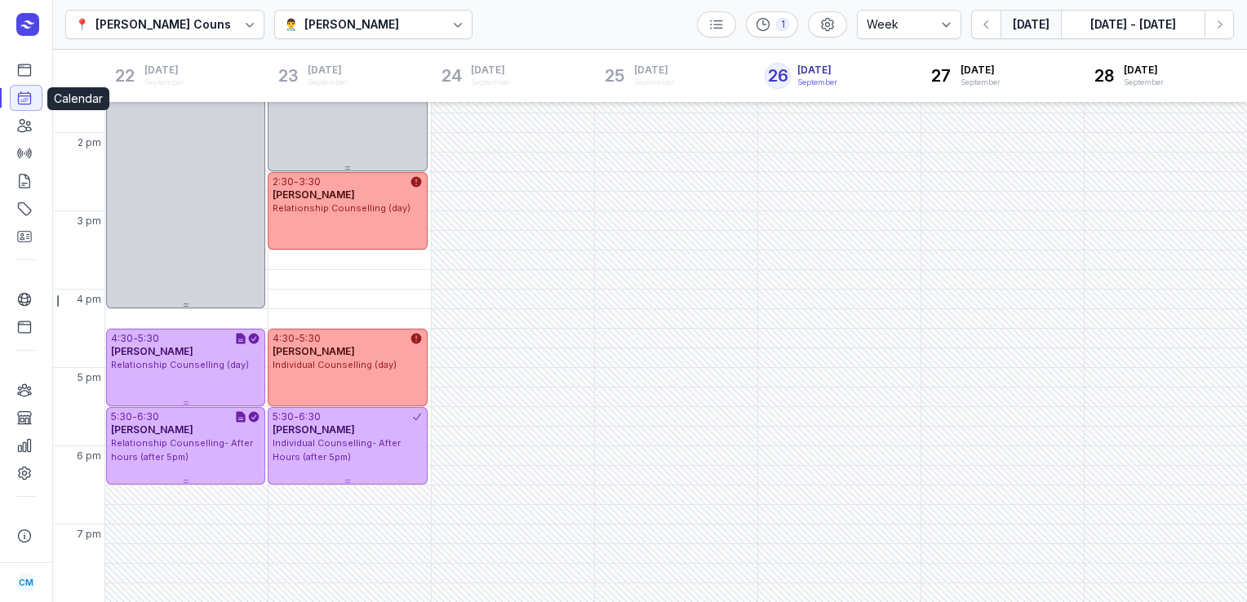
click at [22, 99] on icon at bounding box center [24, 98] width 16 height 16
click at [383, 32] on div "[PERSON_NAME]" at bounding box center [351, 25] width 95 height 20
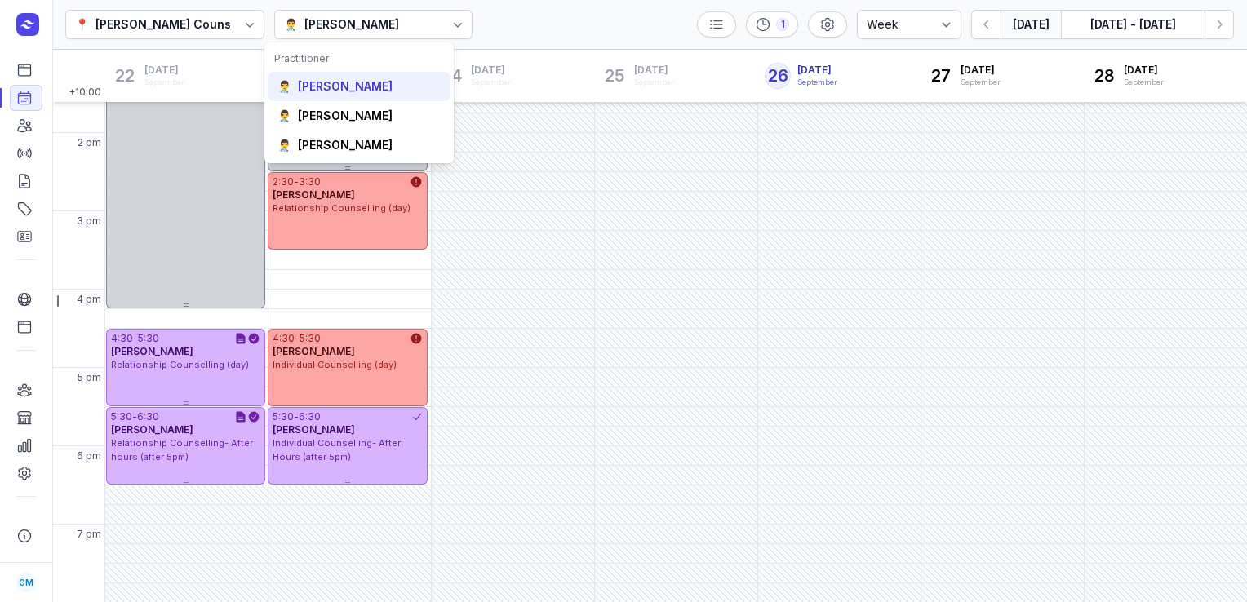
click at [352, 92] on div "[PERSON_NAME]" at bounding box center [345, 86] width 95 height 16
